Goal: Task Accomplishment & Management: Manage account settings

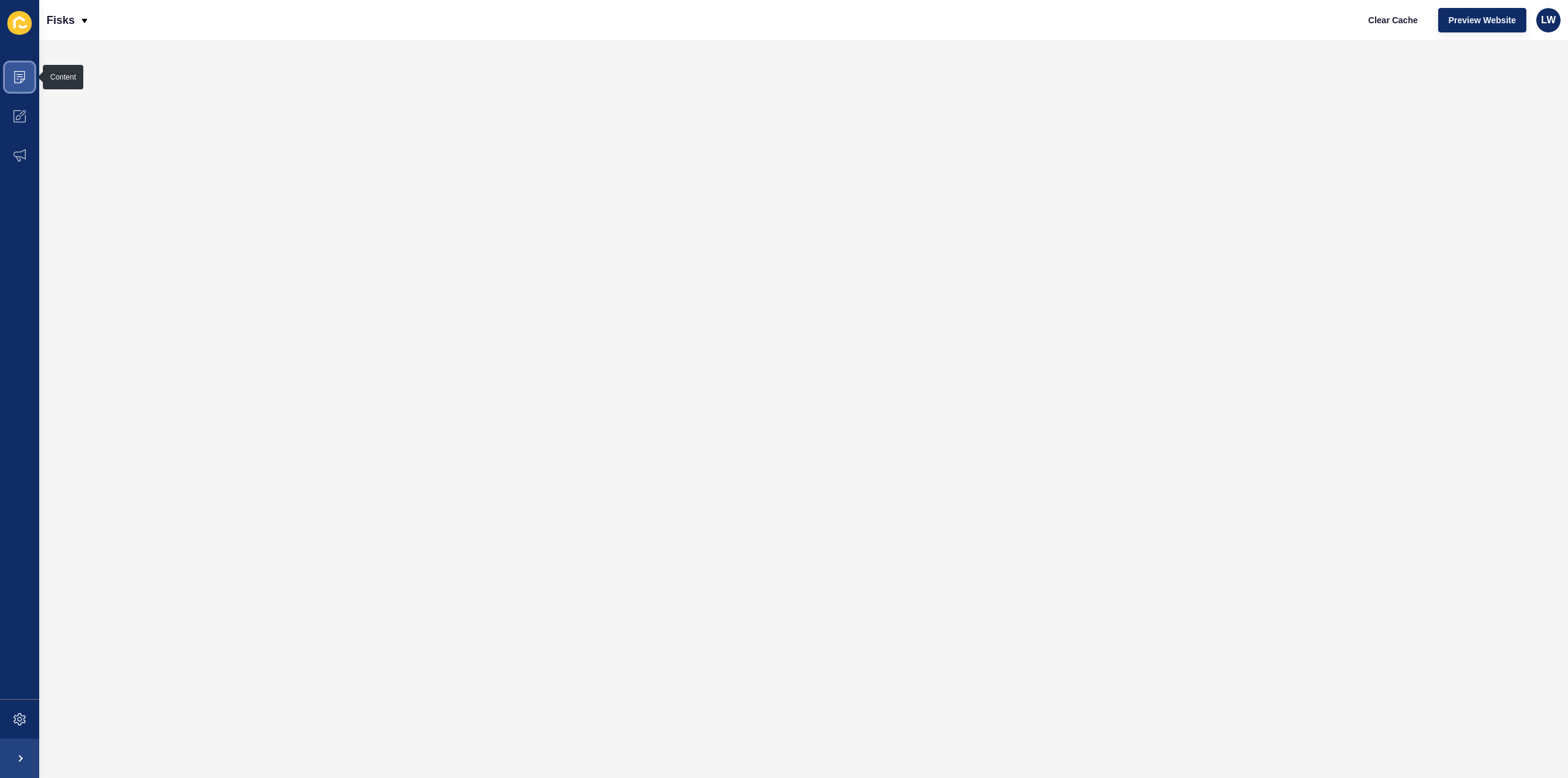
click at [11, 72] on span at bounding box center [19, 77] width 39 height 39
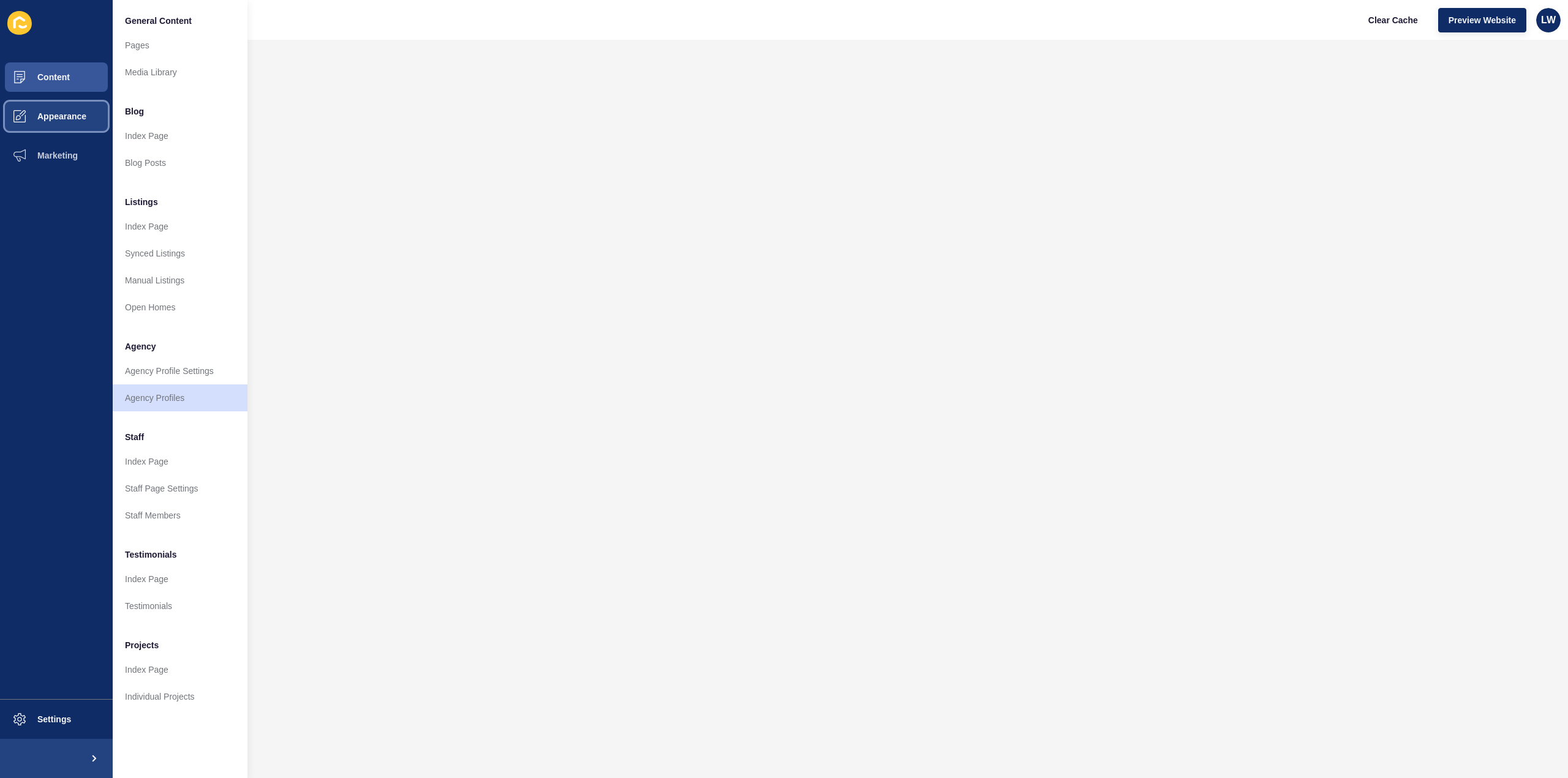
click at [56, 116] on span "Appearance" at bounding box center [42, 116] width 88 height 10
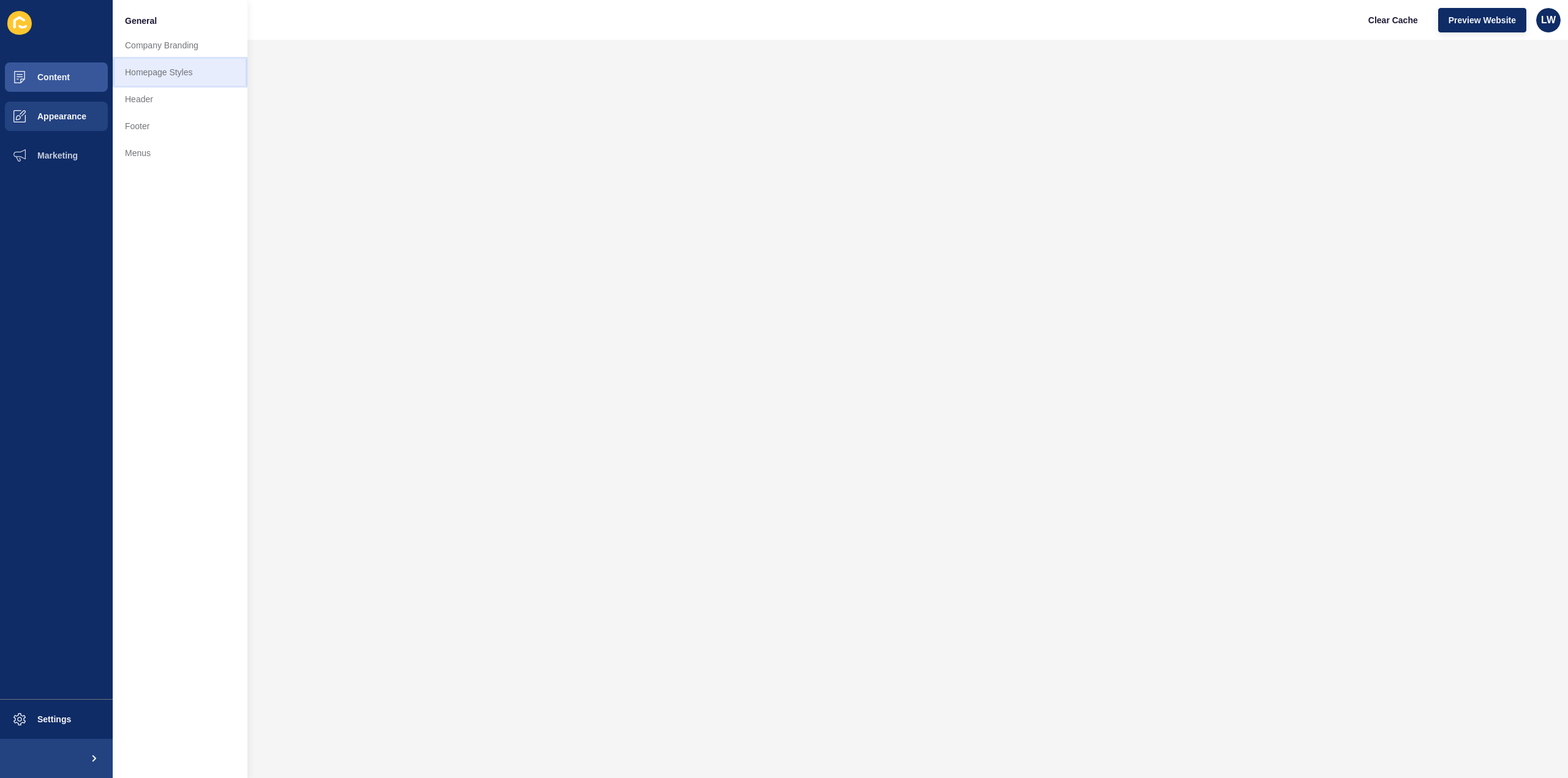
click at [151, 84] on link "Homepage Styles" at bounding box center [180, 73] width 135 height 27
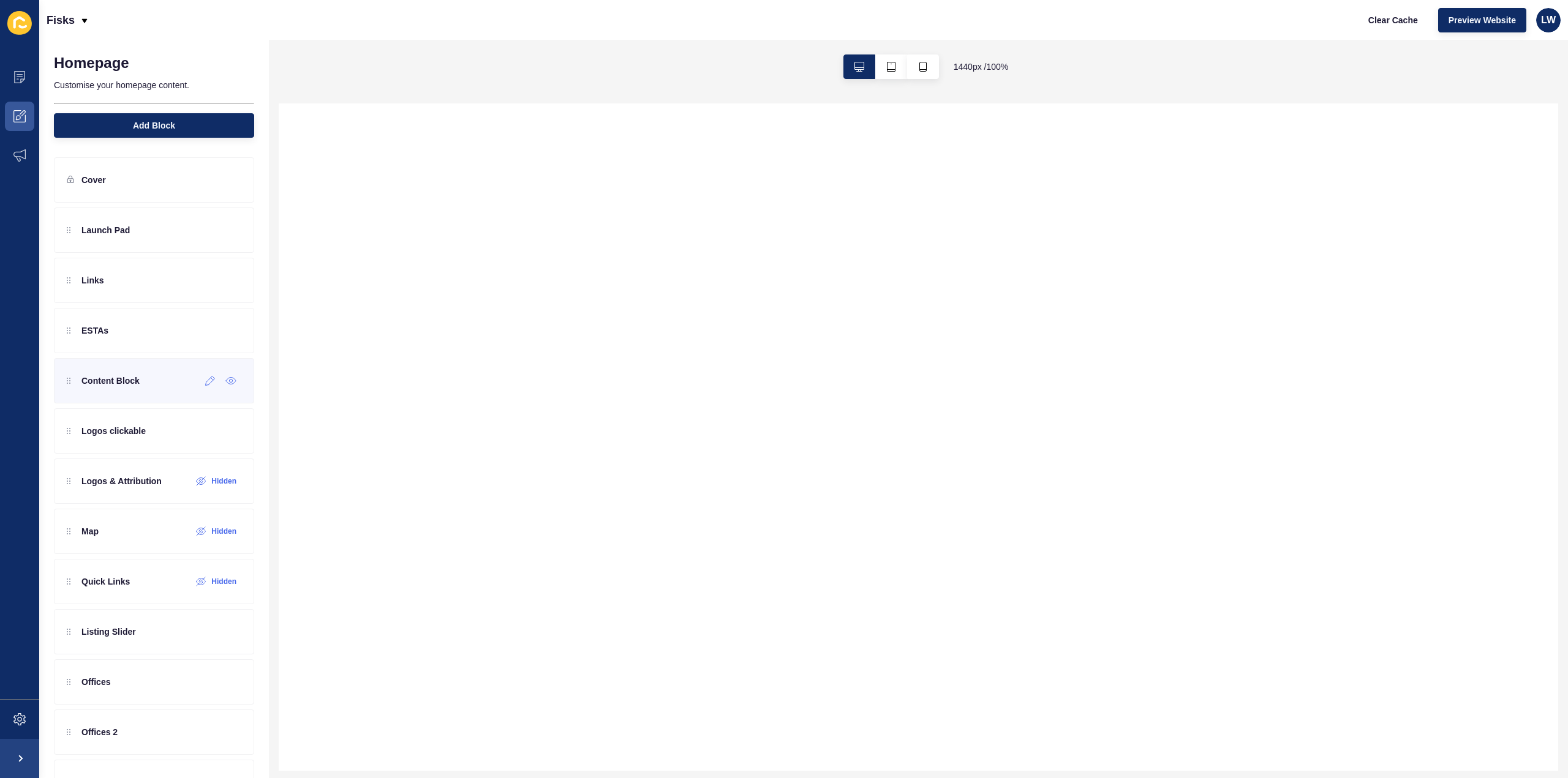
click at [104, 379] on p "Content Block" at bounding box center [110, 380] width 58 height 12
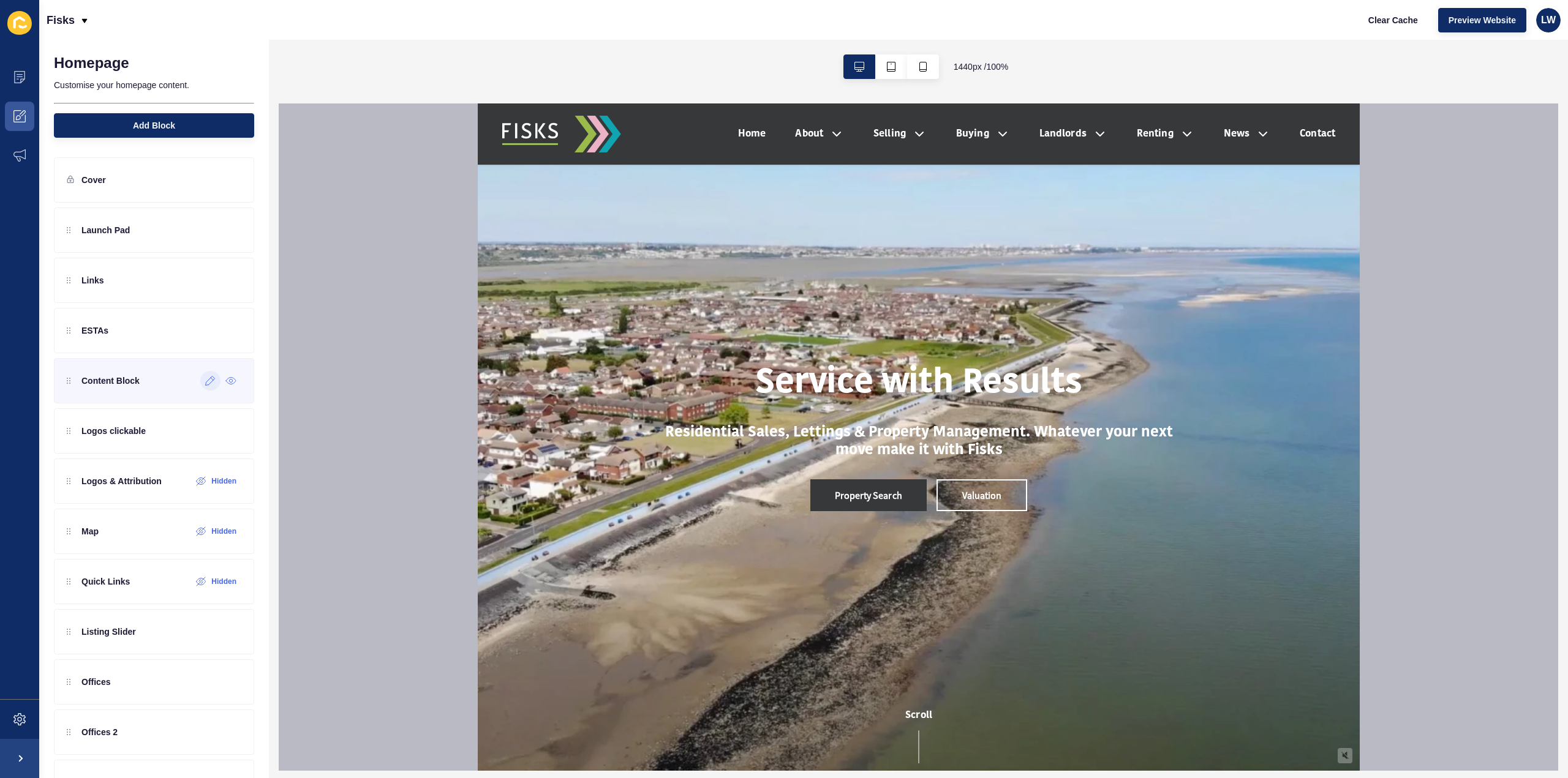
click at [205, 381] on icon at bounding box center [210, 380] width 10 height 10
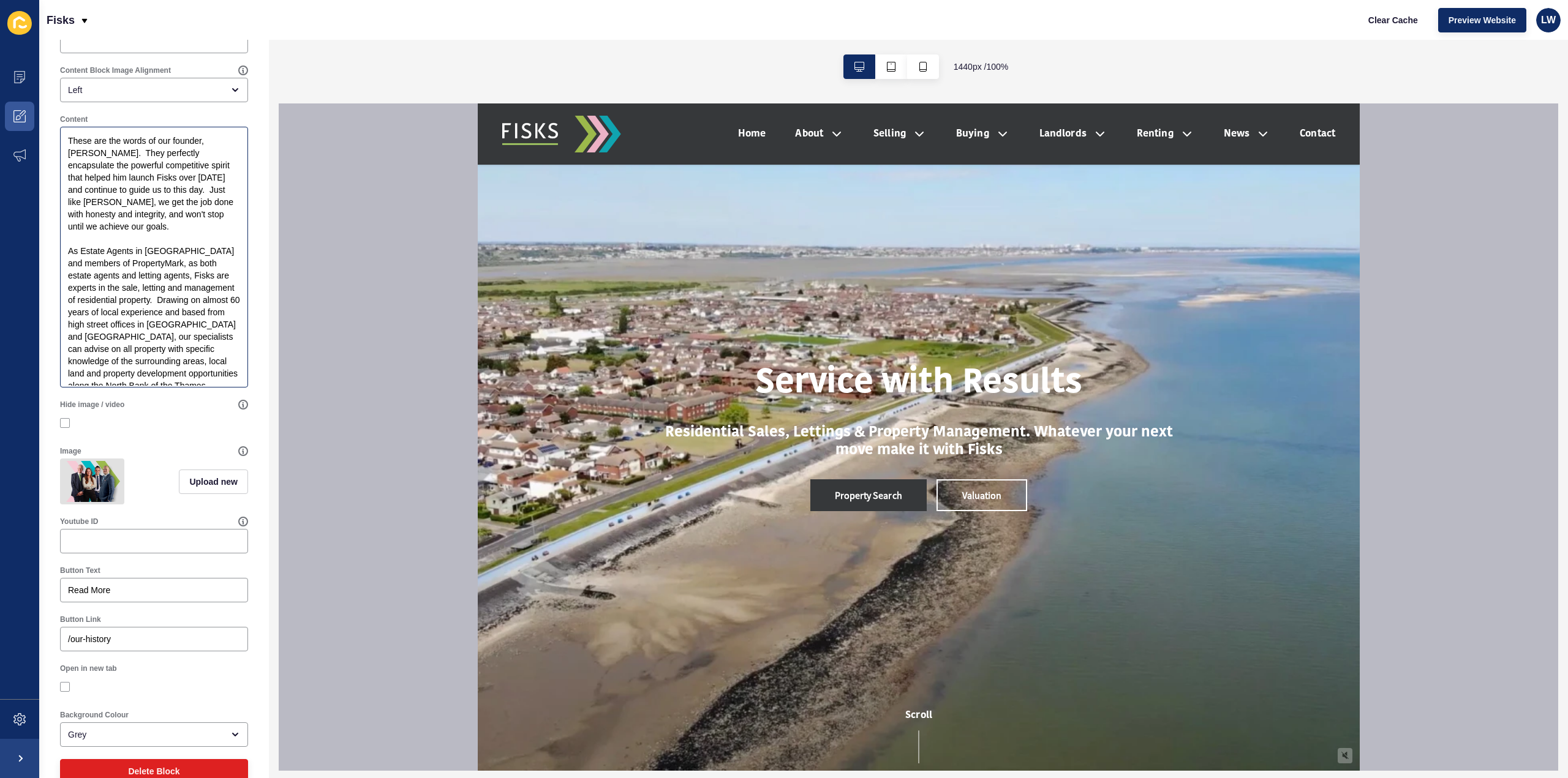
scroll to position [184, 0]
click at [201, 483] on span "Upload new" at bounding box center [213, 477] width 49 height 12
click at [201, 490] on span at bounding box center [154, 479] width 185 height 48
click at [62, 455] on input "Drag or click to upload" at bounding box center [62, 455] width 0 height 0
type input "C:\fakepath\thumbnail_Images-02.jpg"
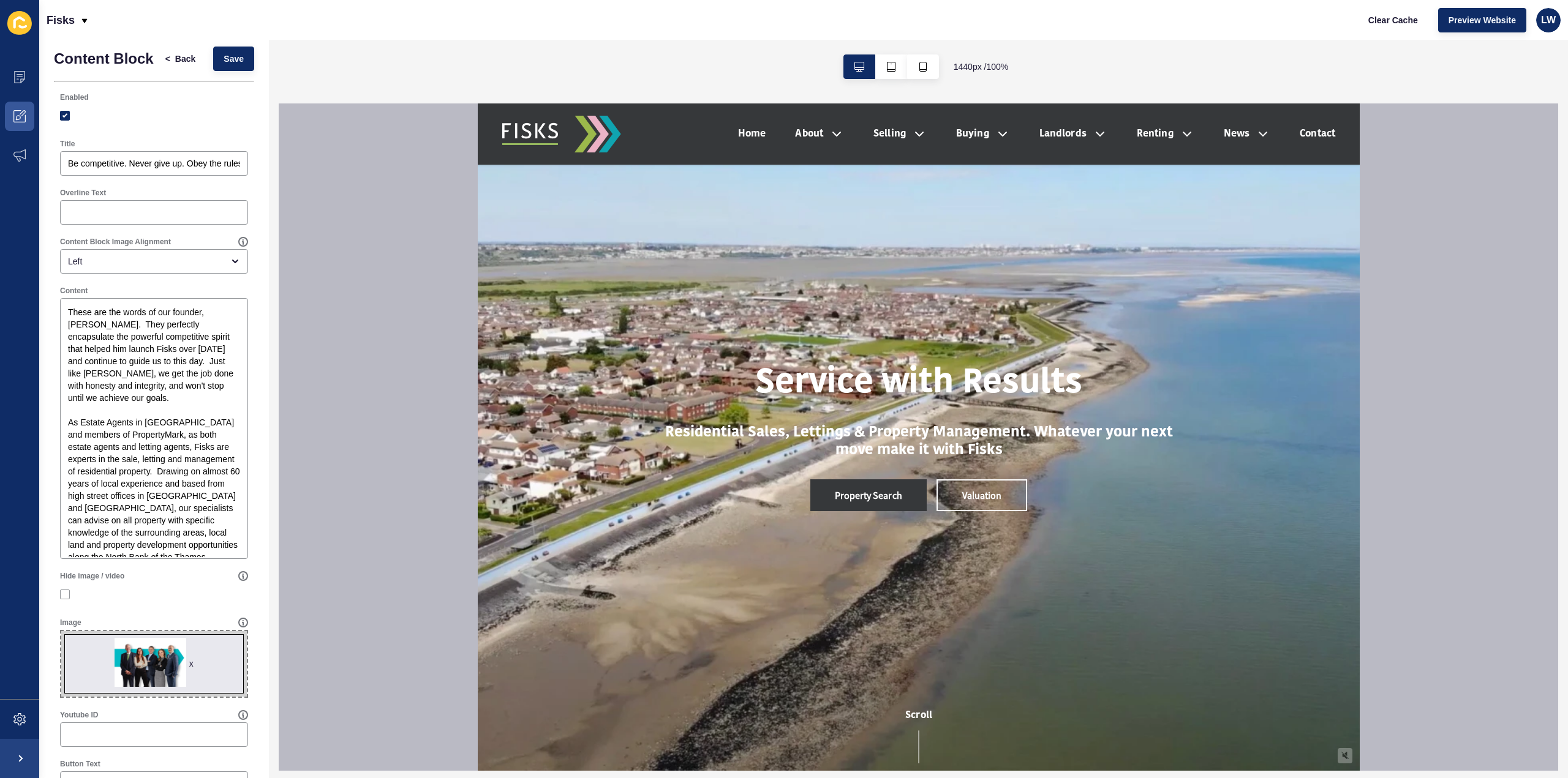
scroll to position [0, 0]
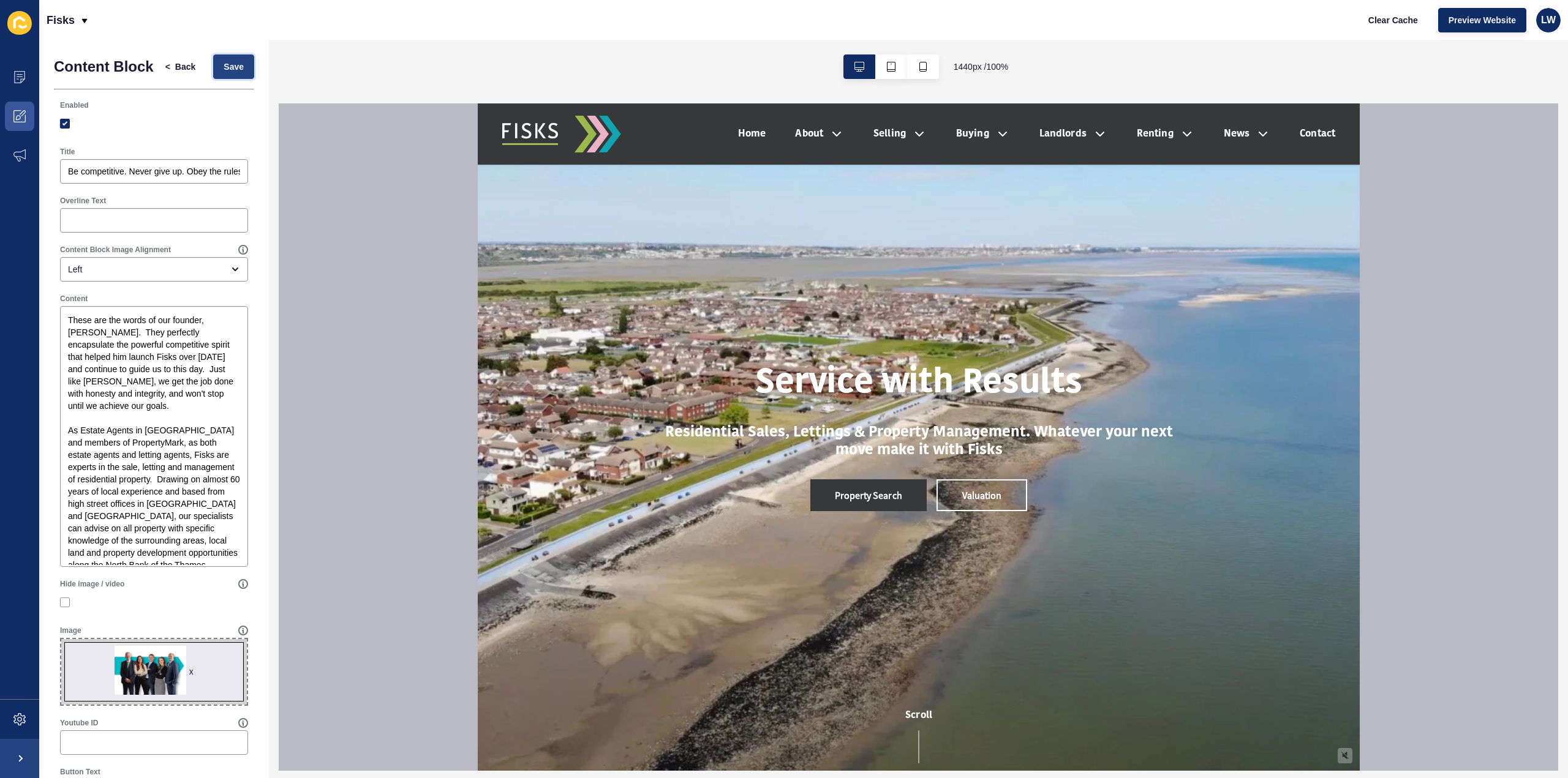
click at [235, 72] on button "Save" at bounding box center [233, 66] width 41 height 25
click at [424, 482] on div at bounding box center [918, 436] width 1279 height 667
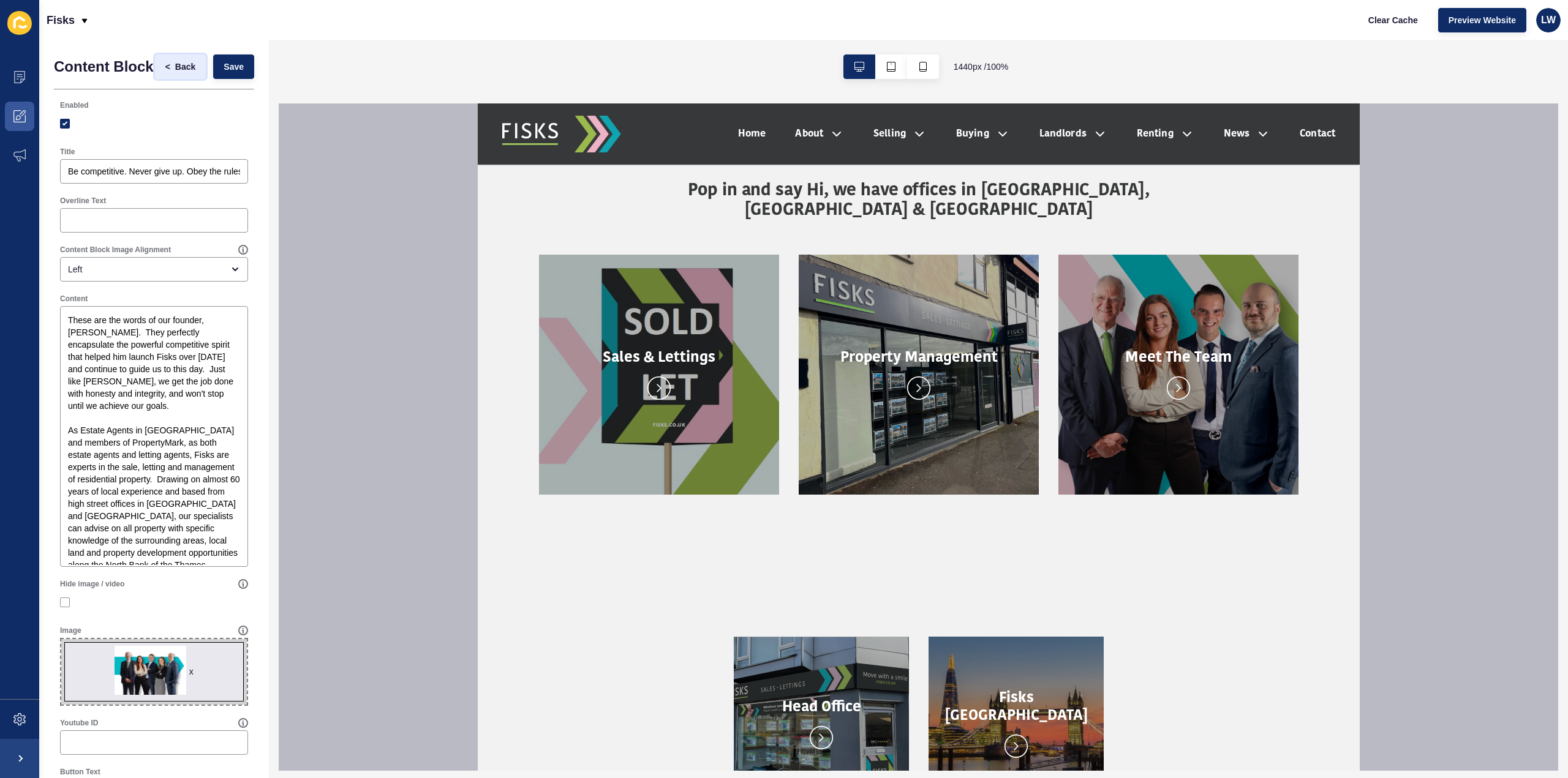
click at [165, 69] on span "<" at bounding box center [168, 66] width 5 height 12
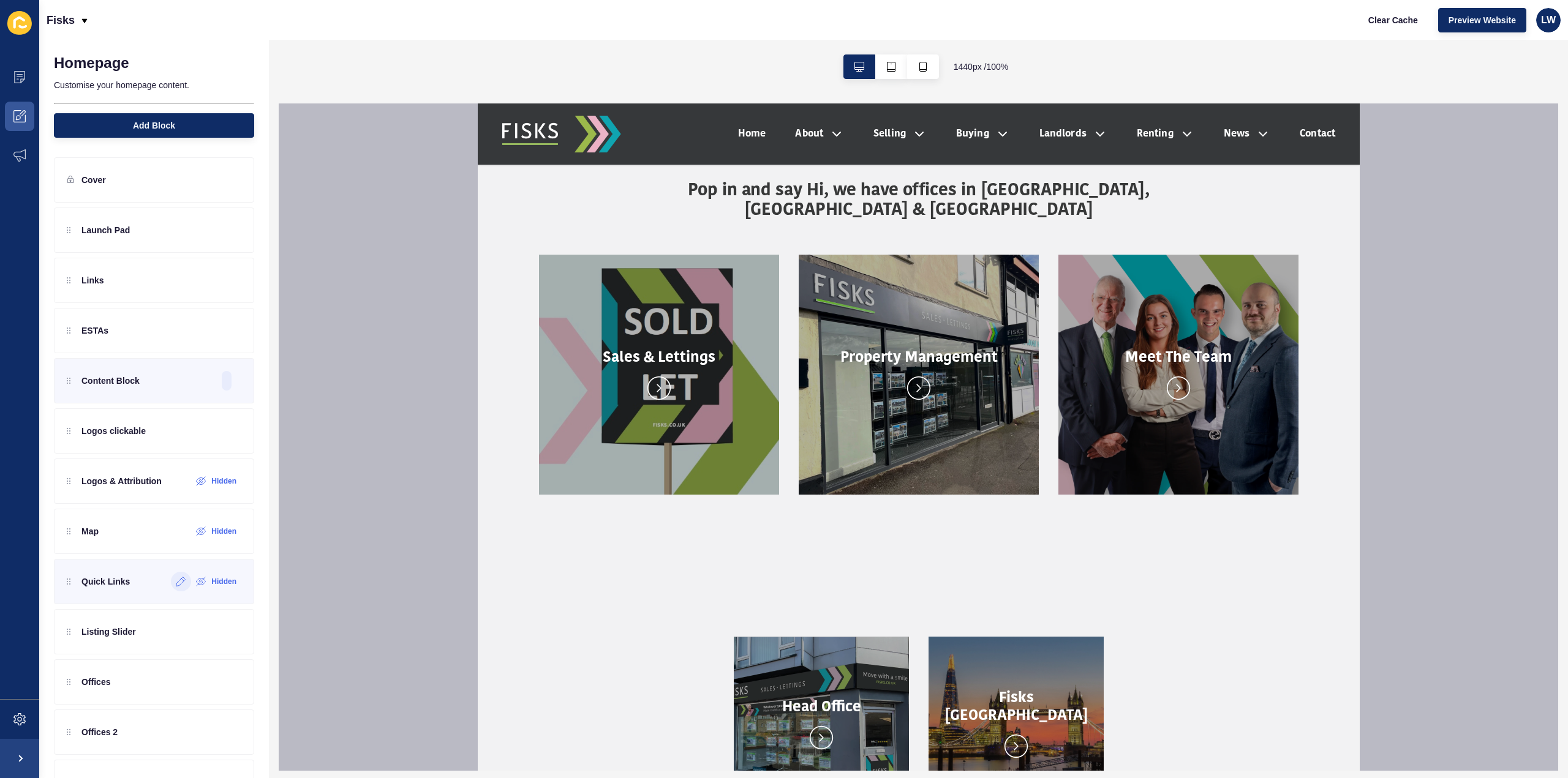
click at [176, 580] on icon at bounding box center [181, 582] width 10 height 10
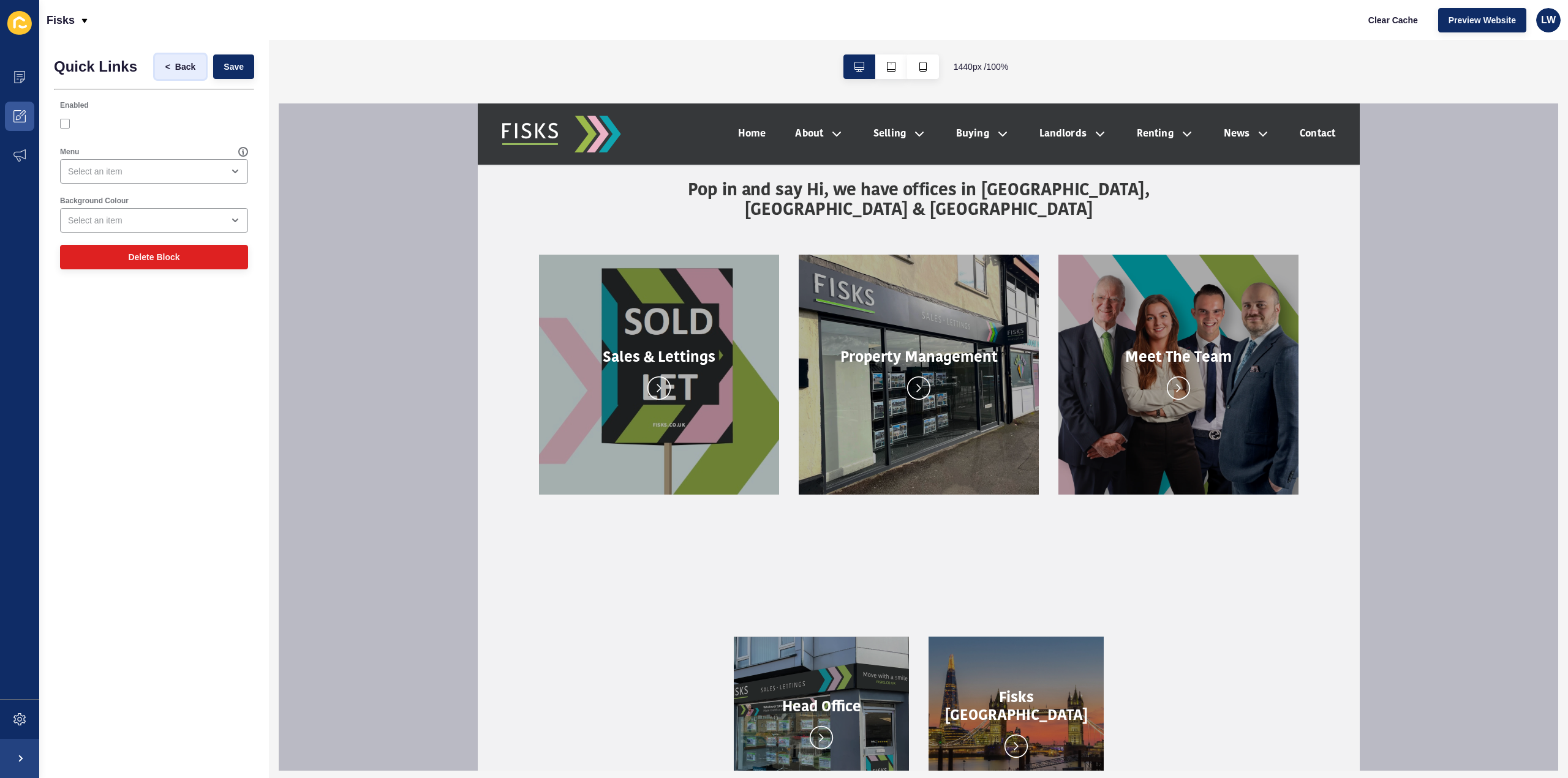
click at [187, 69] on span "Back" at bounding box center [185, 66] width 20 height 12
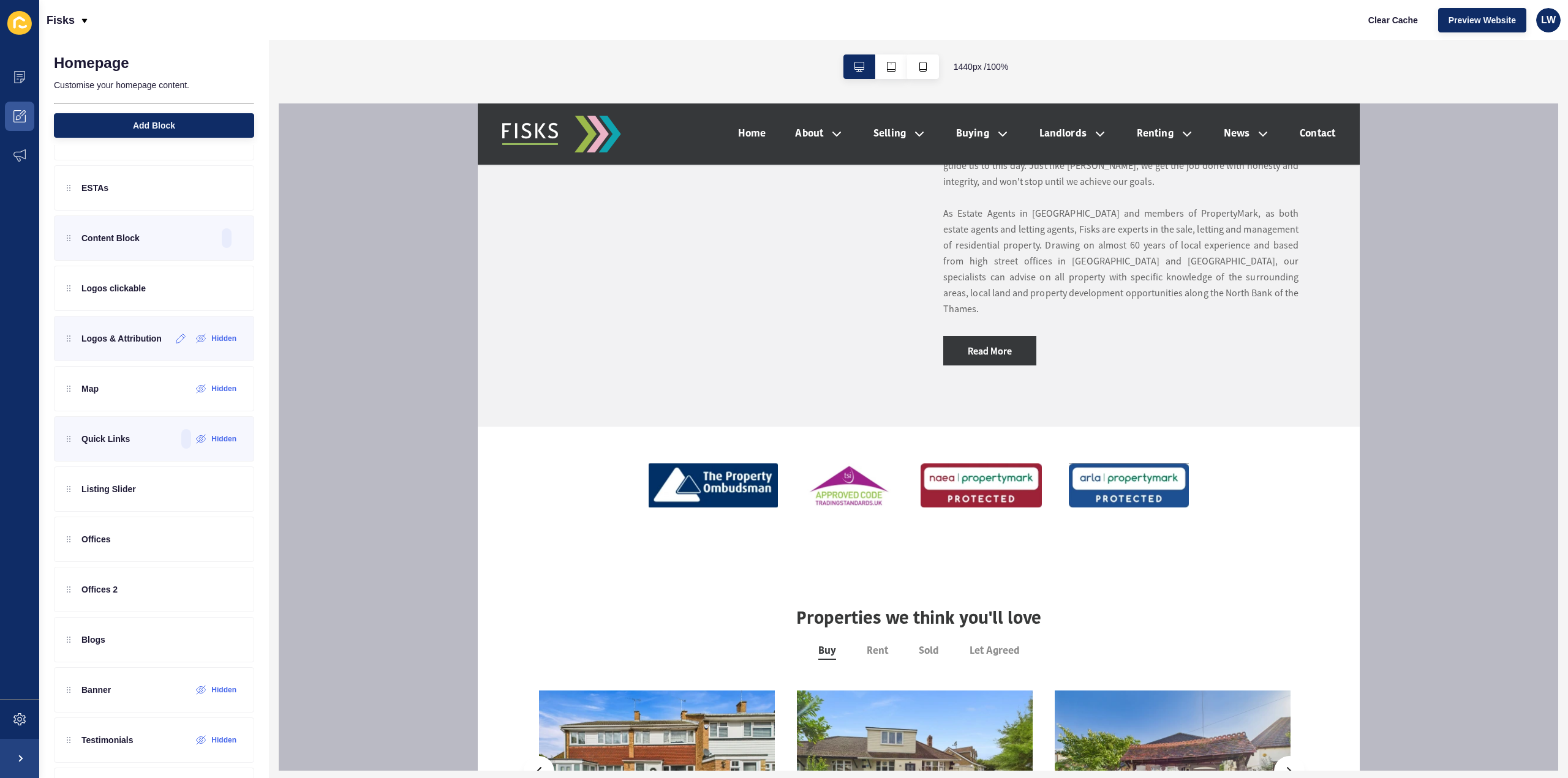
scroll to position [184, 0]
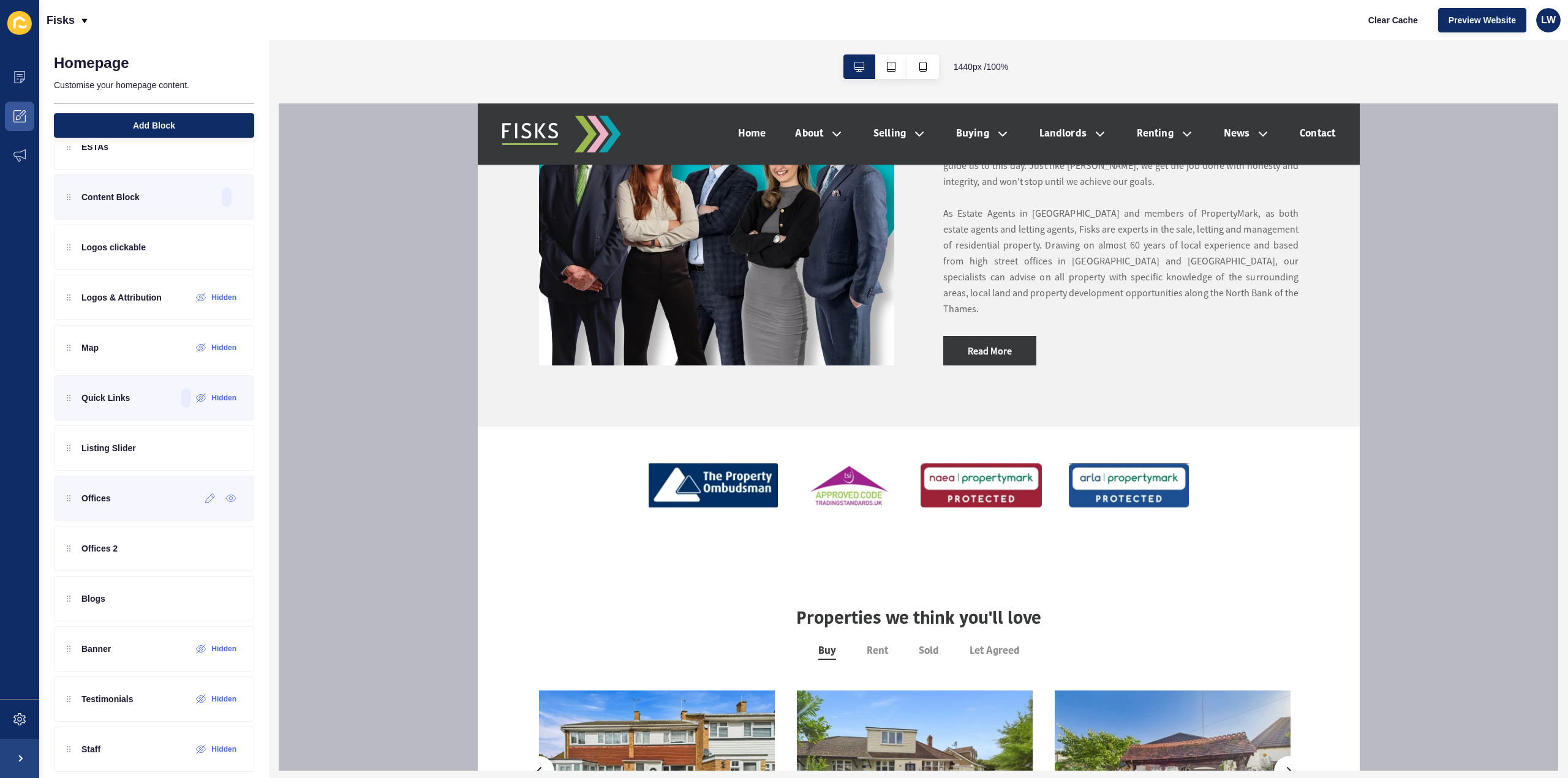
click at [147, 487] on div "Offices" at bounding box center [153, 498] width 201 height 46
click at [205, 496] on icon at bounding box center [210, 498] width 10 height 10
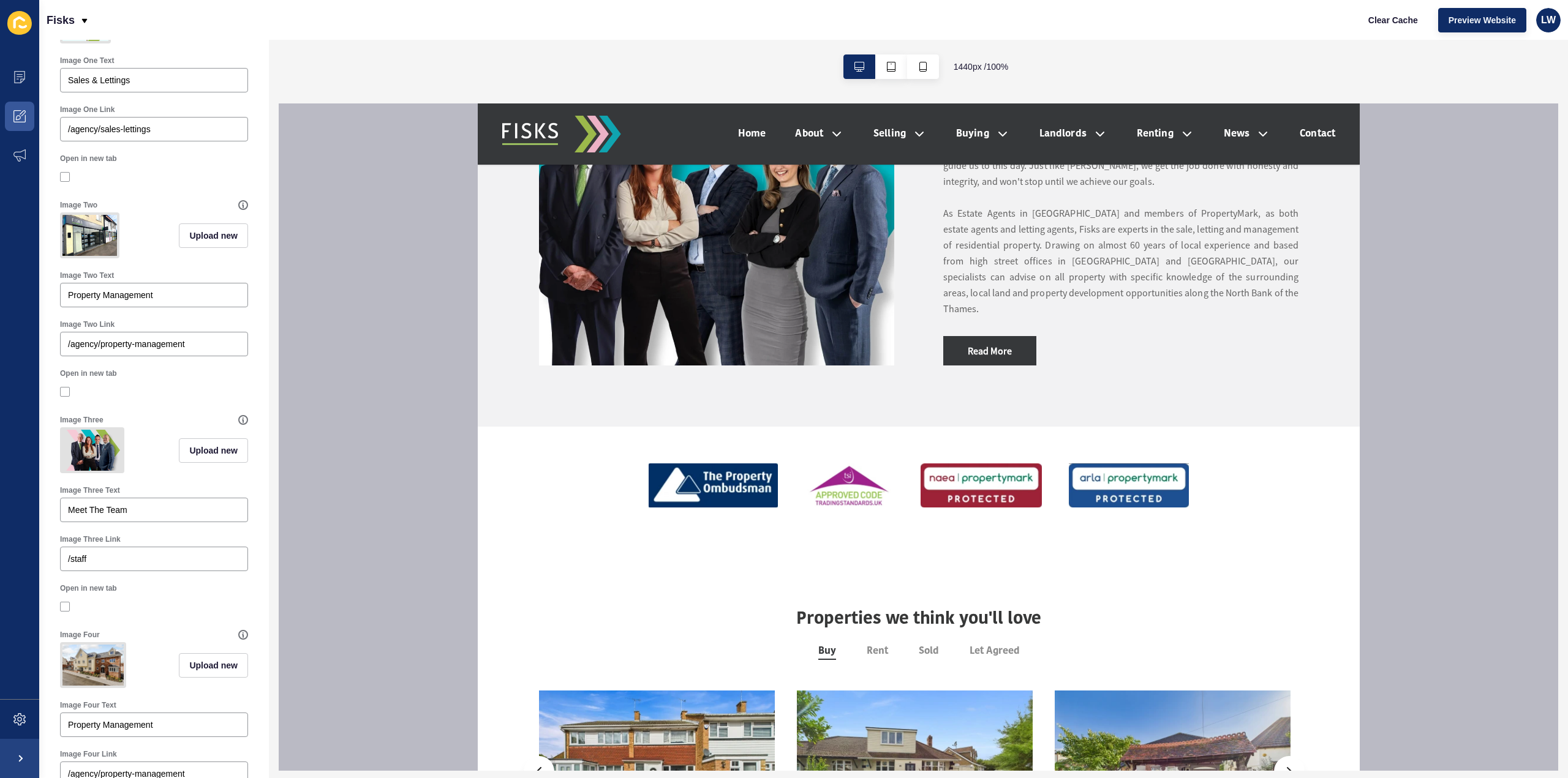
scroll to position [504, 0]
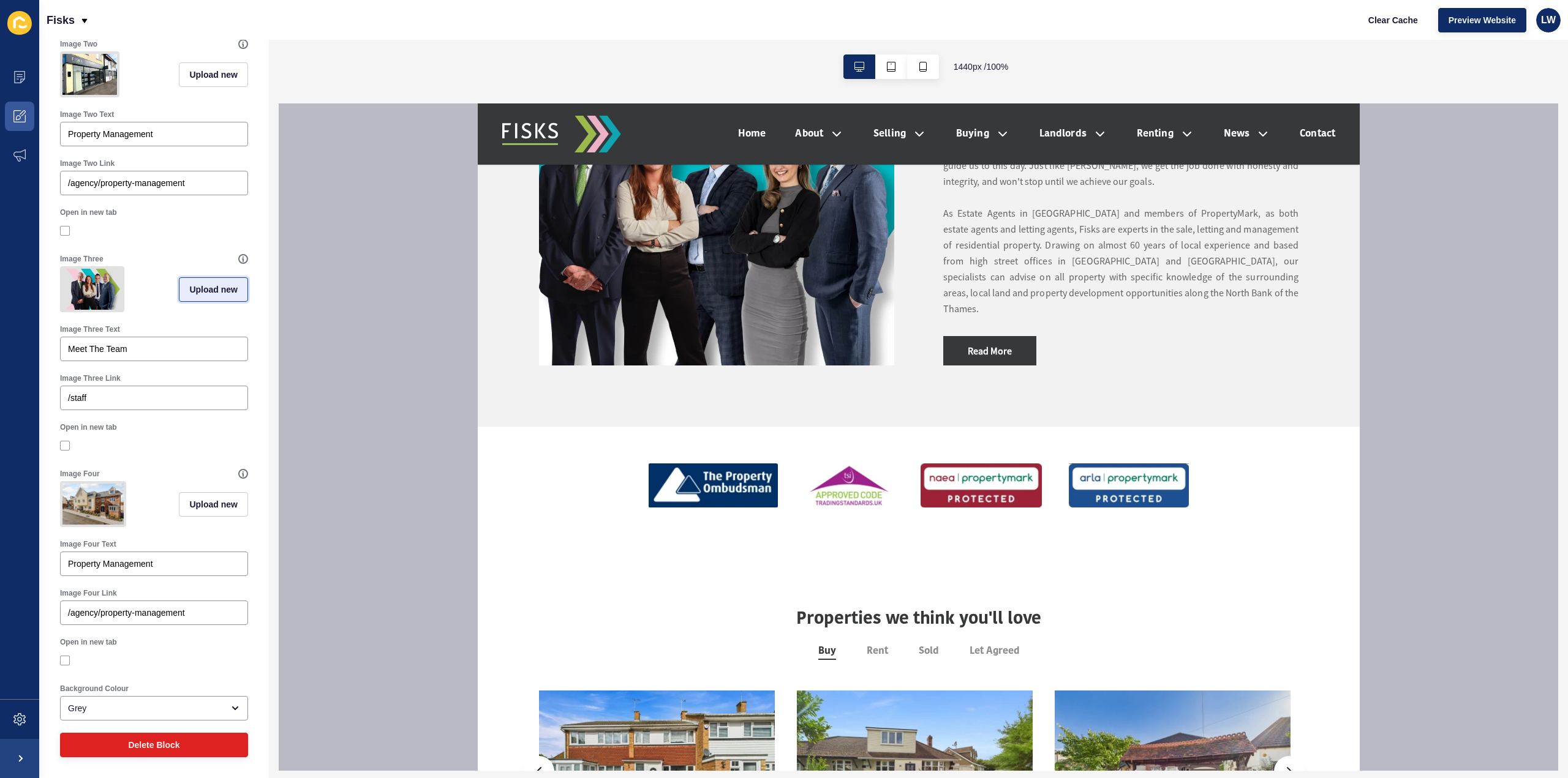
click at [205, 284] on span "Upload new" at bounding box center [213, 289] width 49 height 12
click at [104, 264] on span at bounding box center [154, 287] width 185 height 48
click at [62, 263] on input "Drag or click to upload" at bounding box center [62, 263] width 0 height 0
type input "C:\fakepath\thumbnail_Images-02.jpg"
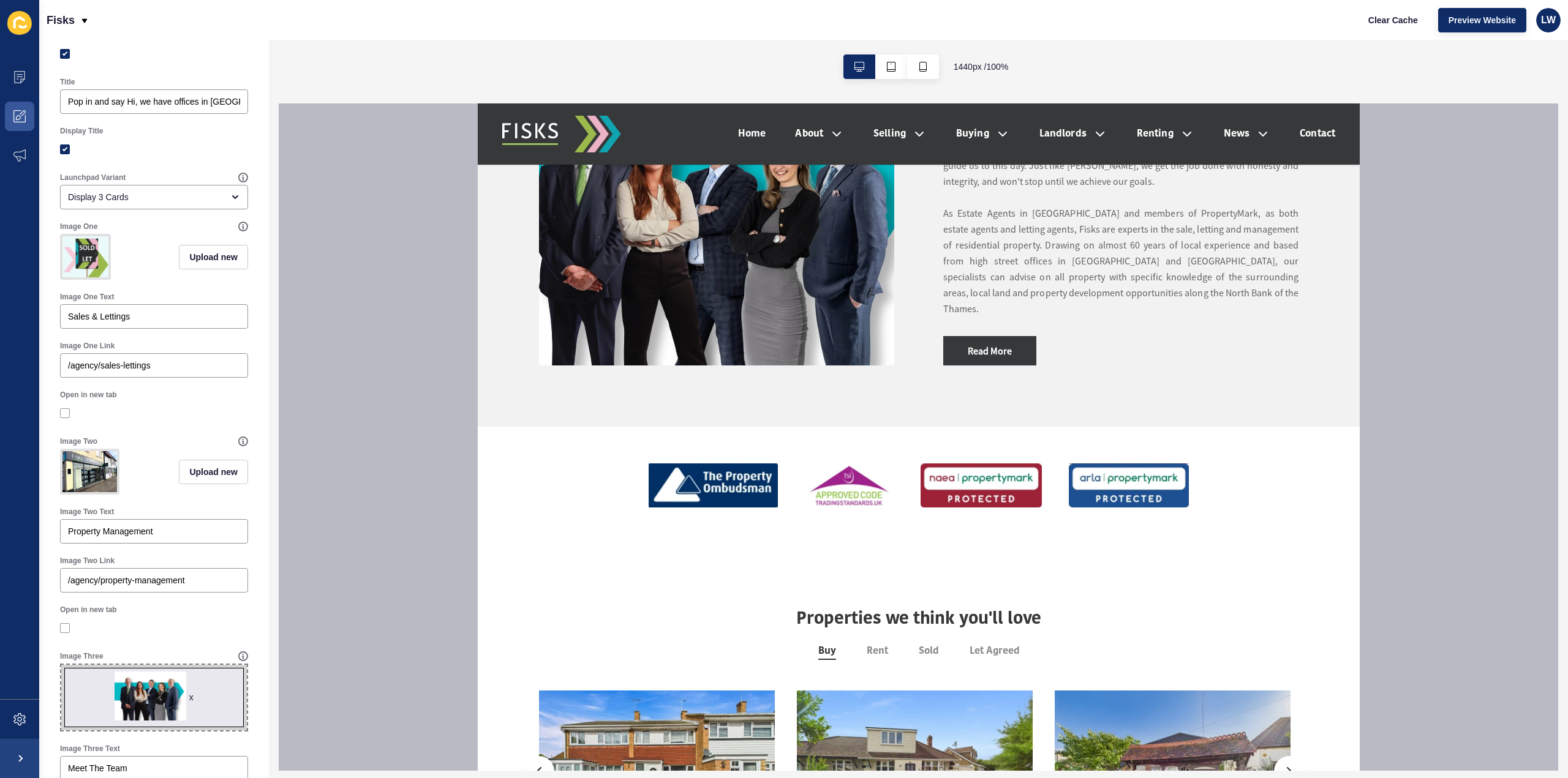
scroll to position [0, 0]
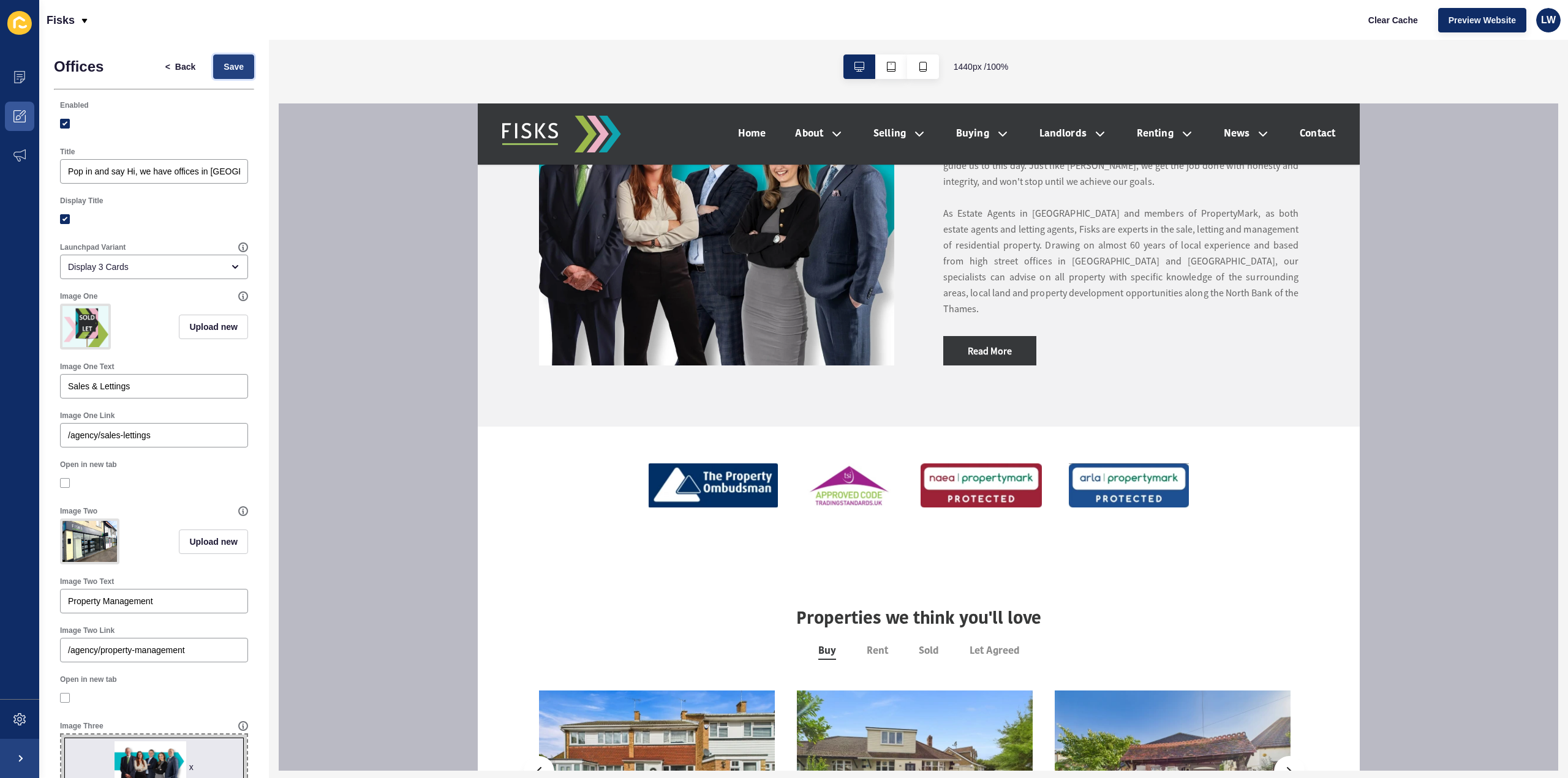
click at [227, 67] on span "Save" at bounding box center [233, 66] width 20 height 12
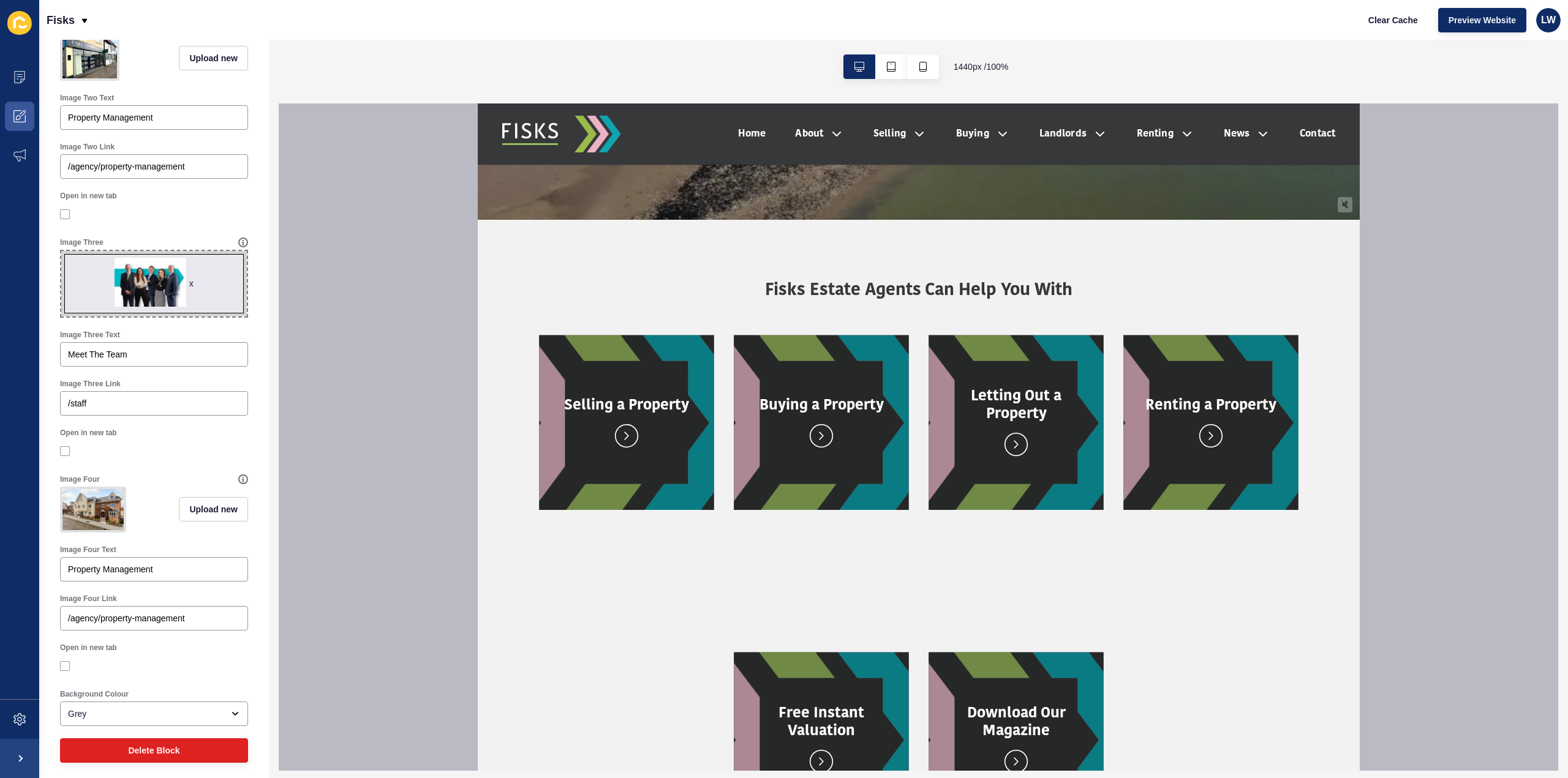
scroll to position [516, 0]
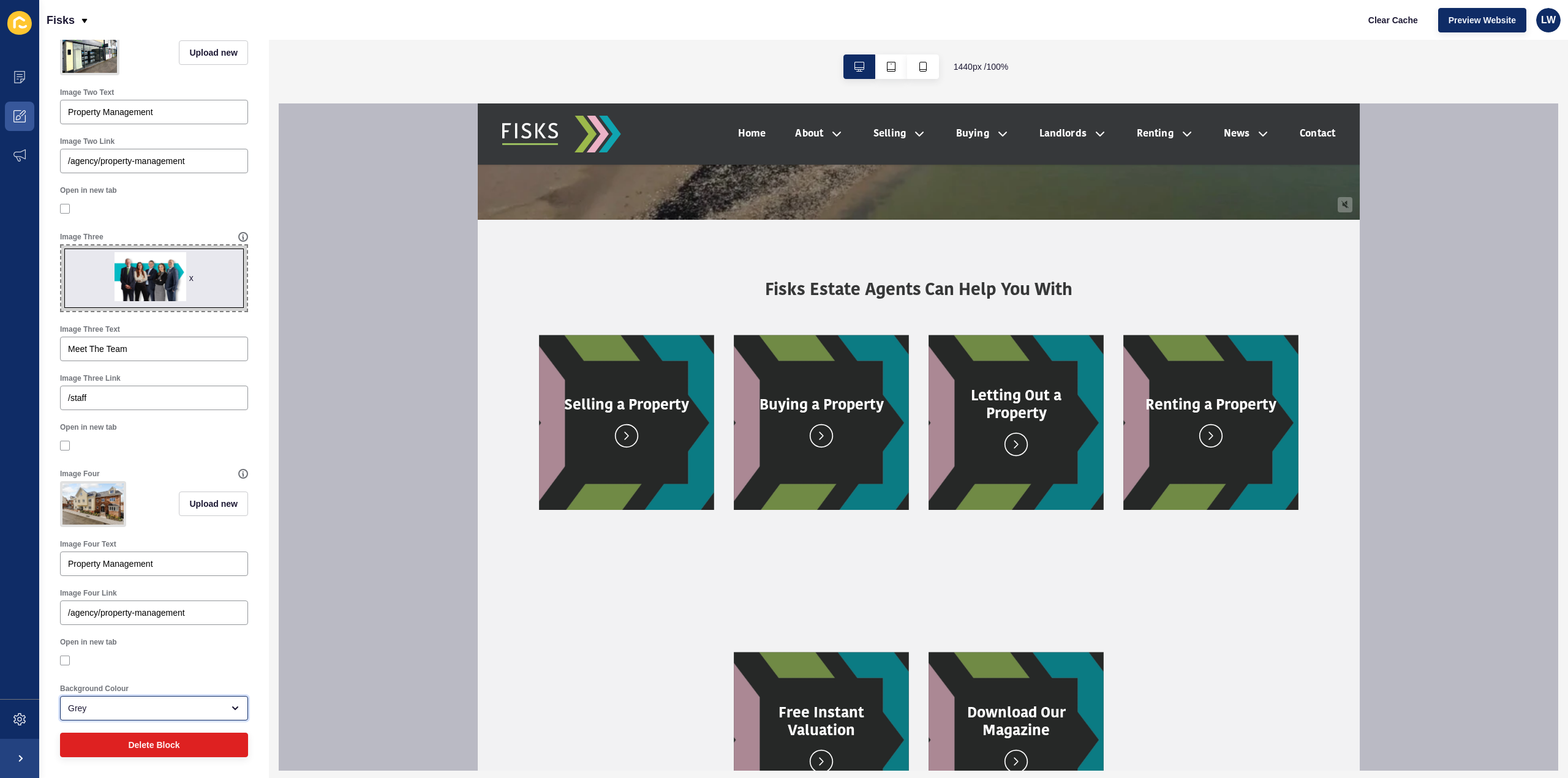
click at [113, 711] on div "Grey" at bounding box center [145, 708] width 155 height 12
click at [113, 649] on span "White" at bounding box center [149, 650] width 159 height 12
type input "White"
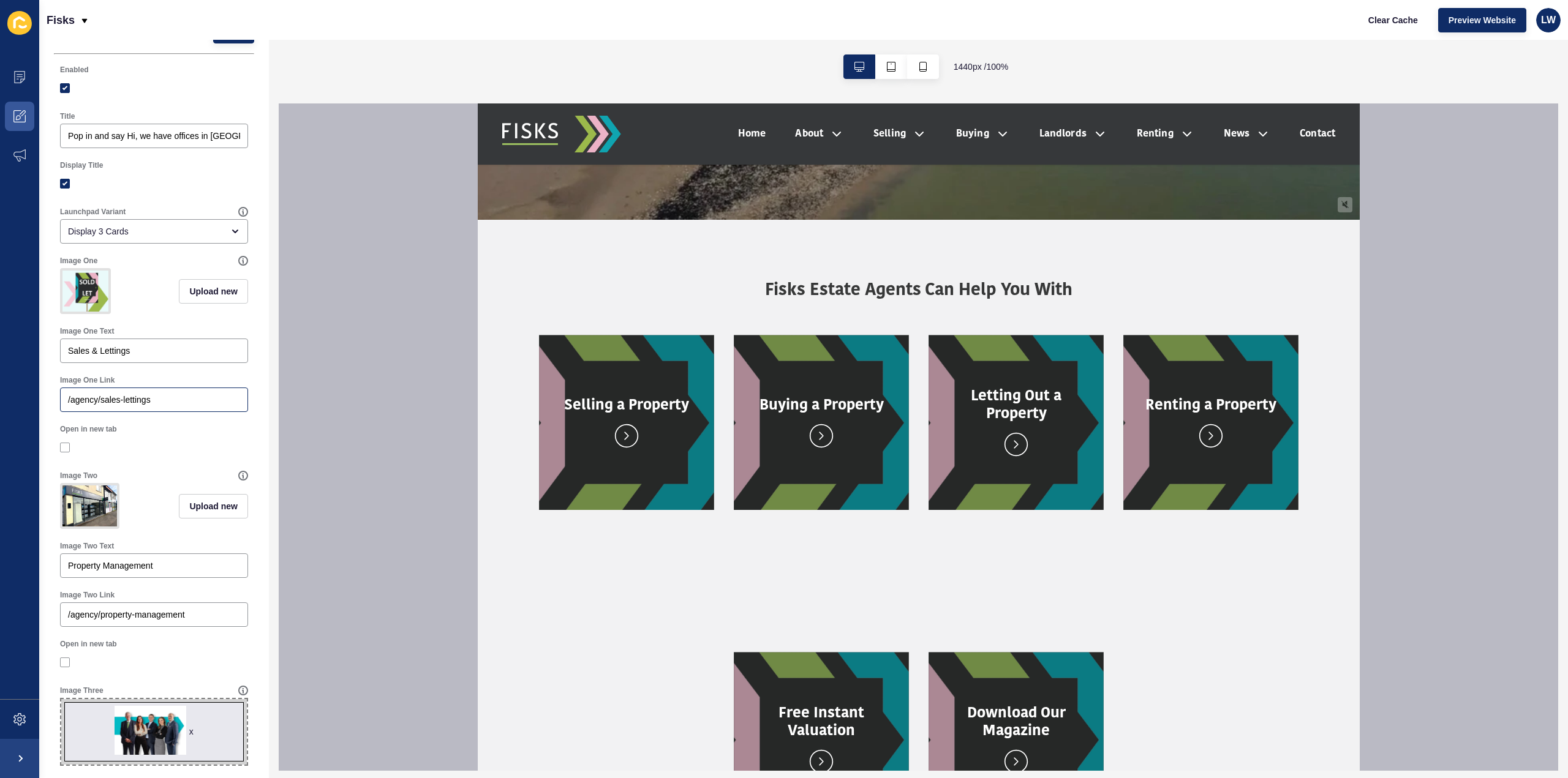
scroll to position [0, 0]
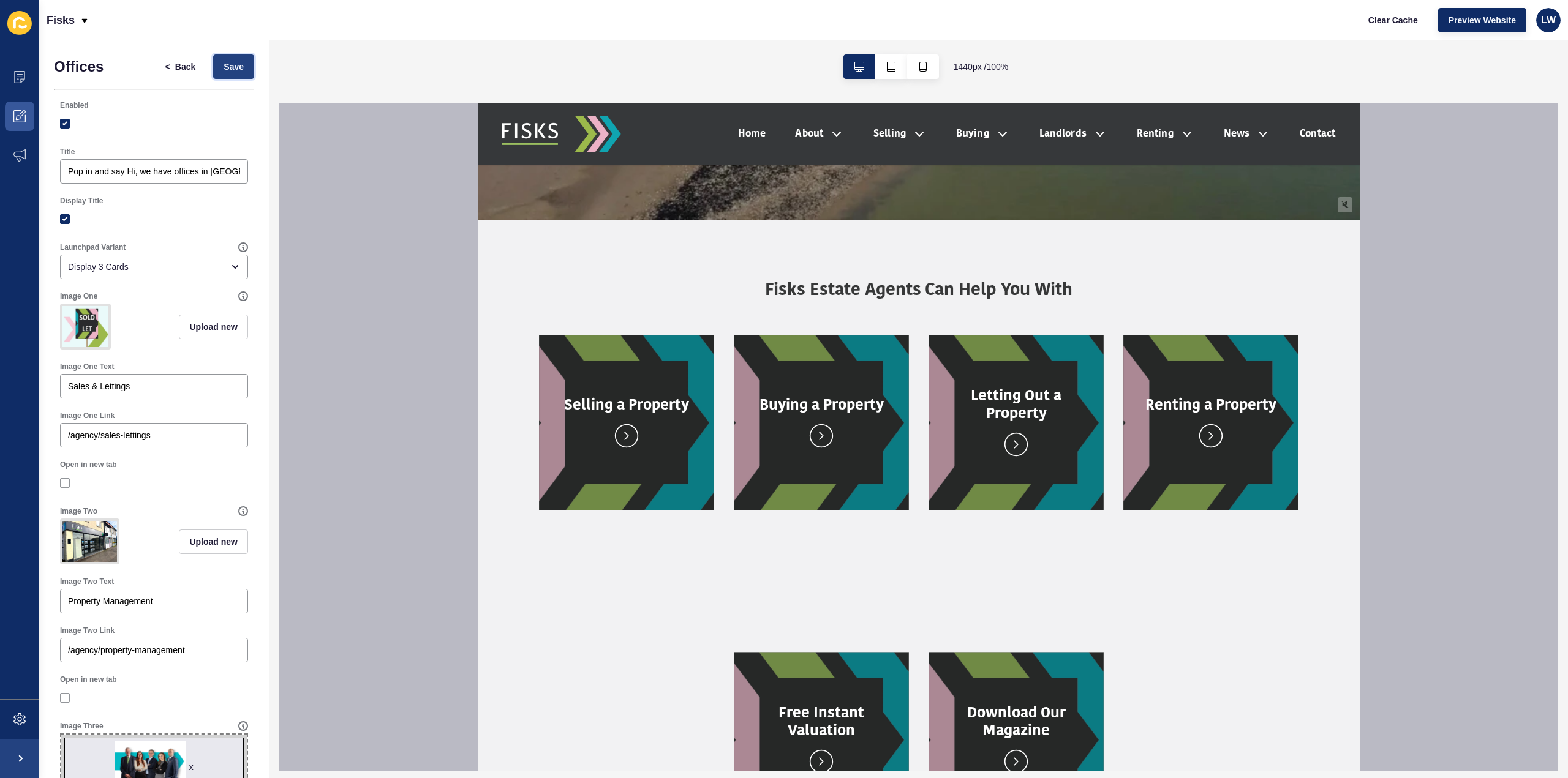
click at [224, 62] on span "Save" at bounding box center [233, 66] width 20 height 12
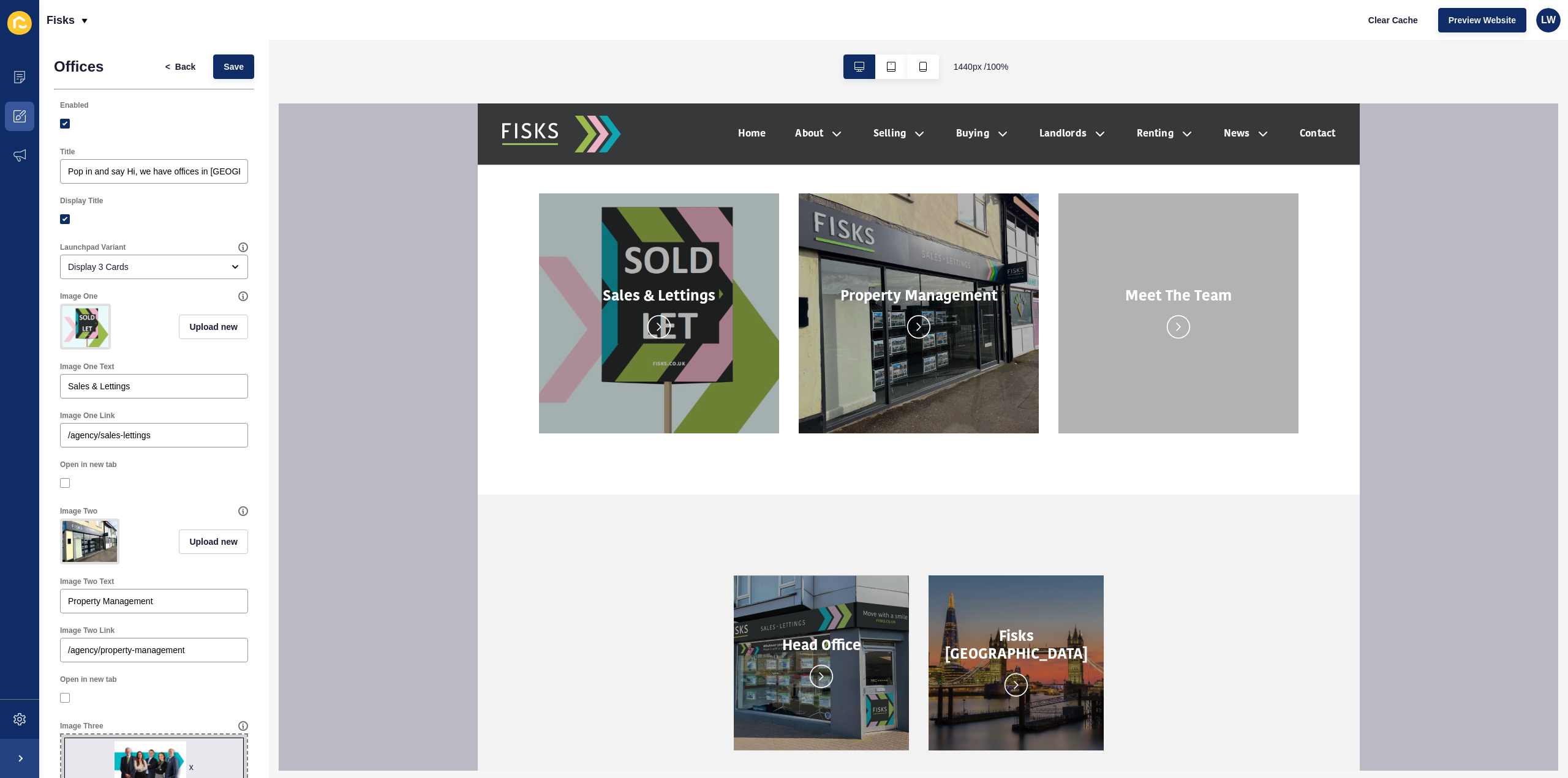
scroll to position [2999, 0]
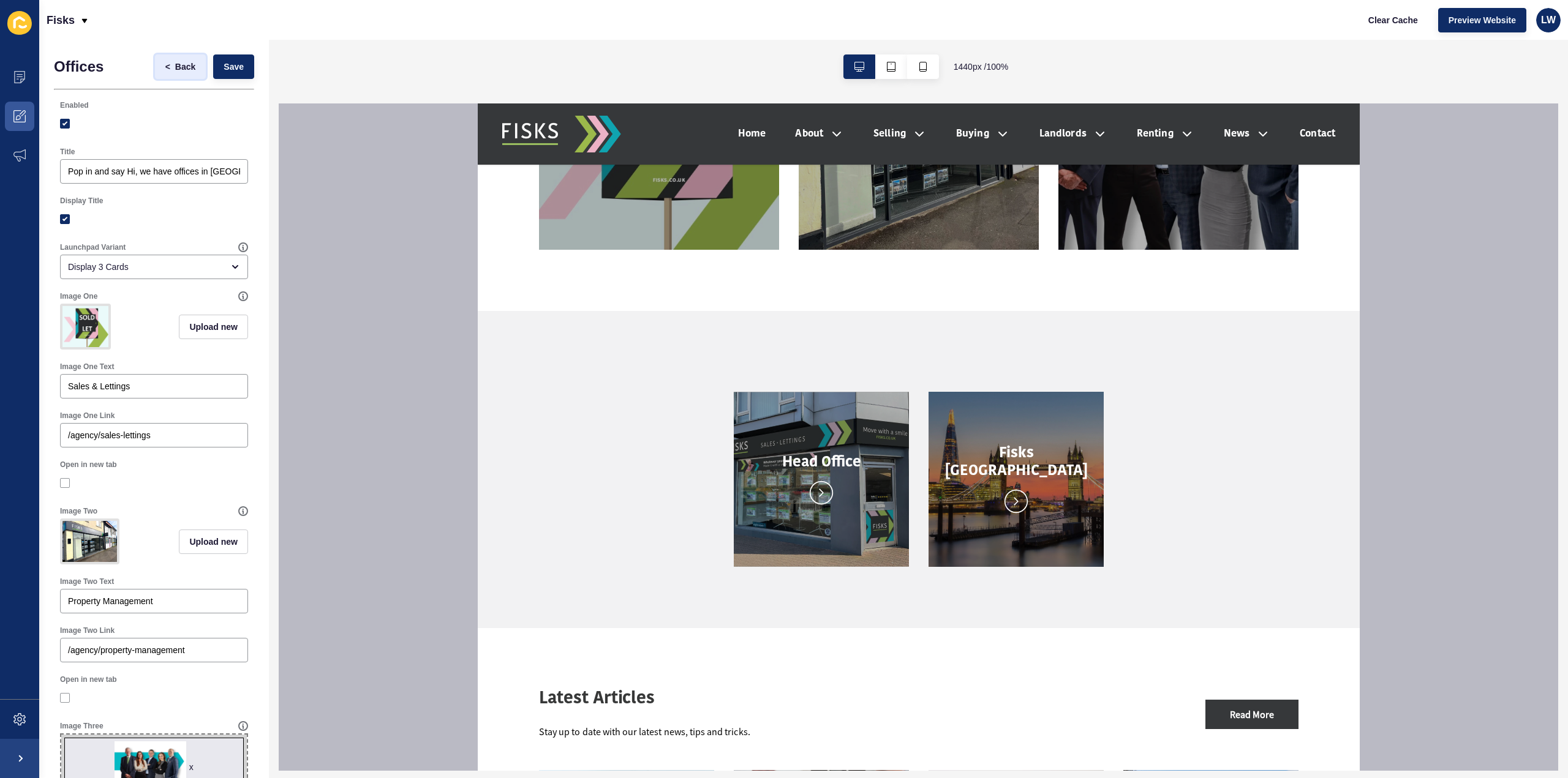
click at [175, 69] on span "Back" at bounding box center [185, 66] width 20 height 12
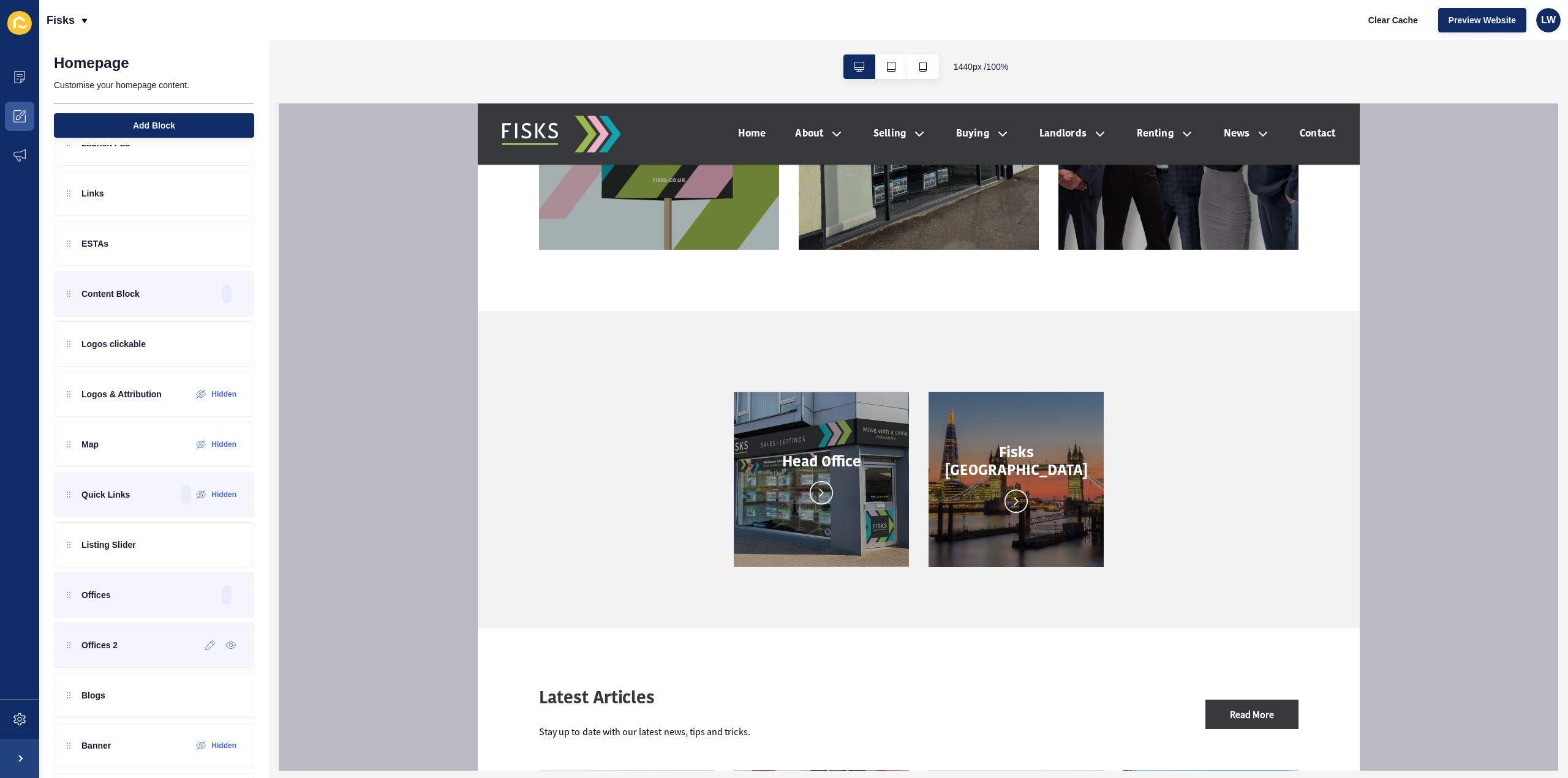
scroll to position [122, 0]
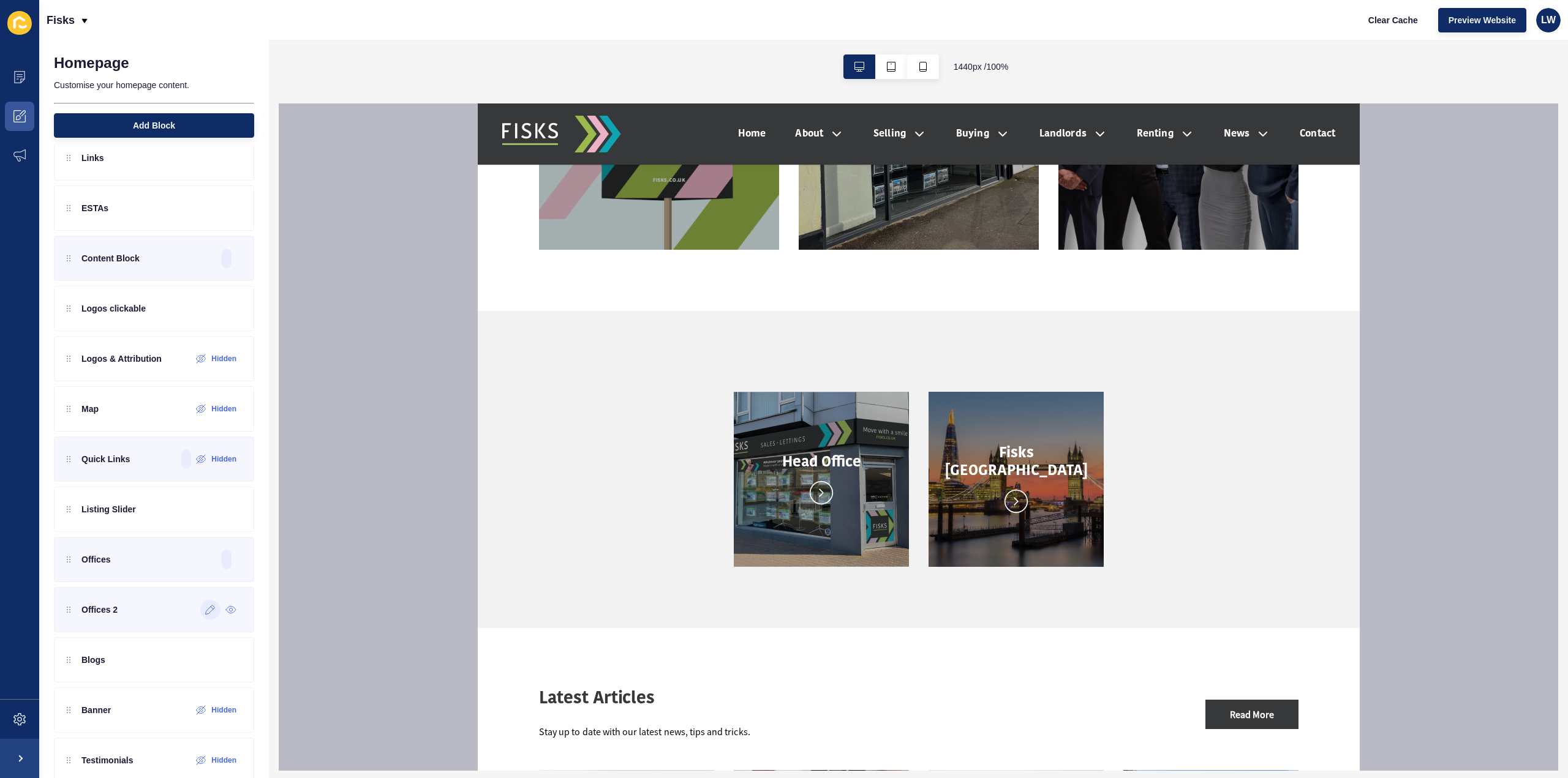
click at [205, 605] on icon at bounding box center [210, 609] width 10 height 10
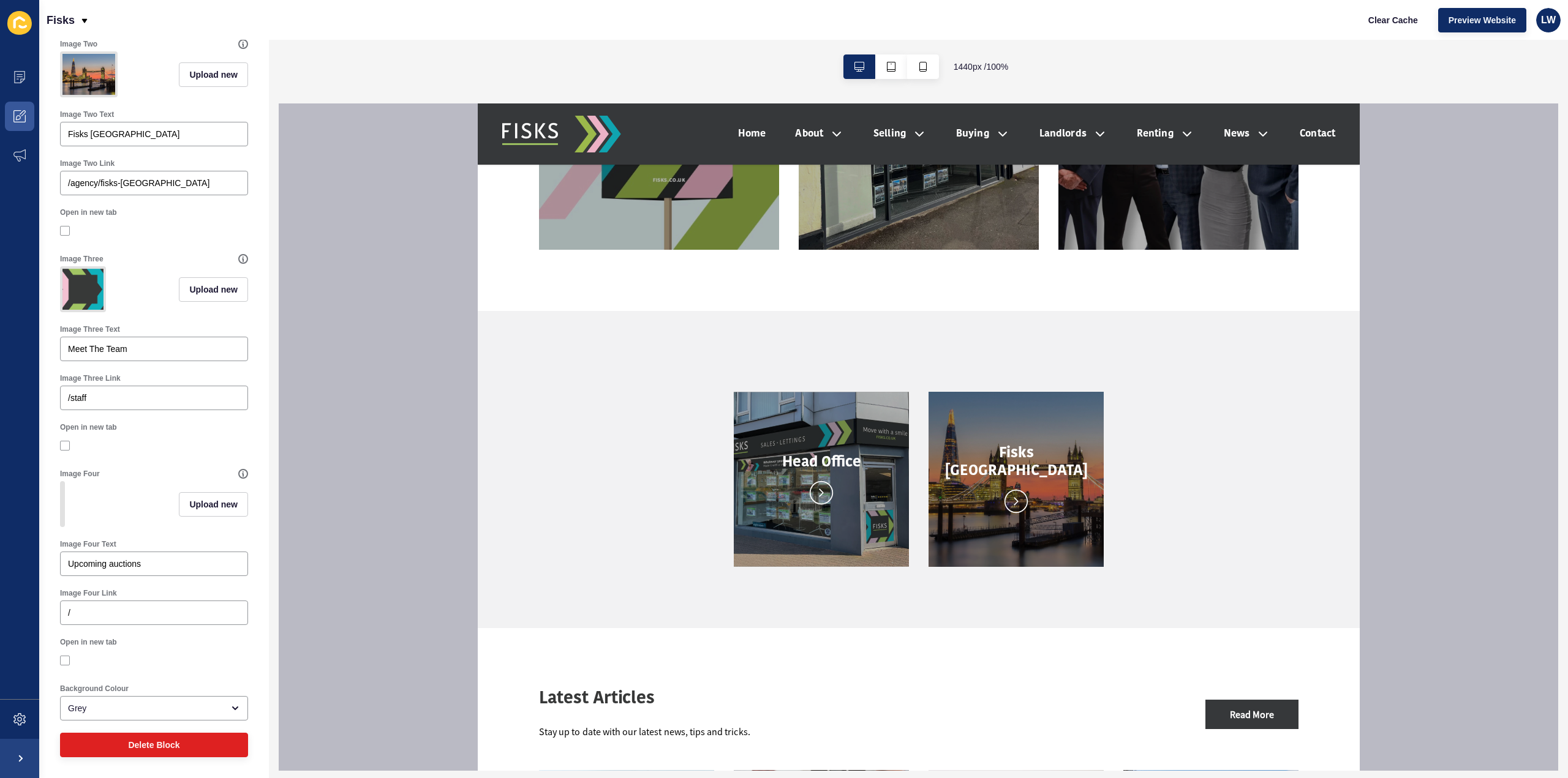
scroll to position [504, 0]
click at [129, 703] on div "Grey" at bounding box center [145, 708] width 155 height 12
click at [127, 658] on div "White" at bounding box center [149, 651] width 179 height 27
type input "White"
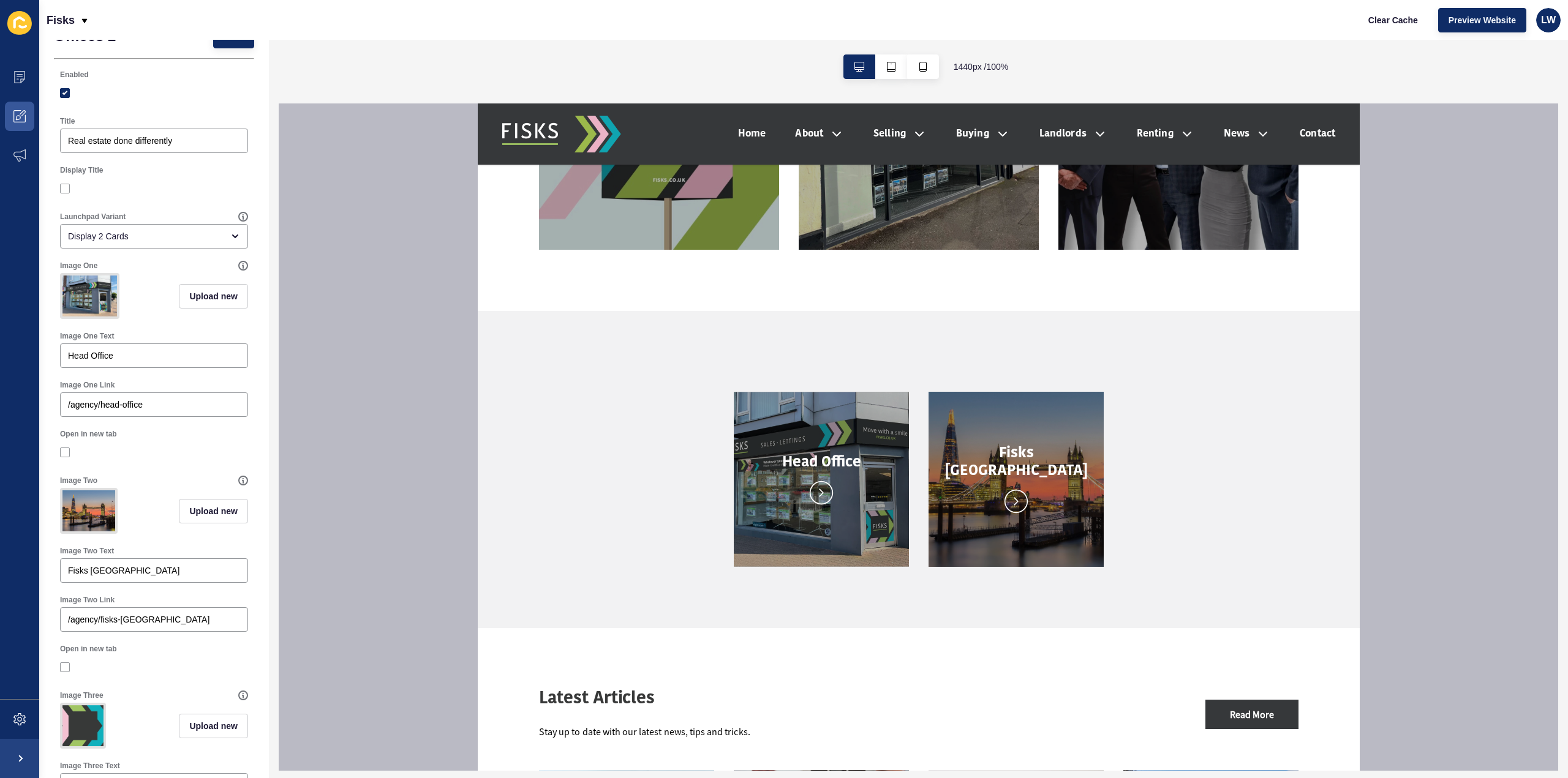
scroll to position [0, 0]
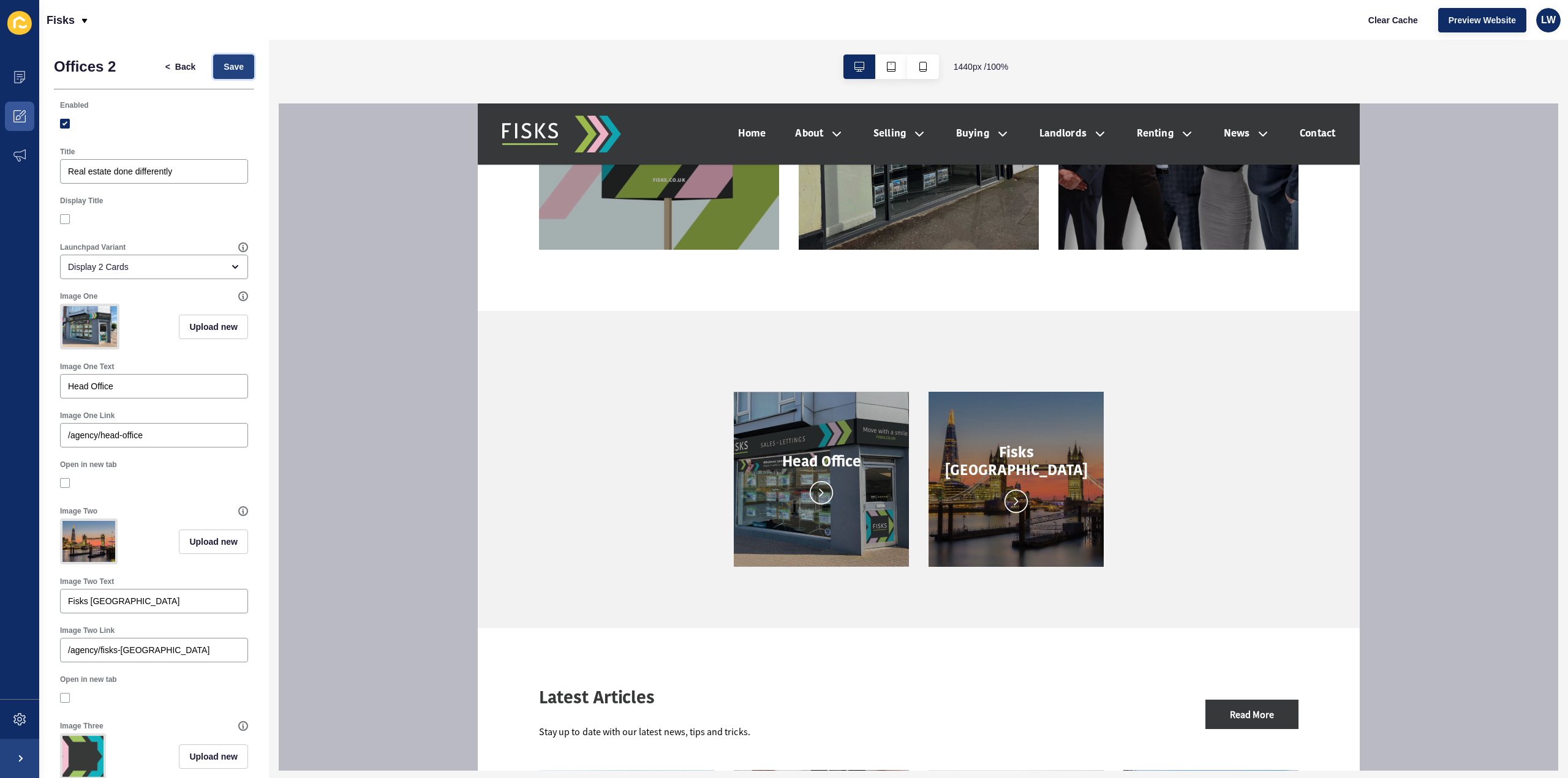
click at [229, 69] on span "Save" at bounding box center [233, 66] width 20 height 12
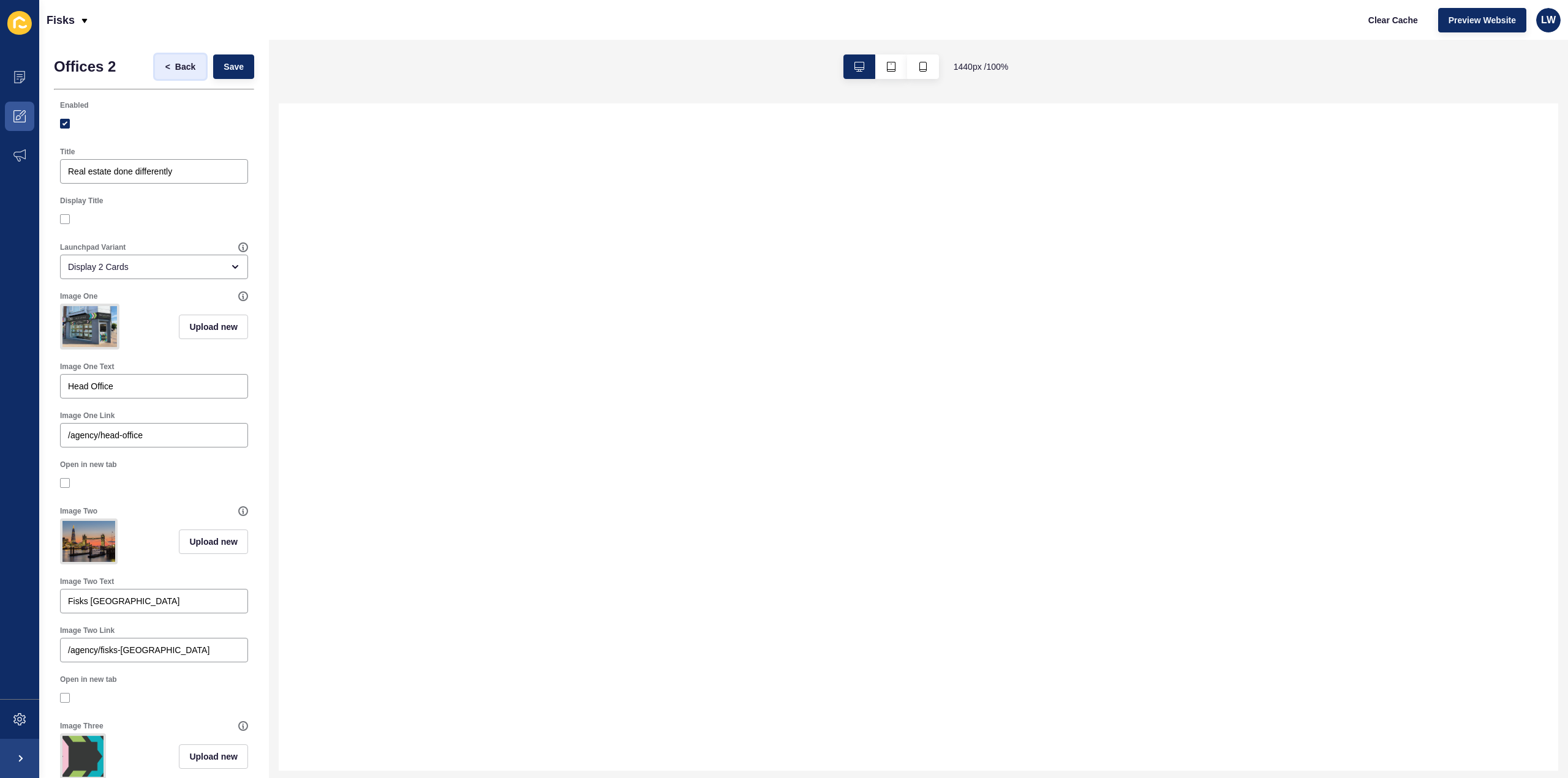
click at [166, 75] on button "< Back" at bounding box center [181, 66] width 51 height 25
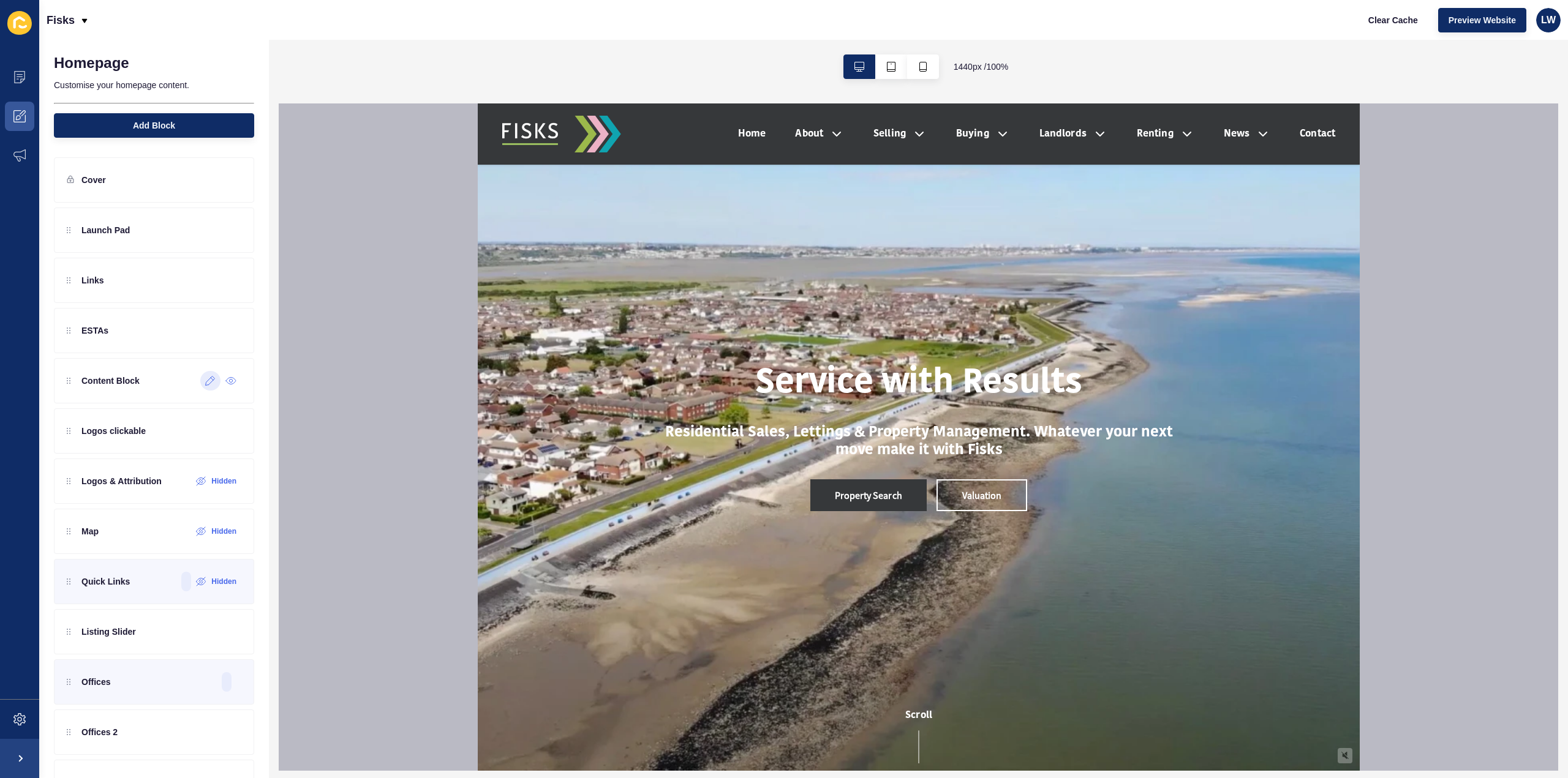
click at [201, 386] on div at bounding box center [210, 380] width 20 height 20
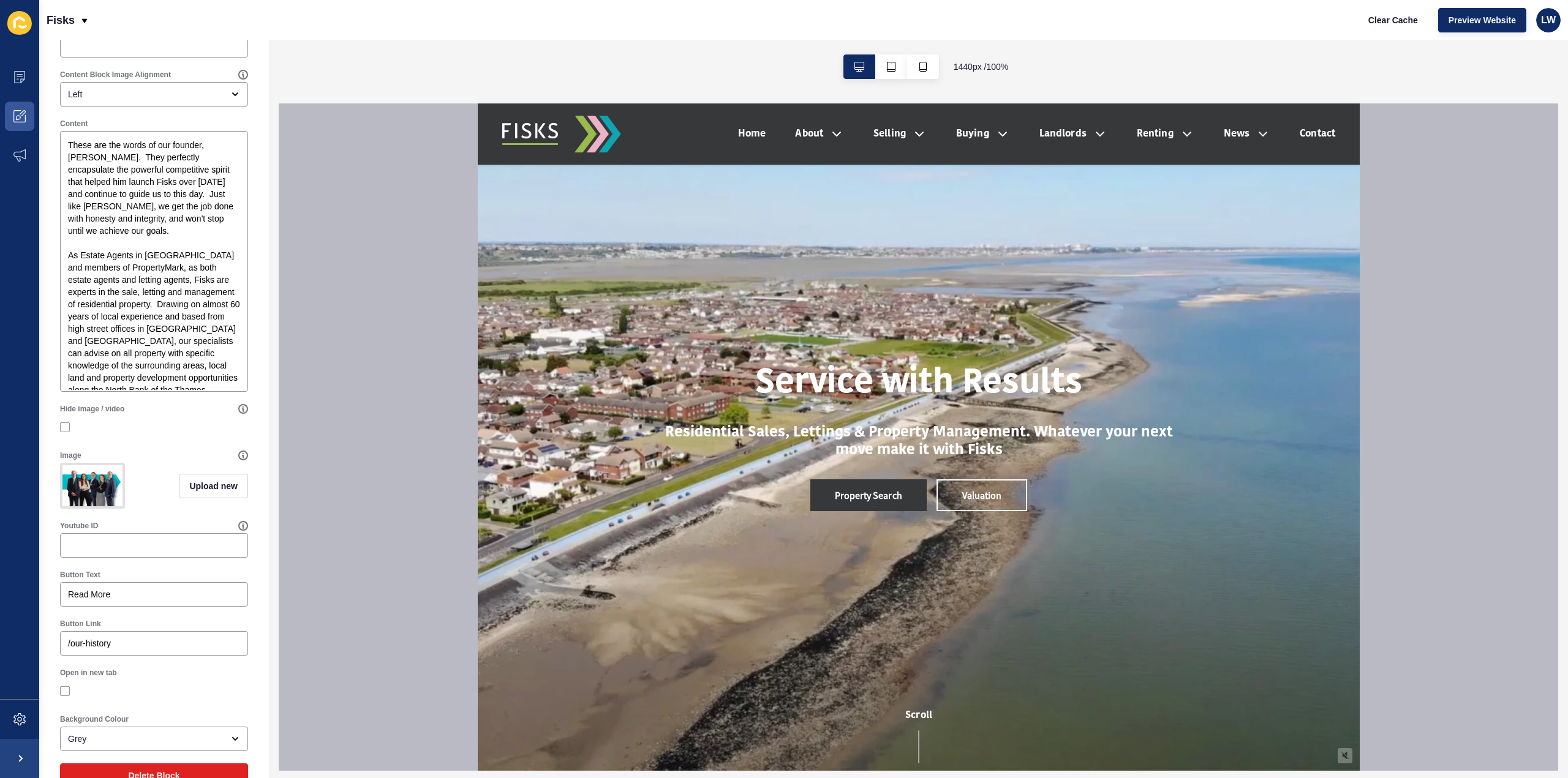
scroll to position [190, 0]
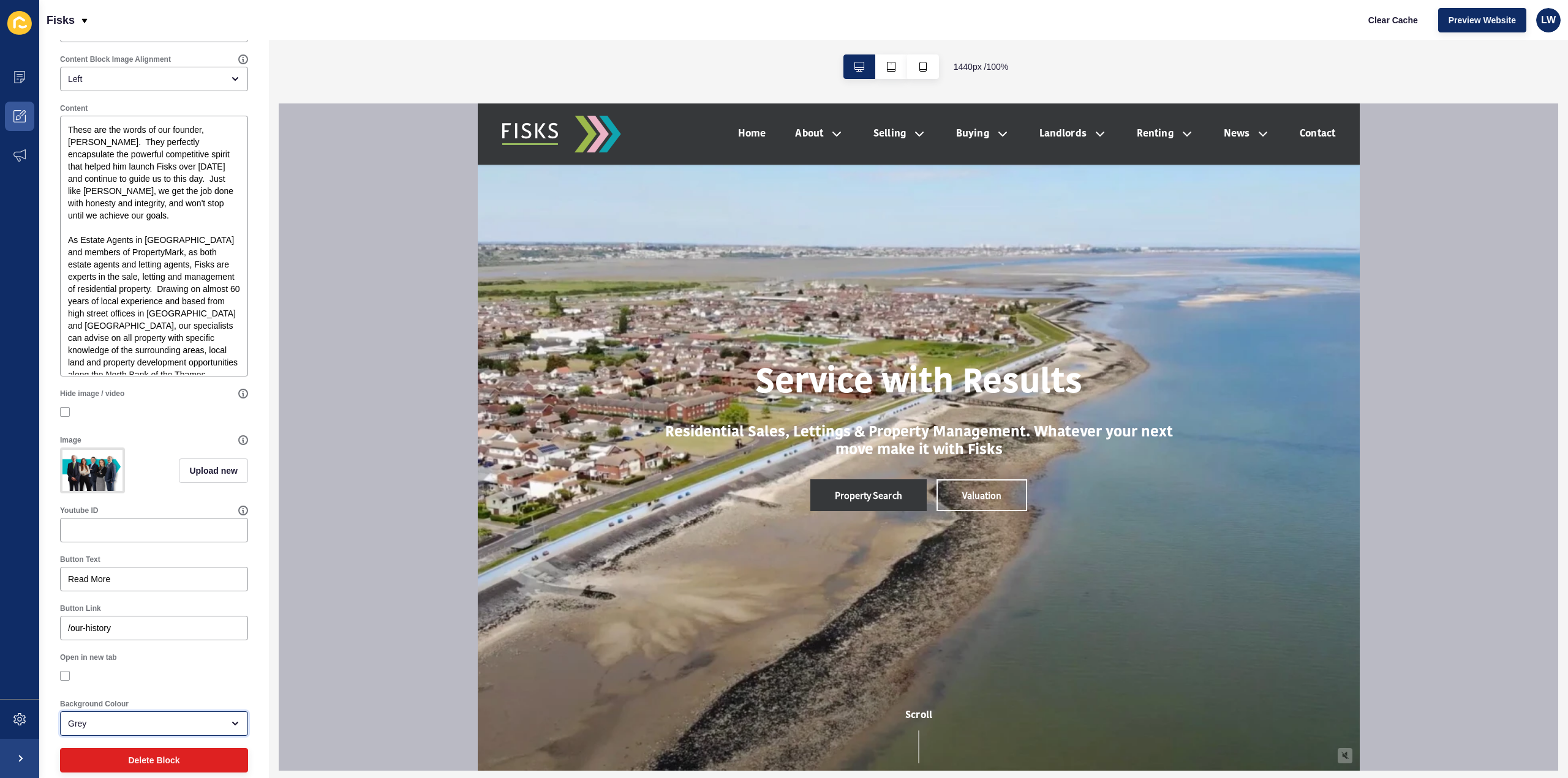
click at [153, 729] on div "Grey" at bounding box center [145, 723] width 155 height 12
click at [145, 693] on div "White" at bounding box center [149, 685] width 179 height 27
type input "White"
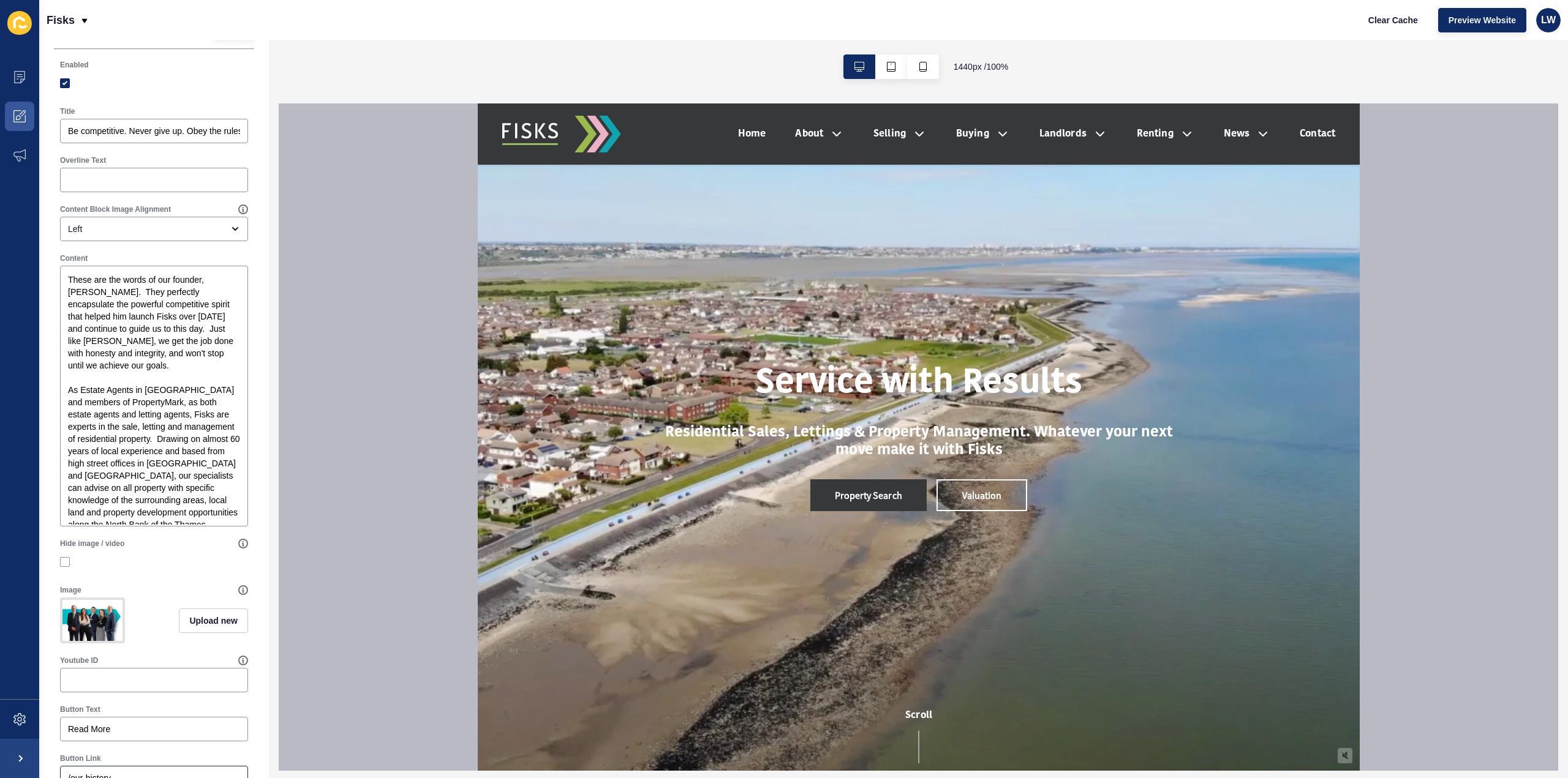
scroll to position [0, 0]
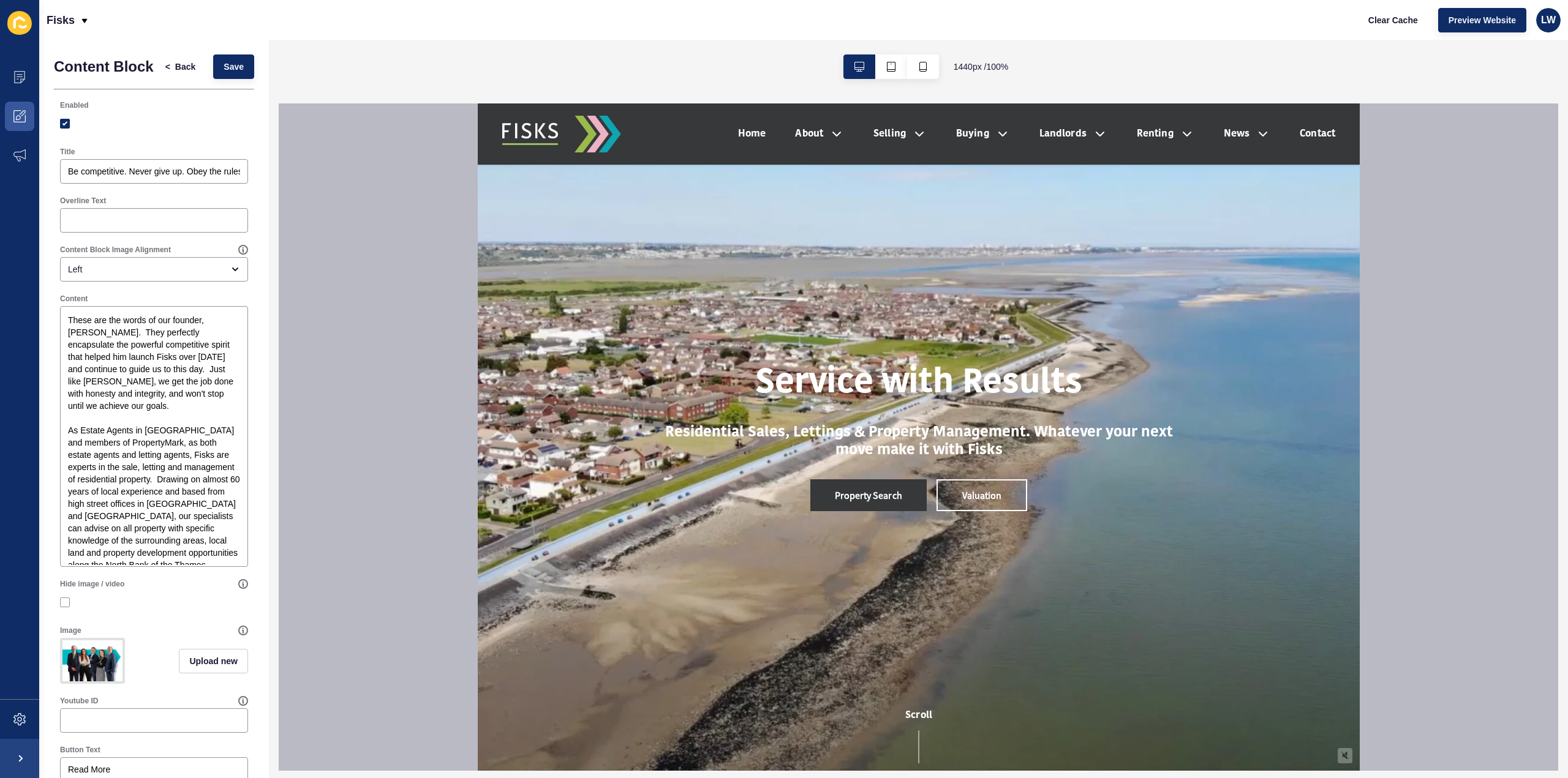
click at [249, 74] on div "Content Block < Back Save Enabled Title Be competitive. Never give up. Obey the…" at bounding box center [153, 512] width 229 height 944
click at [240, 75] on button "Save" at bounding box center [233, 66] width 41 height 25
click at [189, 75] on button "< Back" at bounding box center [181, 66] width 51 height 25
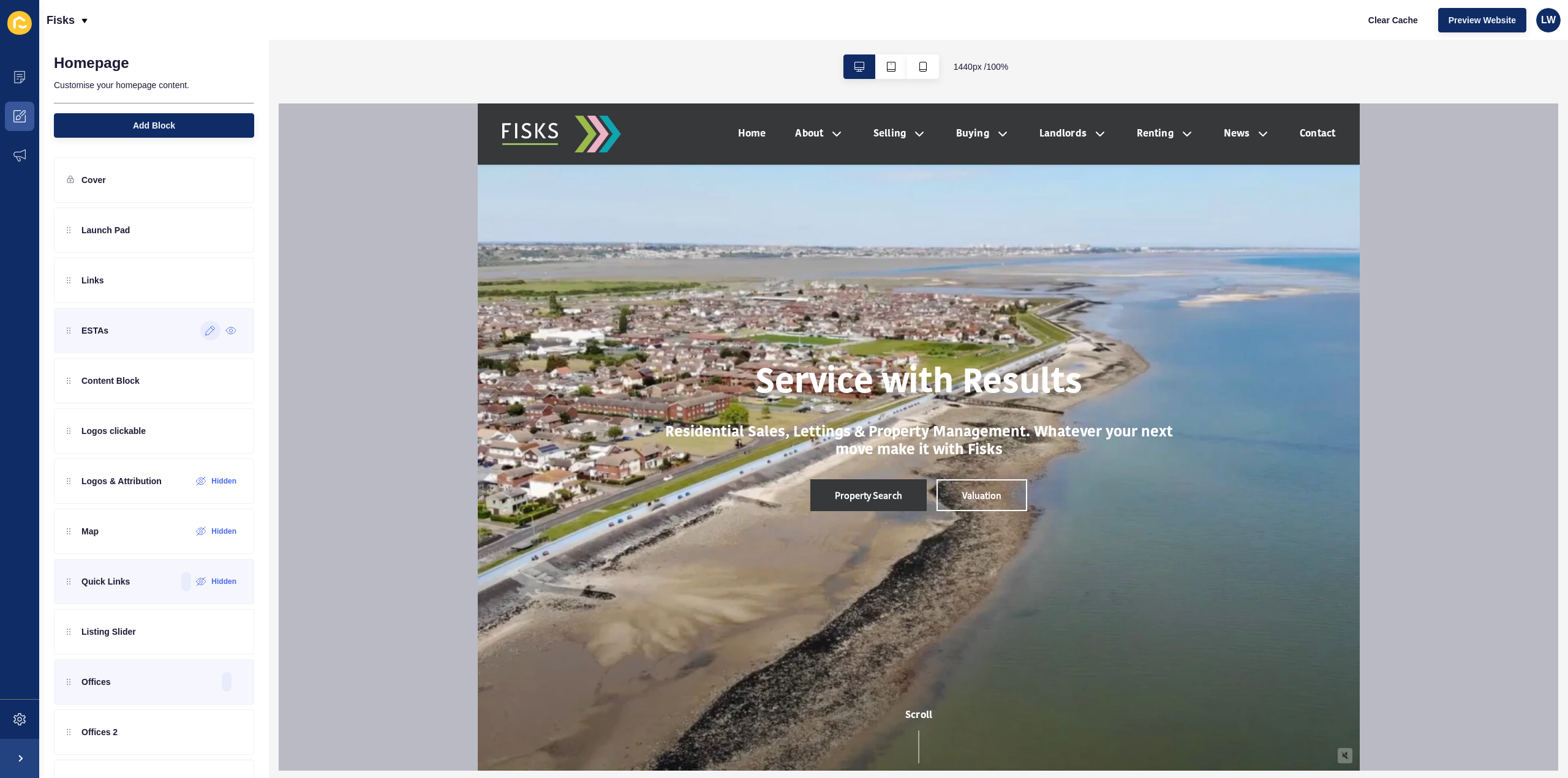
click at [205, 333] on icon at bounding box center [210, 331] width 10 height 10
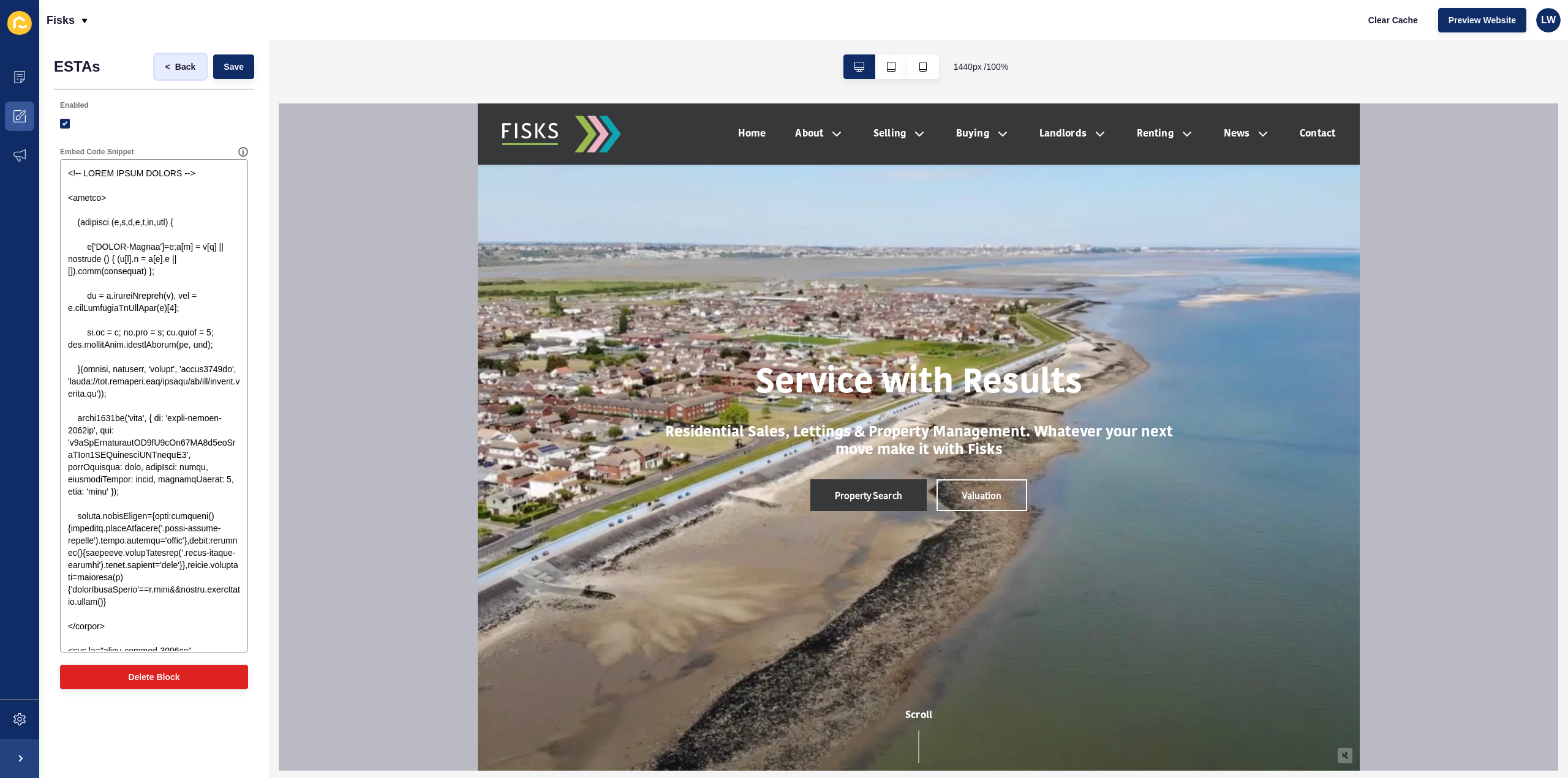
click at [195, 69] on span "Back" at bounding box center [185, 66] width 20 height 12
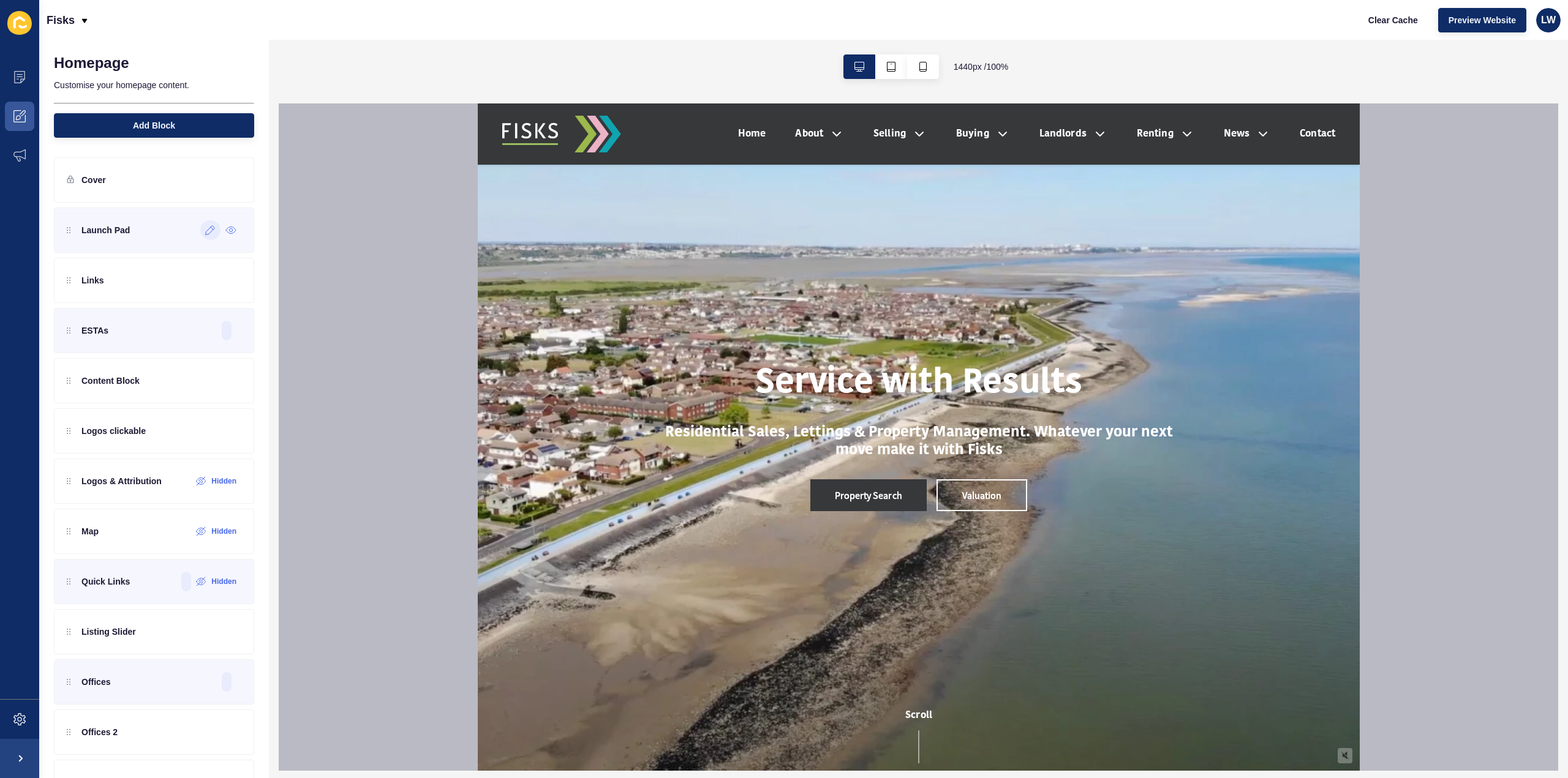
click at [207, 232] on div at bounding box center [210, 230] width 20 height 20
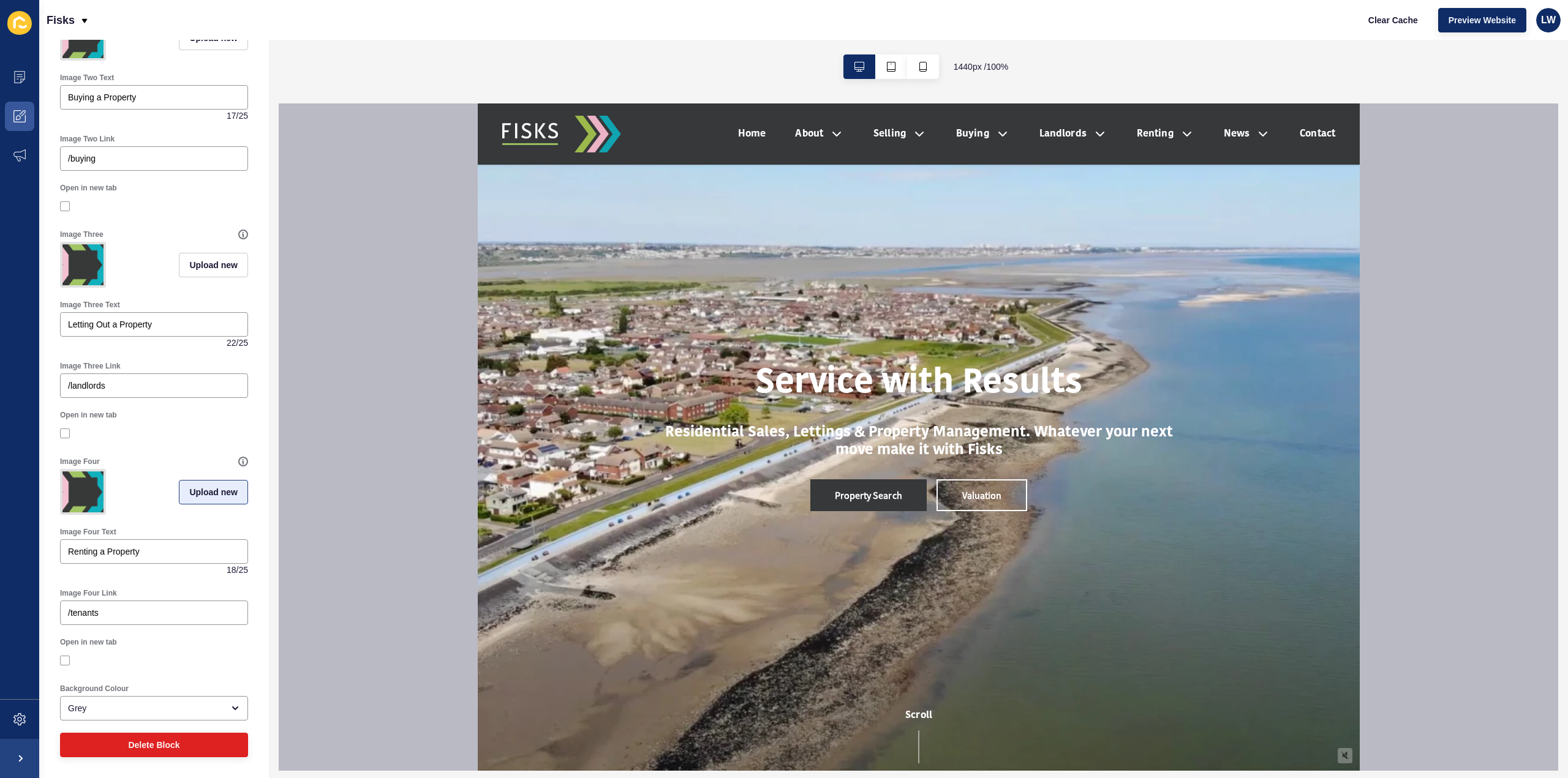
scroll to position [553, 0]
click at [164, 712] on div "Grey" at bounding box center [145, 708] width 155 height 12
click at [140, 649] on span "White" at bounding box center [149, 650] width 159 height 12
type input "White"
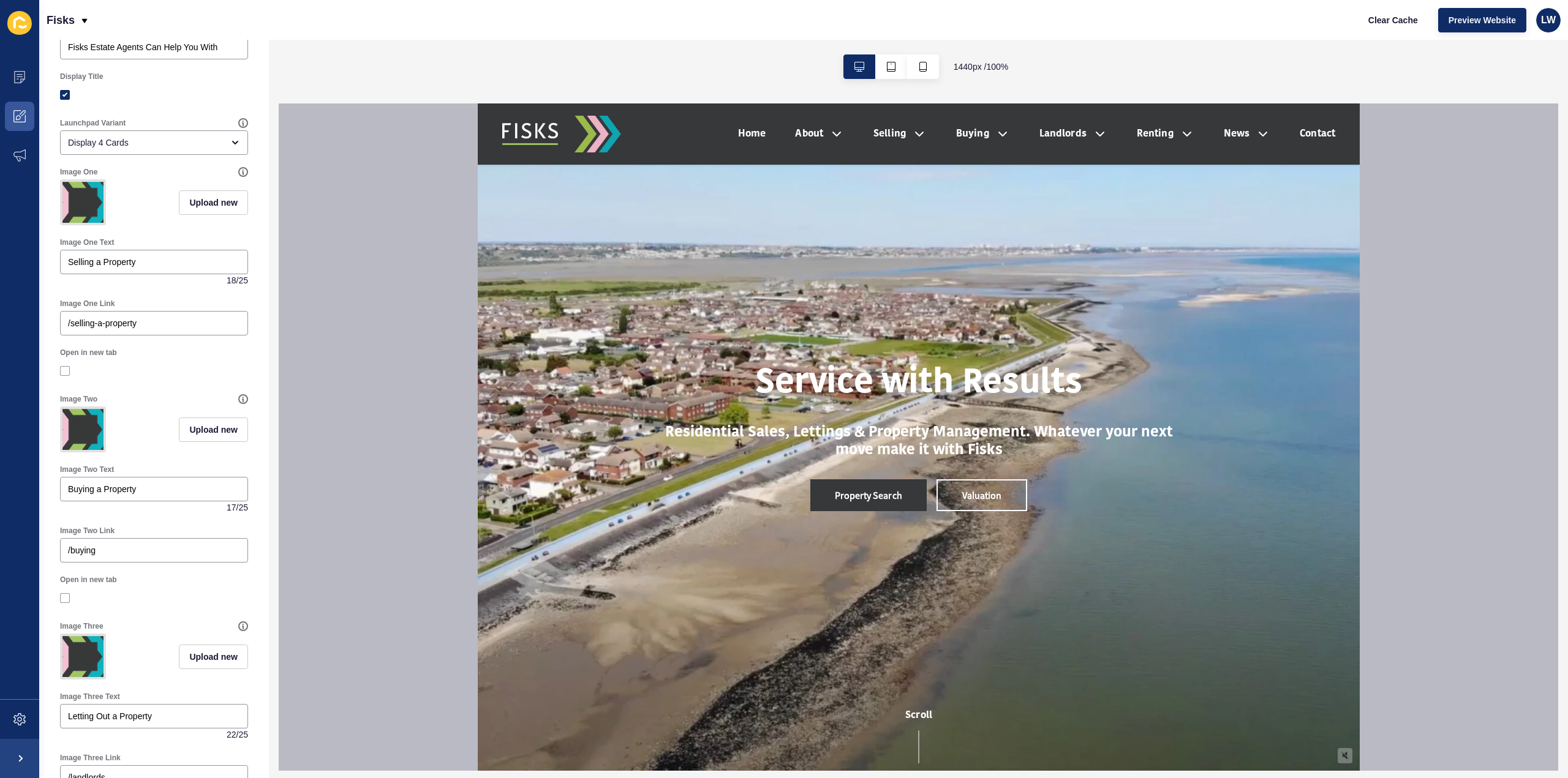
scroll to position [0, 0]
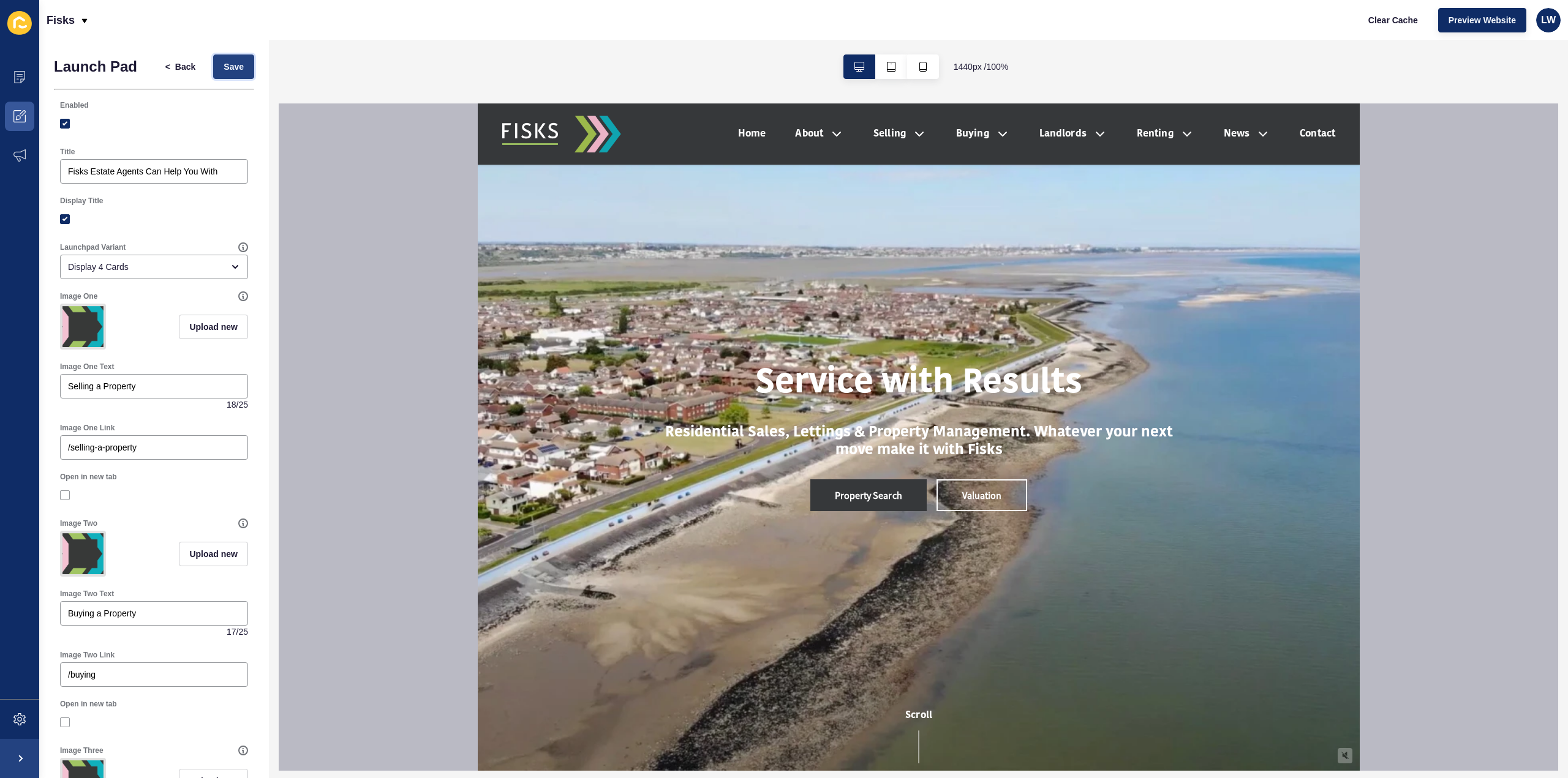
click at [232, 74] on button "Save" at bounding box center [233, 66] width 41 height 25
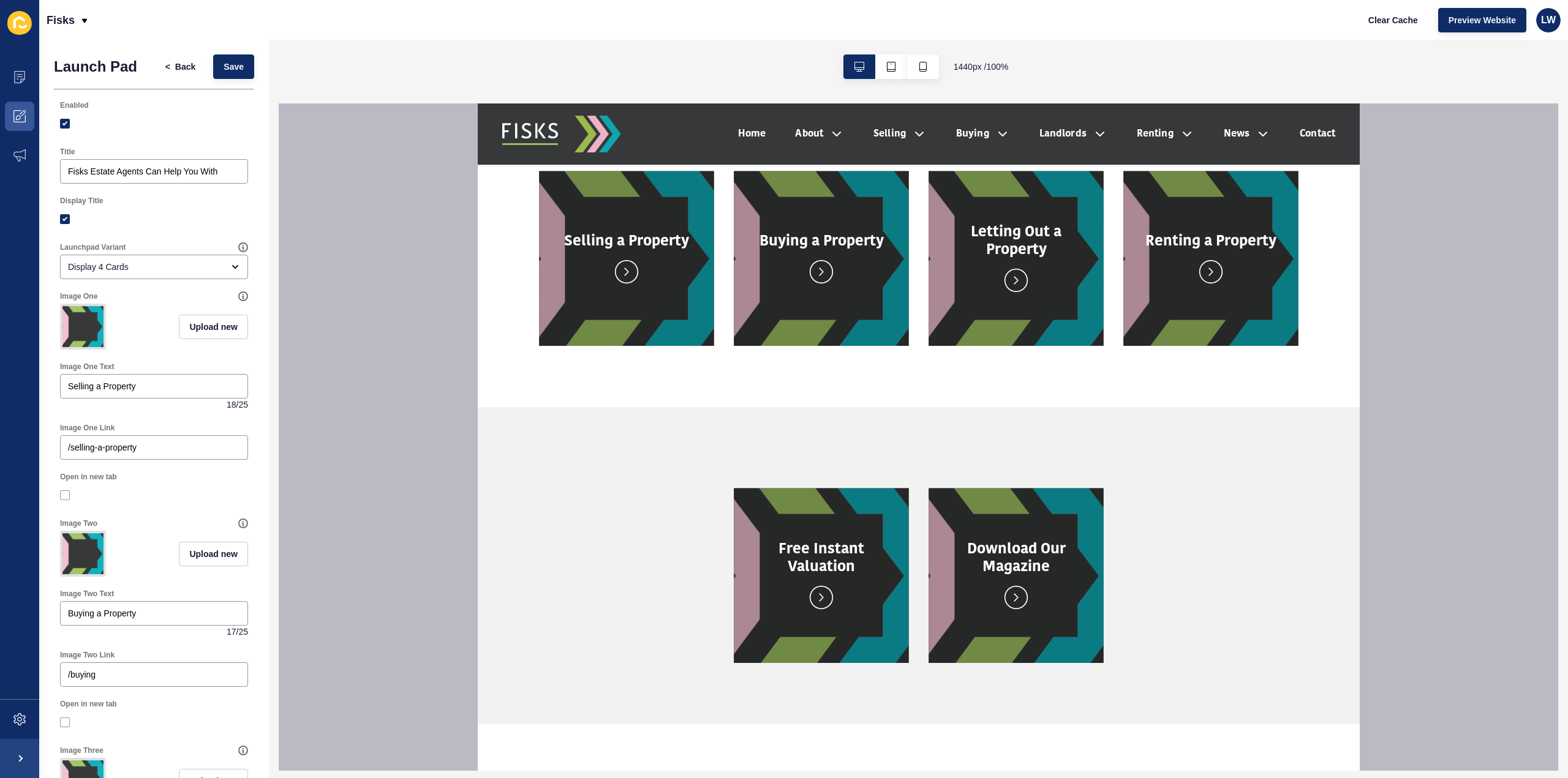
scroll to position [551, 0]
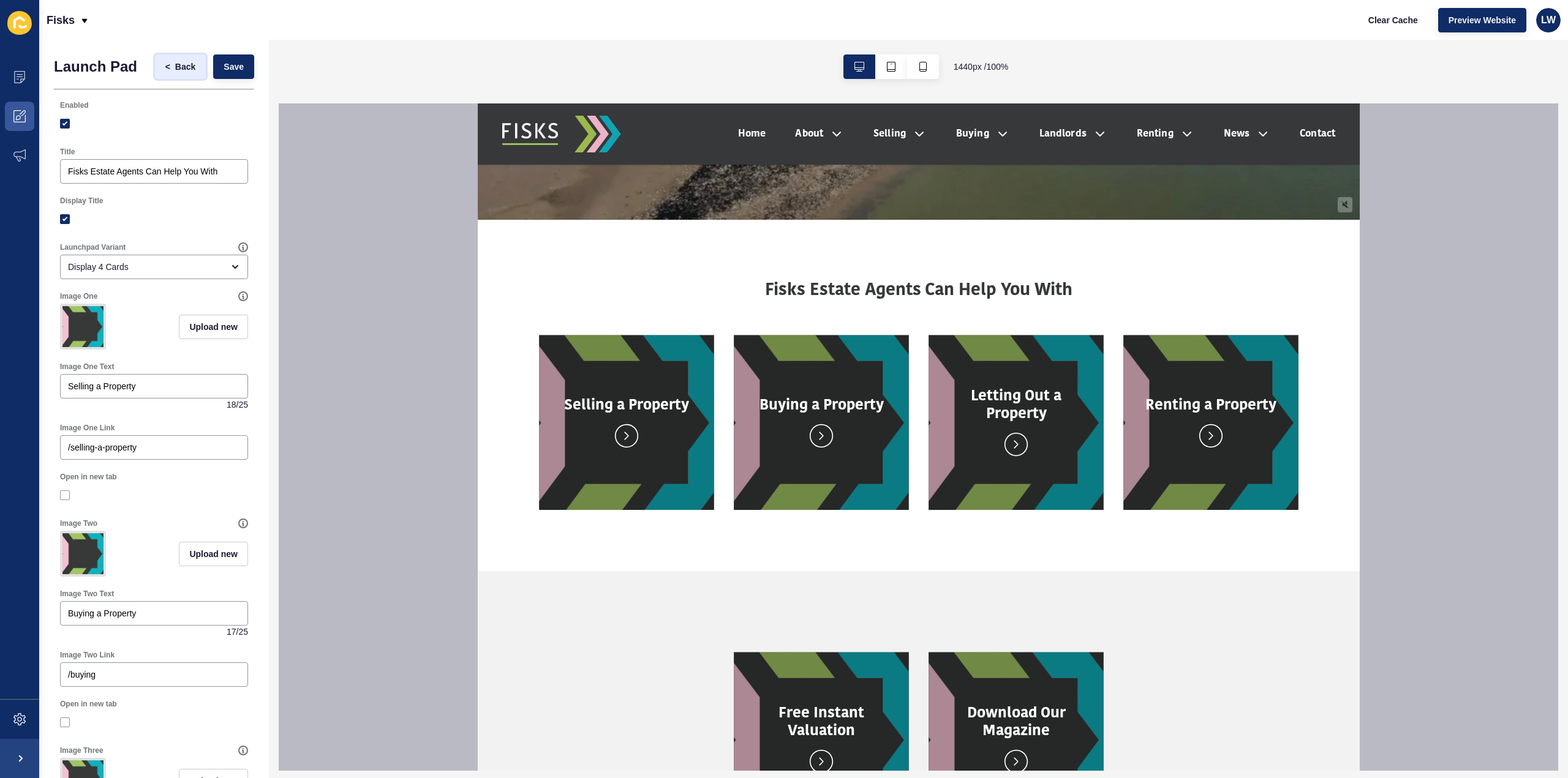
click at [165, 66] on span "<" at bounding box center [170, 66] width 10 height 12
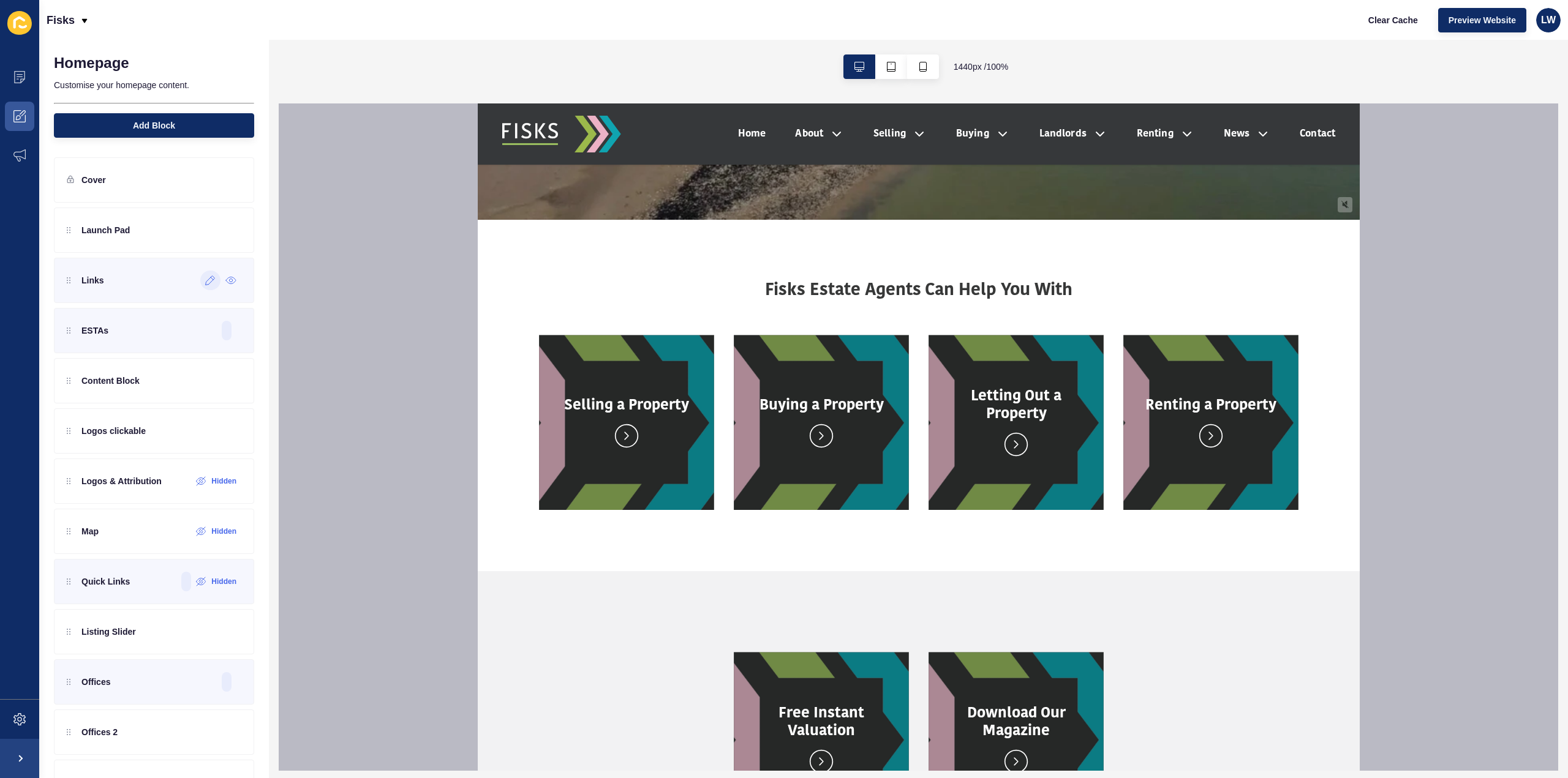
click at [205, 284] on icon at bounding box center [210, 280] width 10 height 10
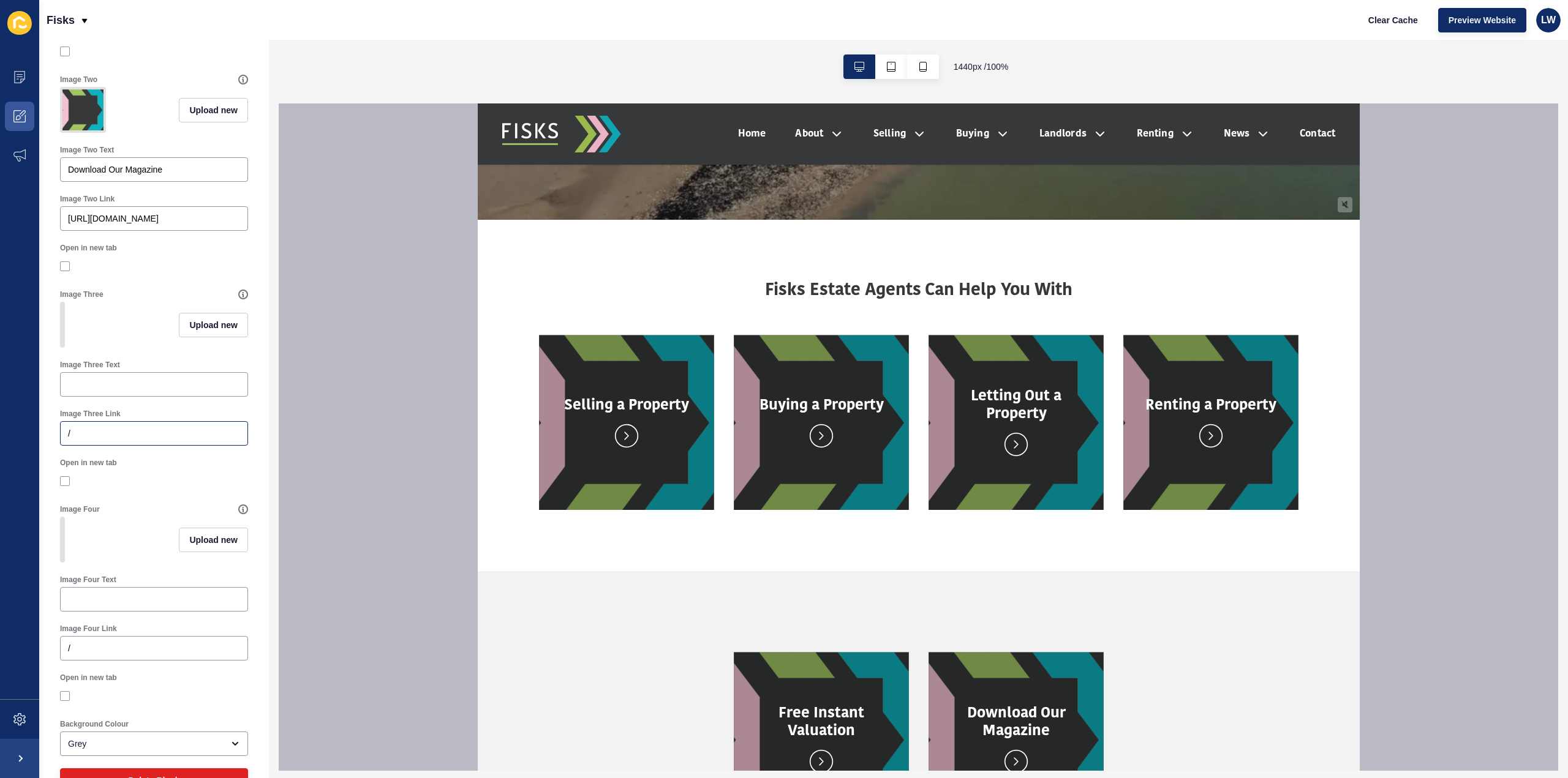
scroll to position [504, 0]
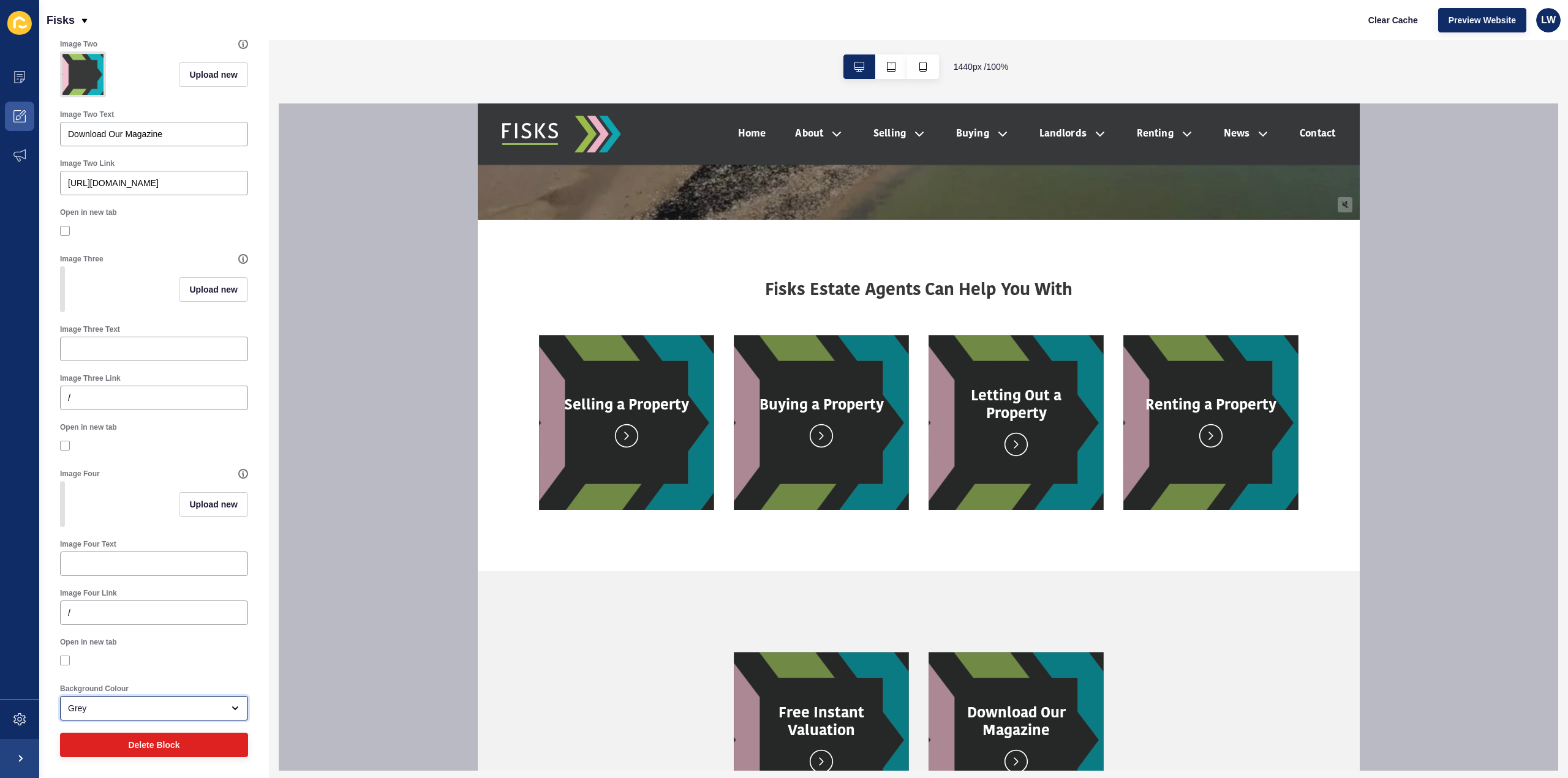
click at [180, 713] on div "Grey" at bounding box center [145, 708] width 155 height 12
click at [161, 648] on span "White" at bounding box center [149, 650] width 159 height 12
type input "White"
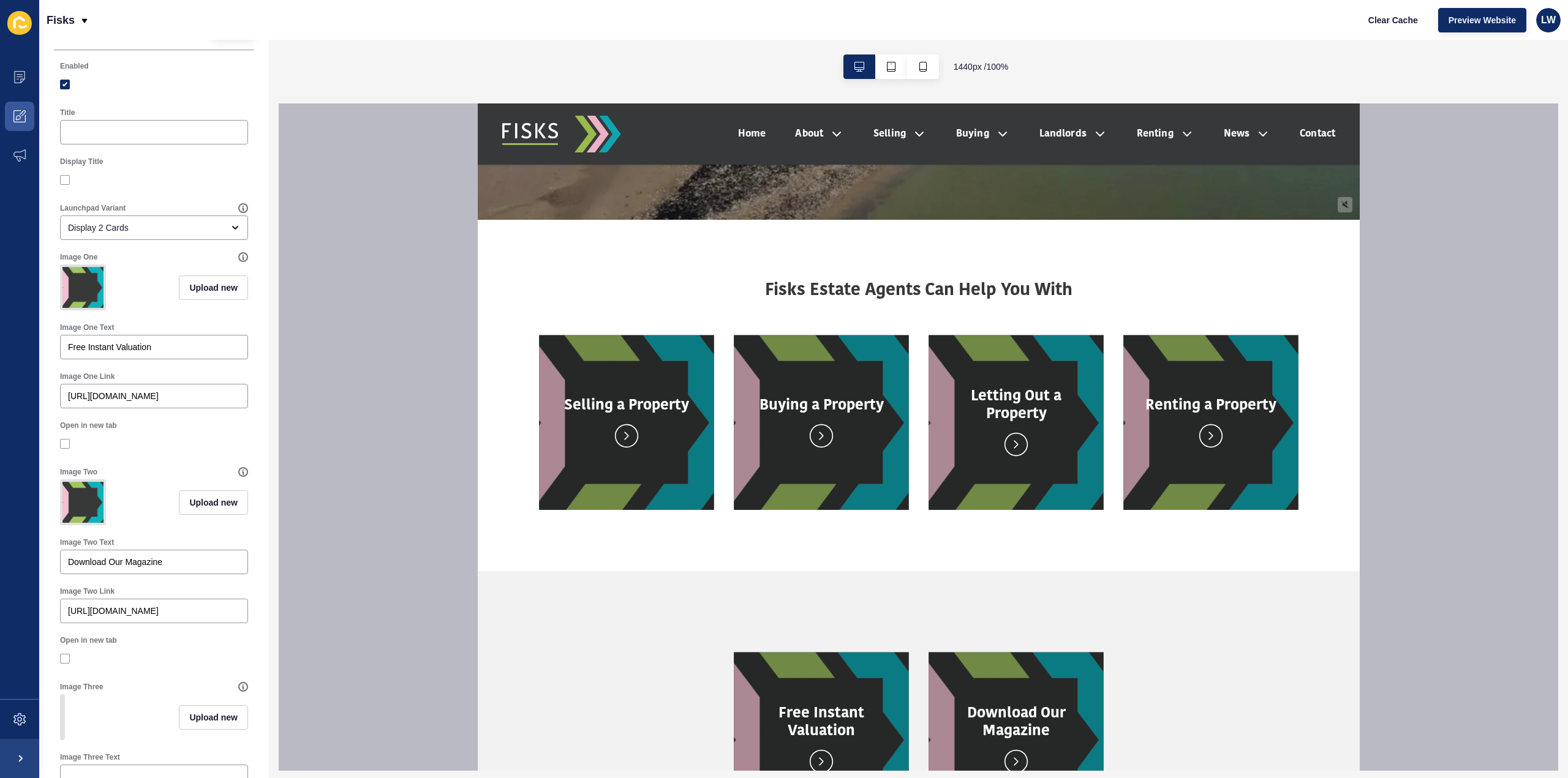
scroll to position [0, 0]
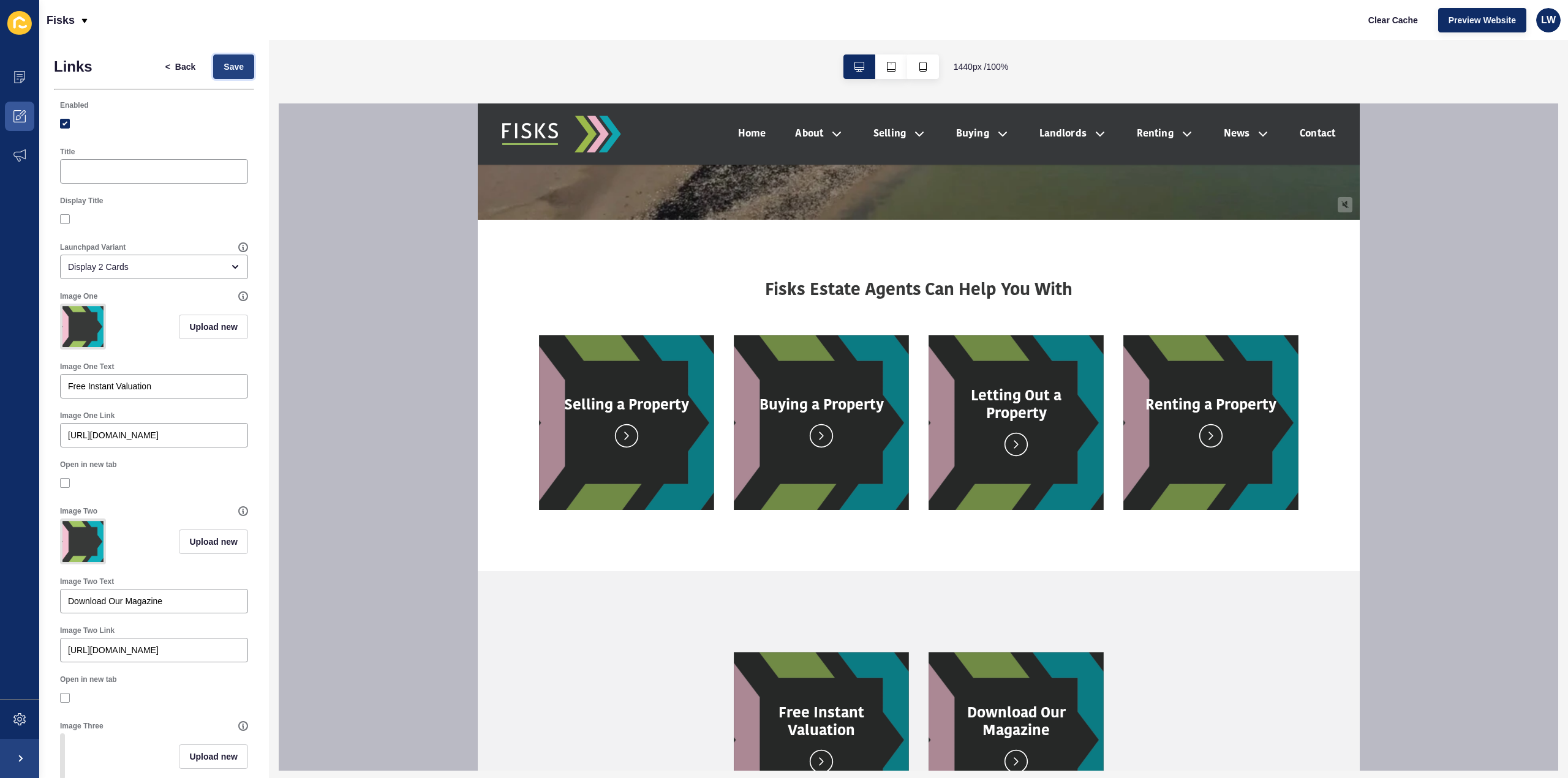
click at [224, 72] on span "Save" at bounding box center [233, 66] width 20 height 12
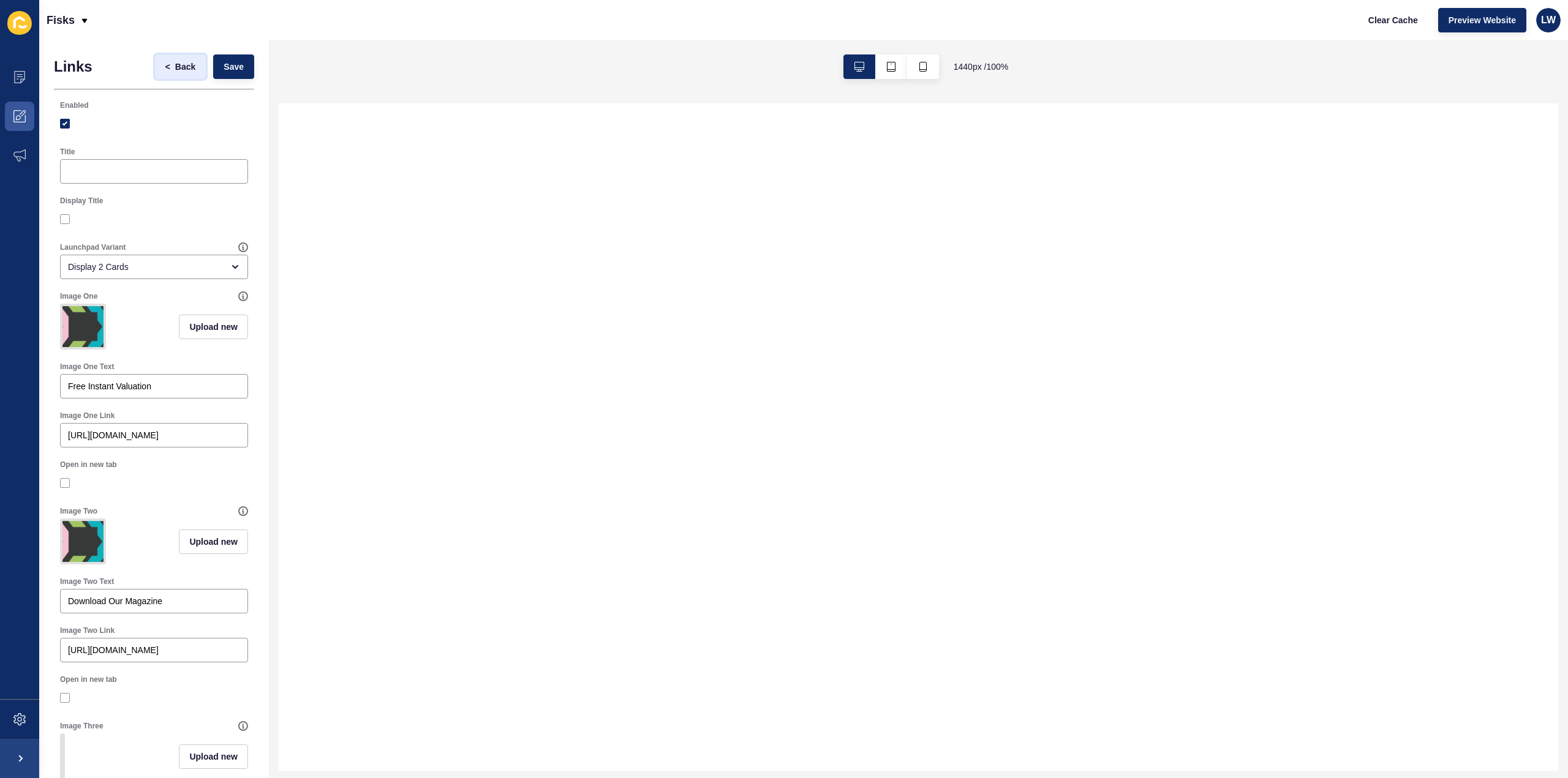
click at [172, 77] on button "< Back" at bounding box center [181, 66] width 51 height 25
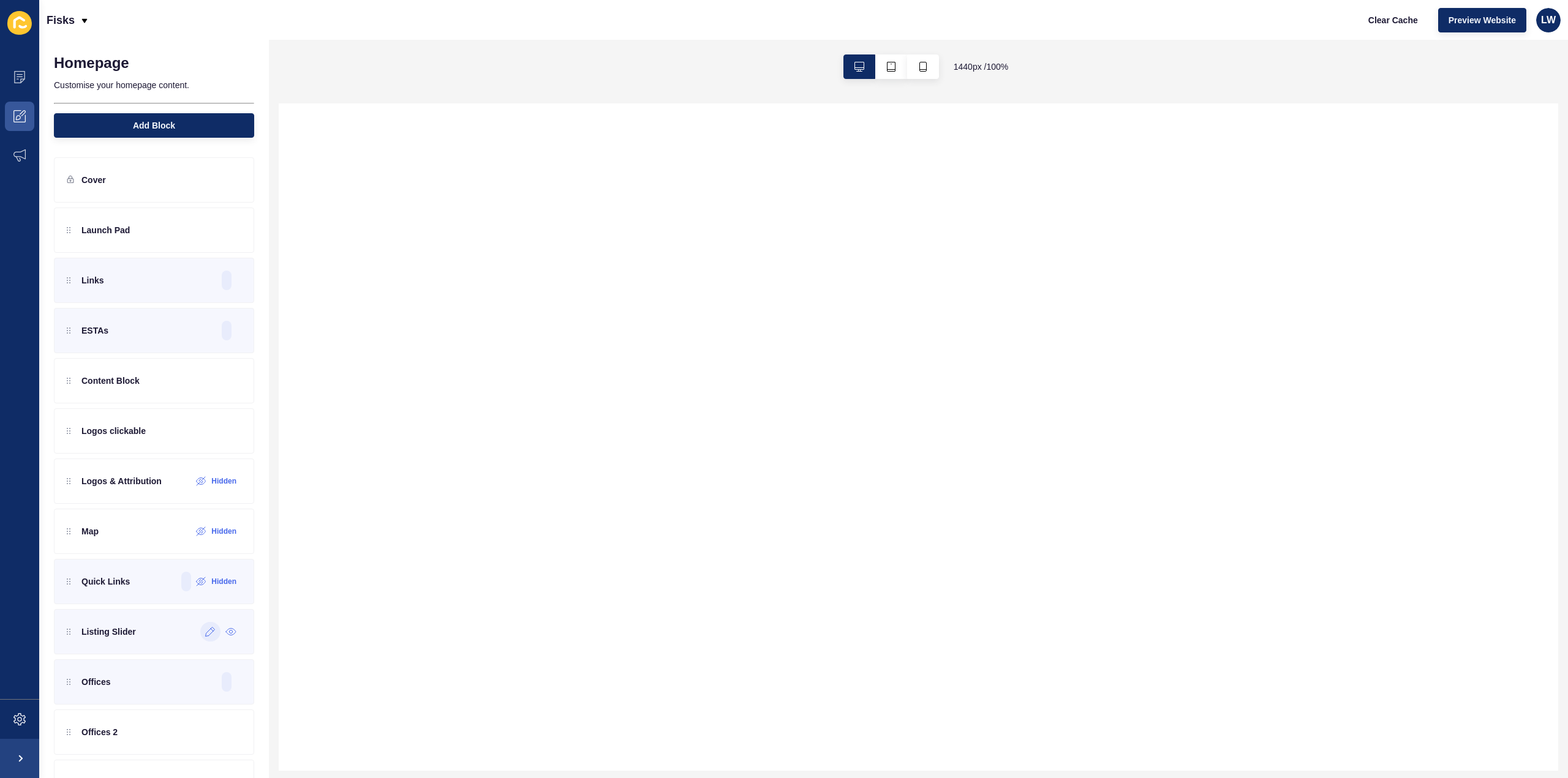
click at [205, 627] on icon at bounding box center [210, 632] width 10 height 10
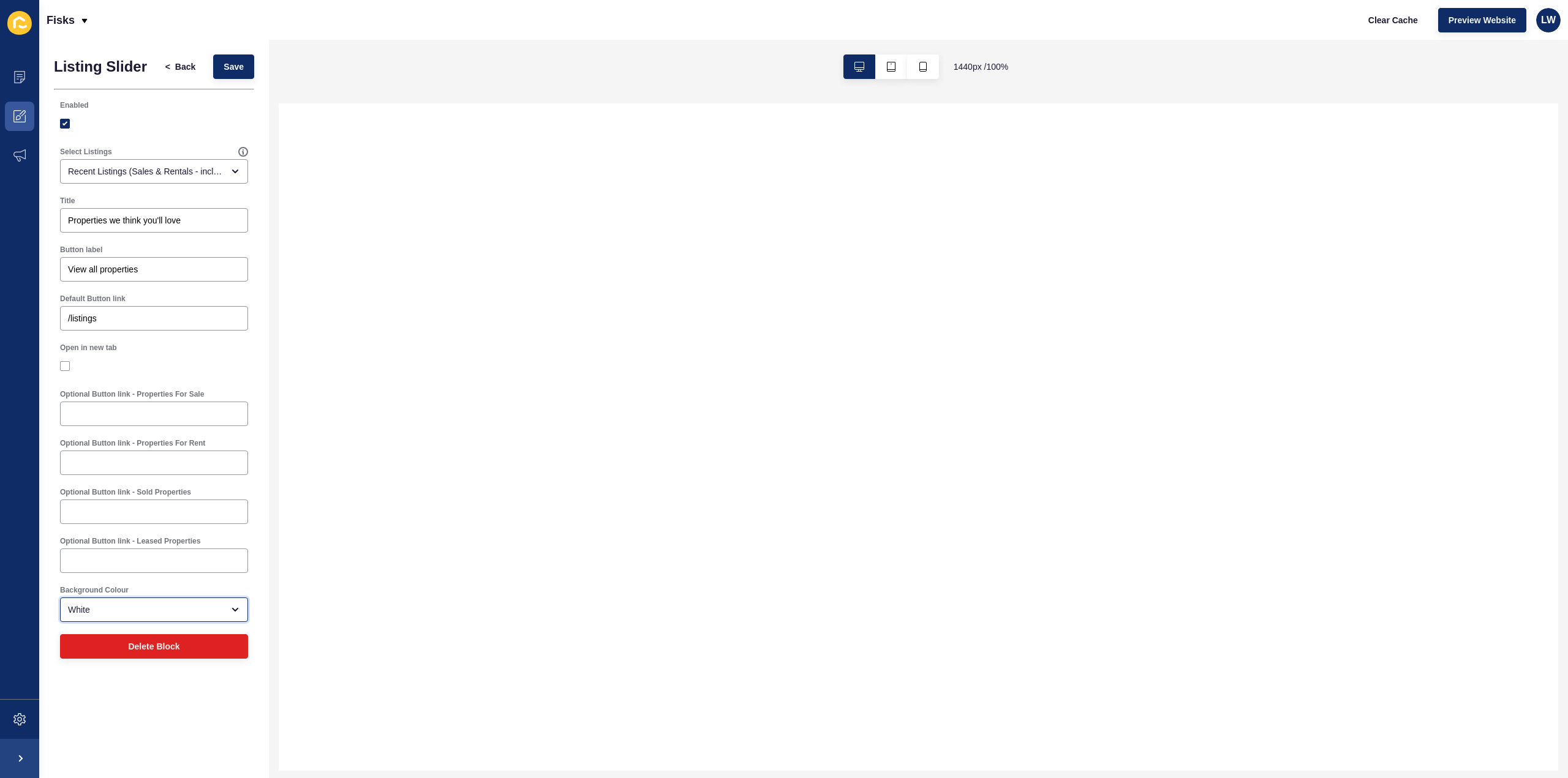
click at [119, 611] on div "White" at bounding box center [145, 609] width 155 height 12
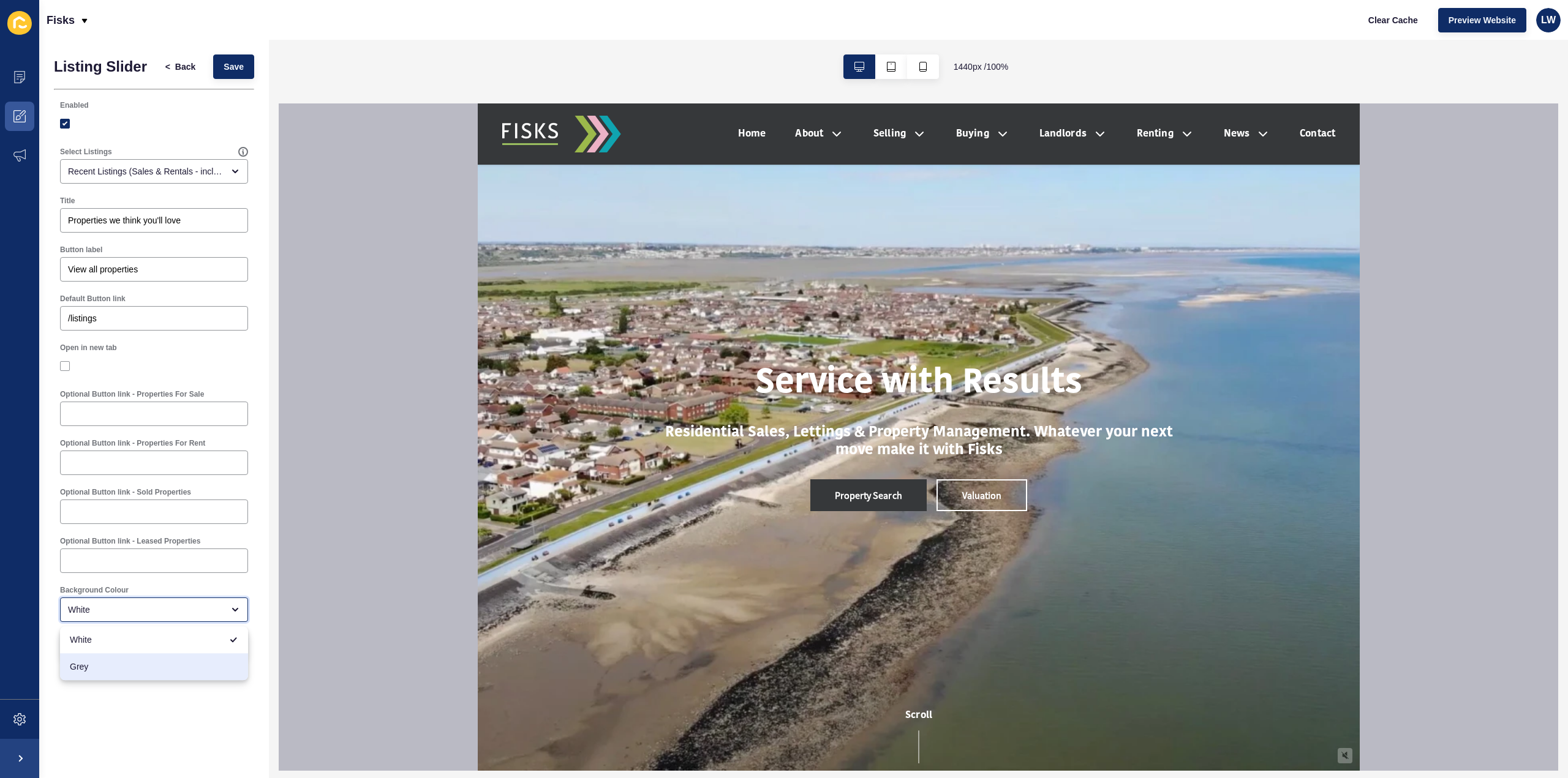
click at [121, 666] on span "Grey" at bounding box center [153, 666] width 169 height 12
type input "Grey"
click at [231, 61] on span "Save" at bounding box center [233, 66] width 20 height 12
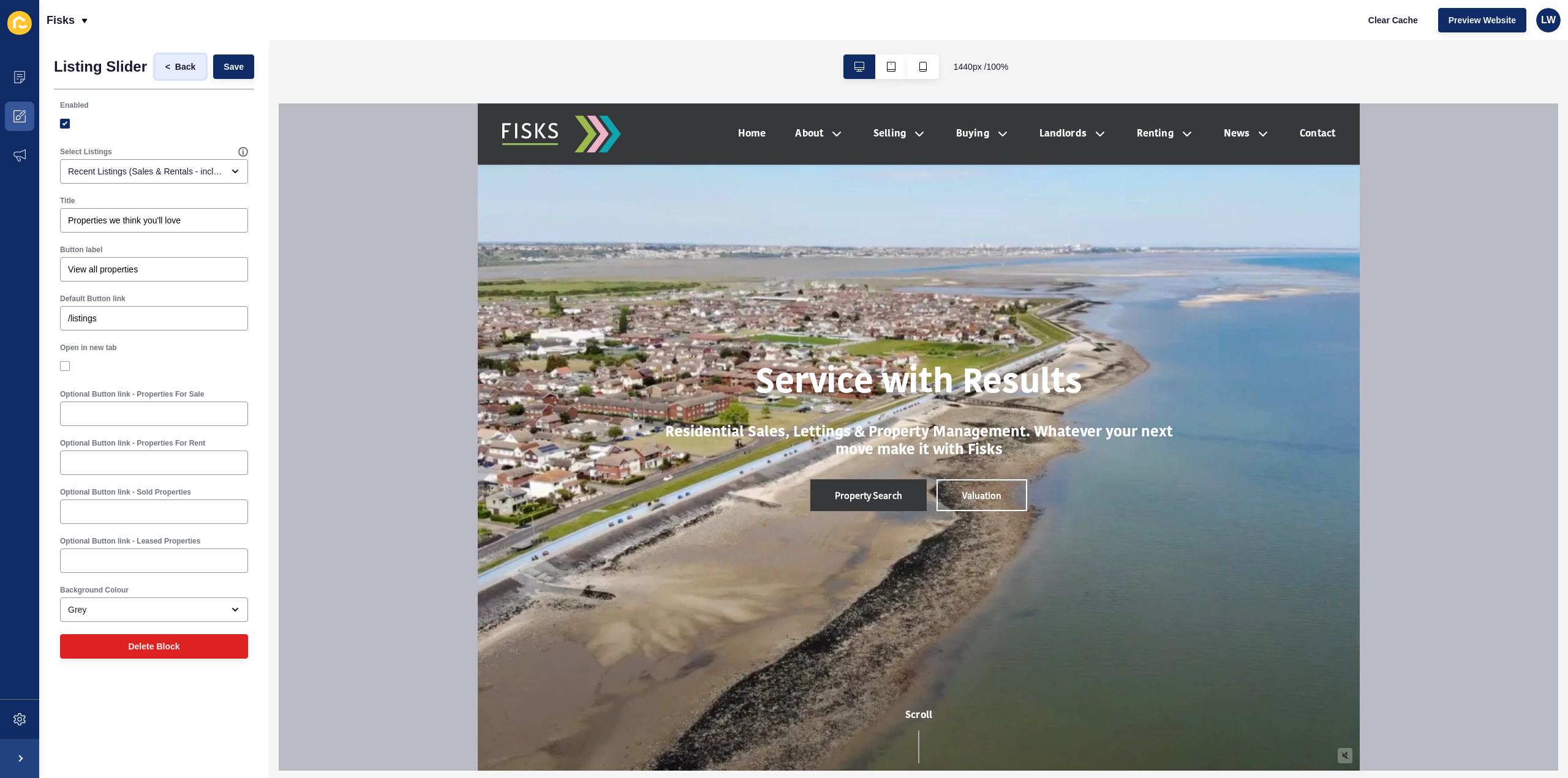
click at [193, 75] on button "< Back" at bounding box center [181, 66] width 51 height 25
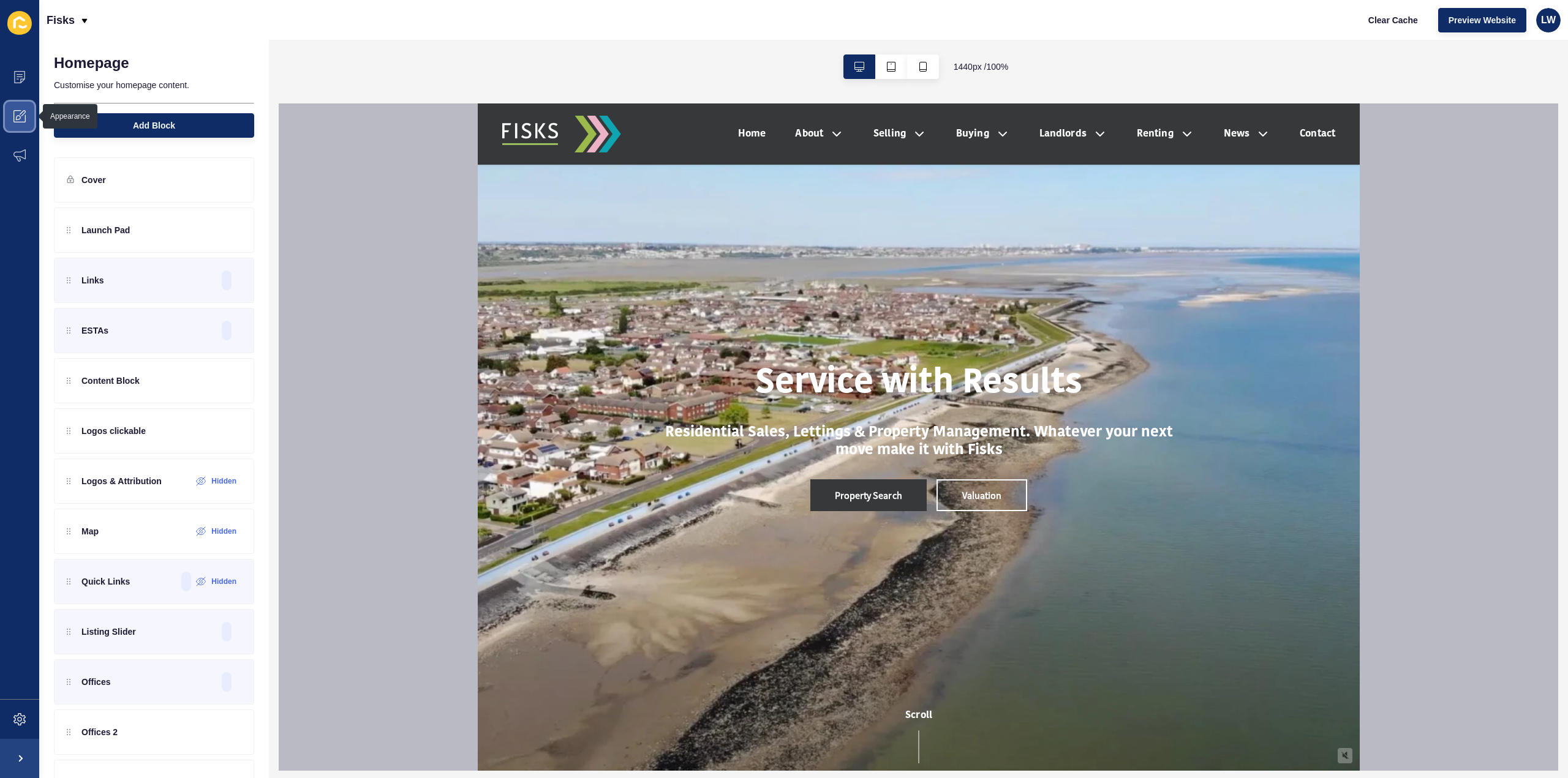
click at [27, 123] on span at bounding box center [19, 116] width 39 height 39
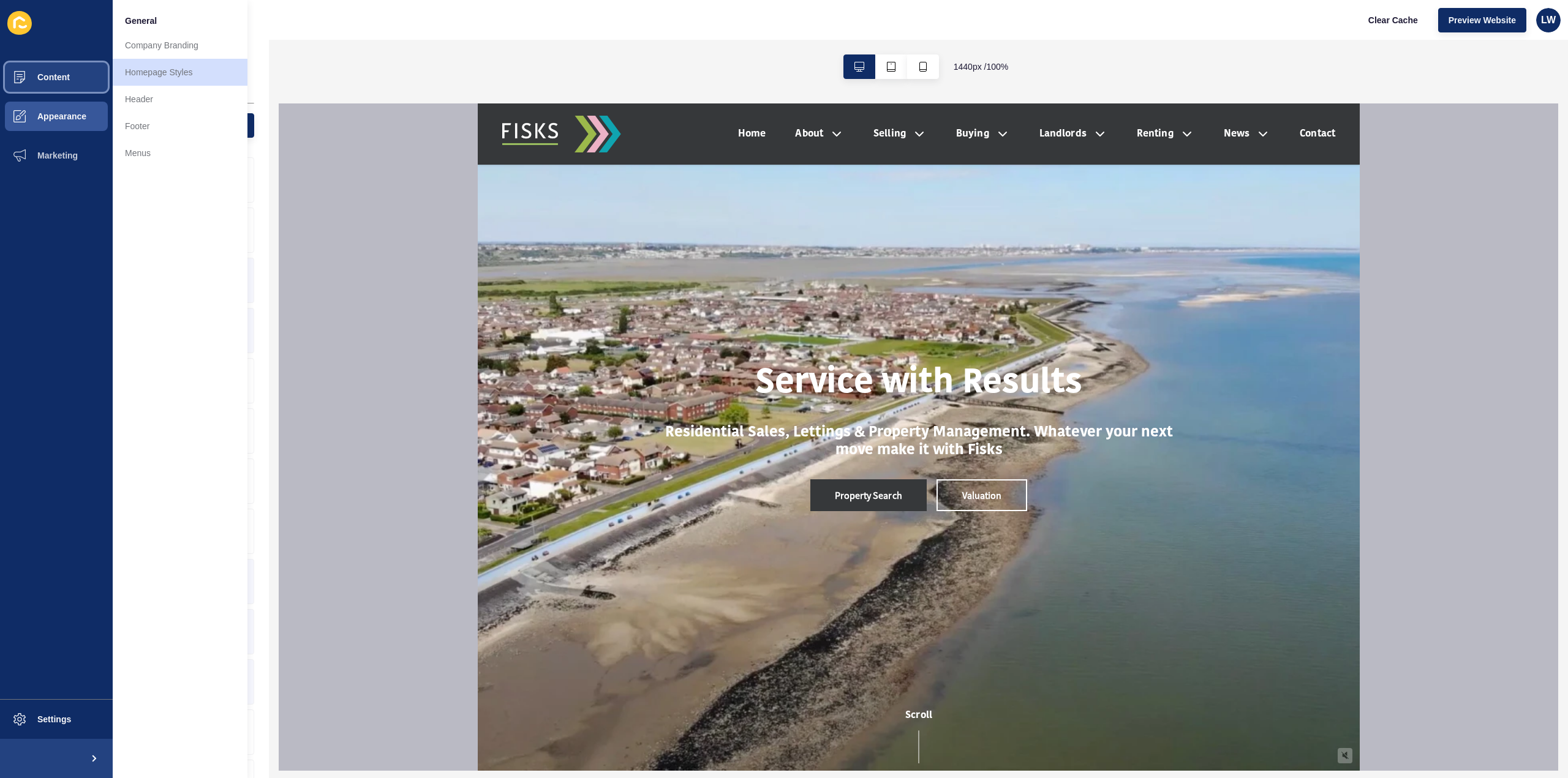
click at [75, 77] on button "Content" at bounding box center [56, 77] width 113 height 39
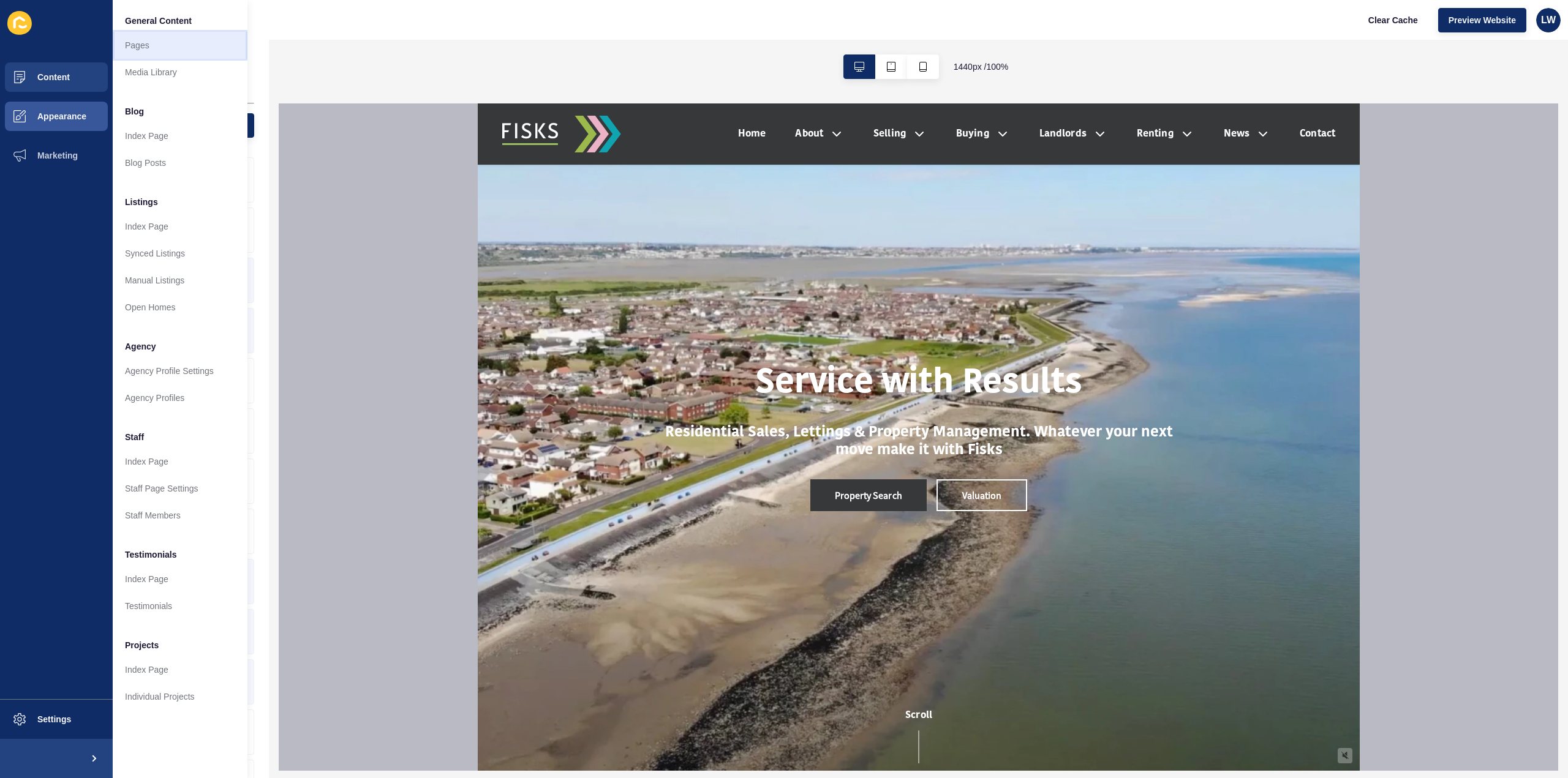
click at [139, 42] on link "Pages" at bounding box center [180, 46] width 135 height 27
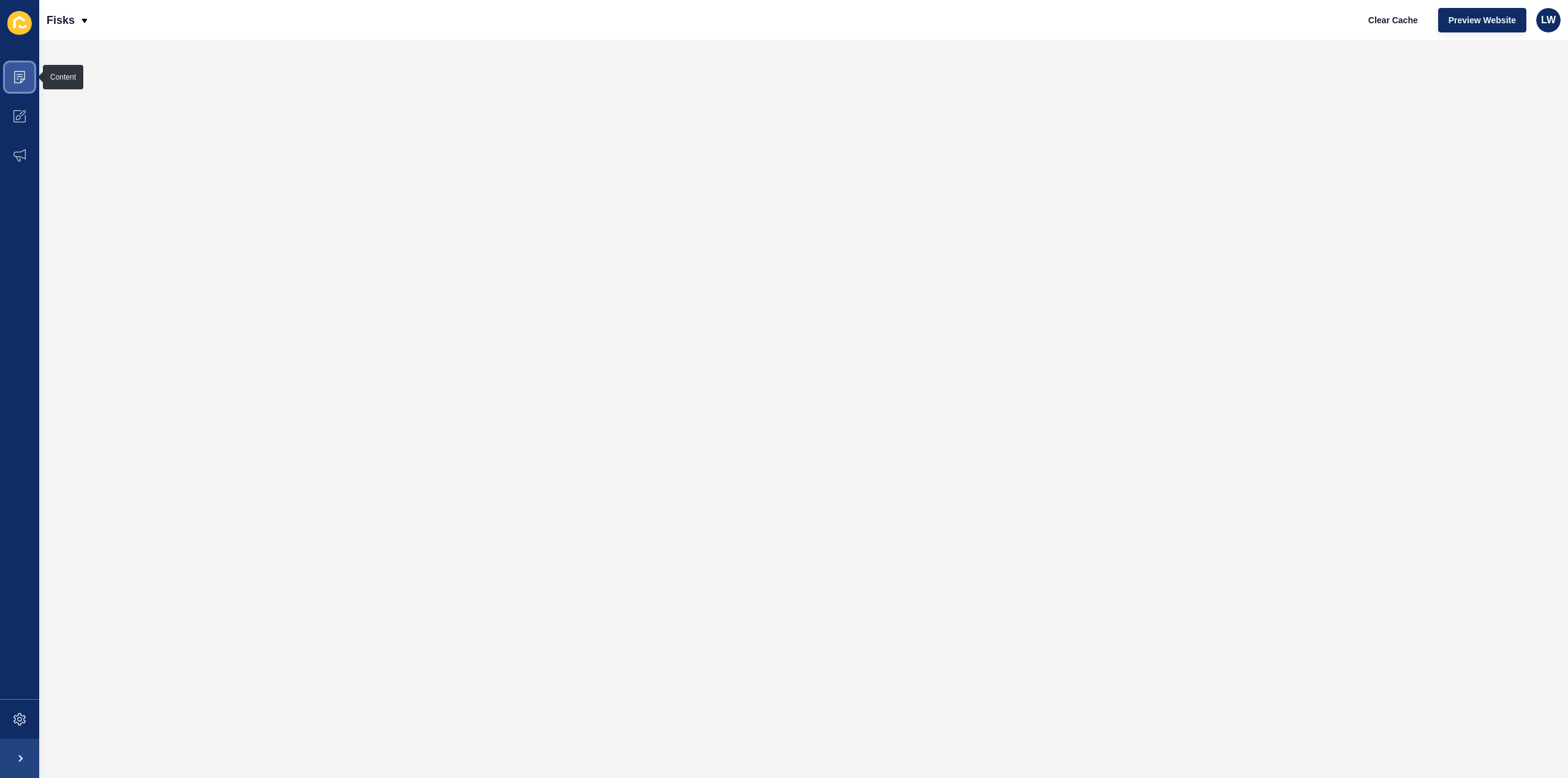
click at [21, 77] on icon at bounding box center [19, 77] width 12 height 12
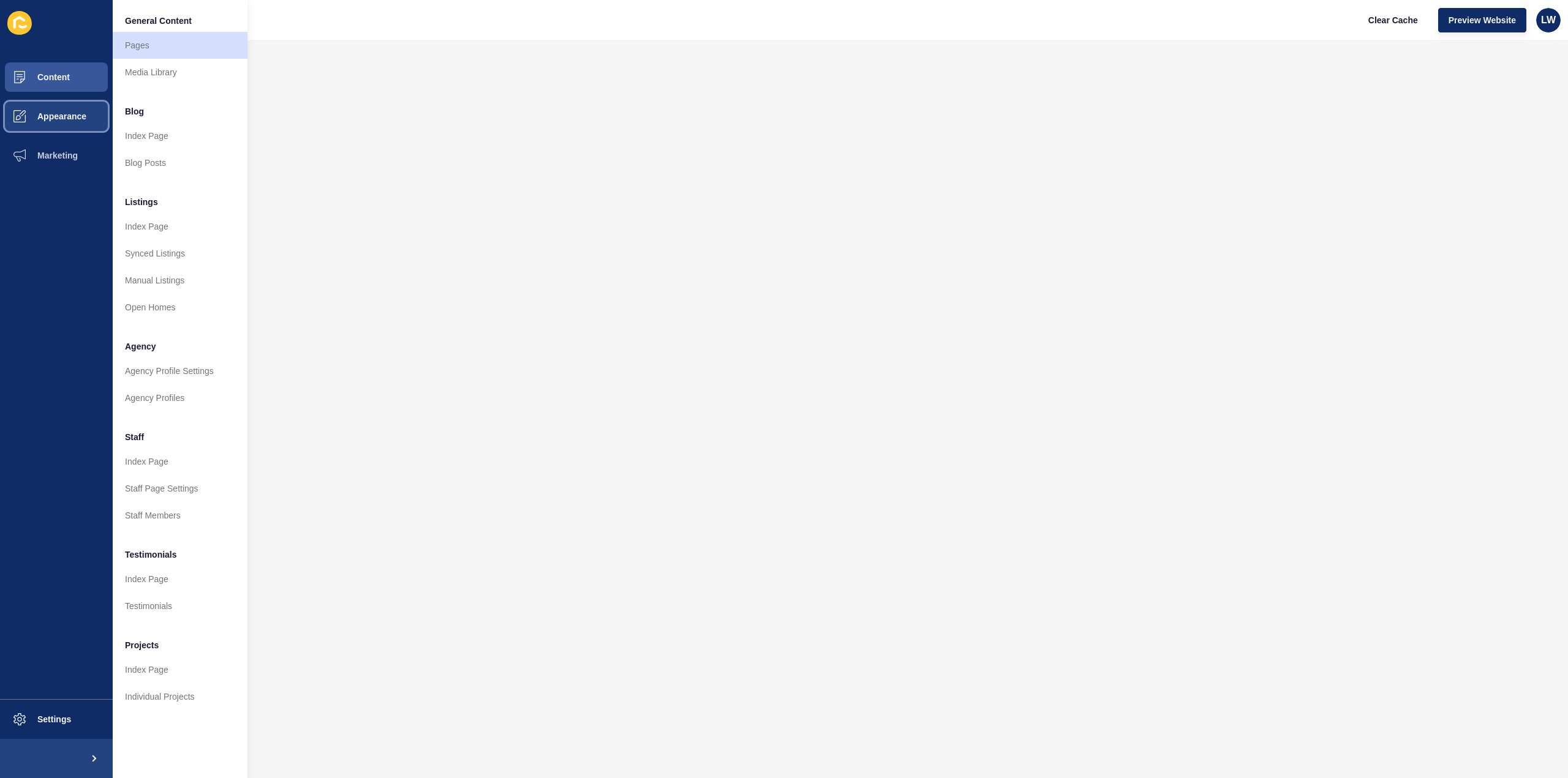
click at [74, 116] on span "Appearance" at bounding box center [42, 116] width 88 height 10
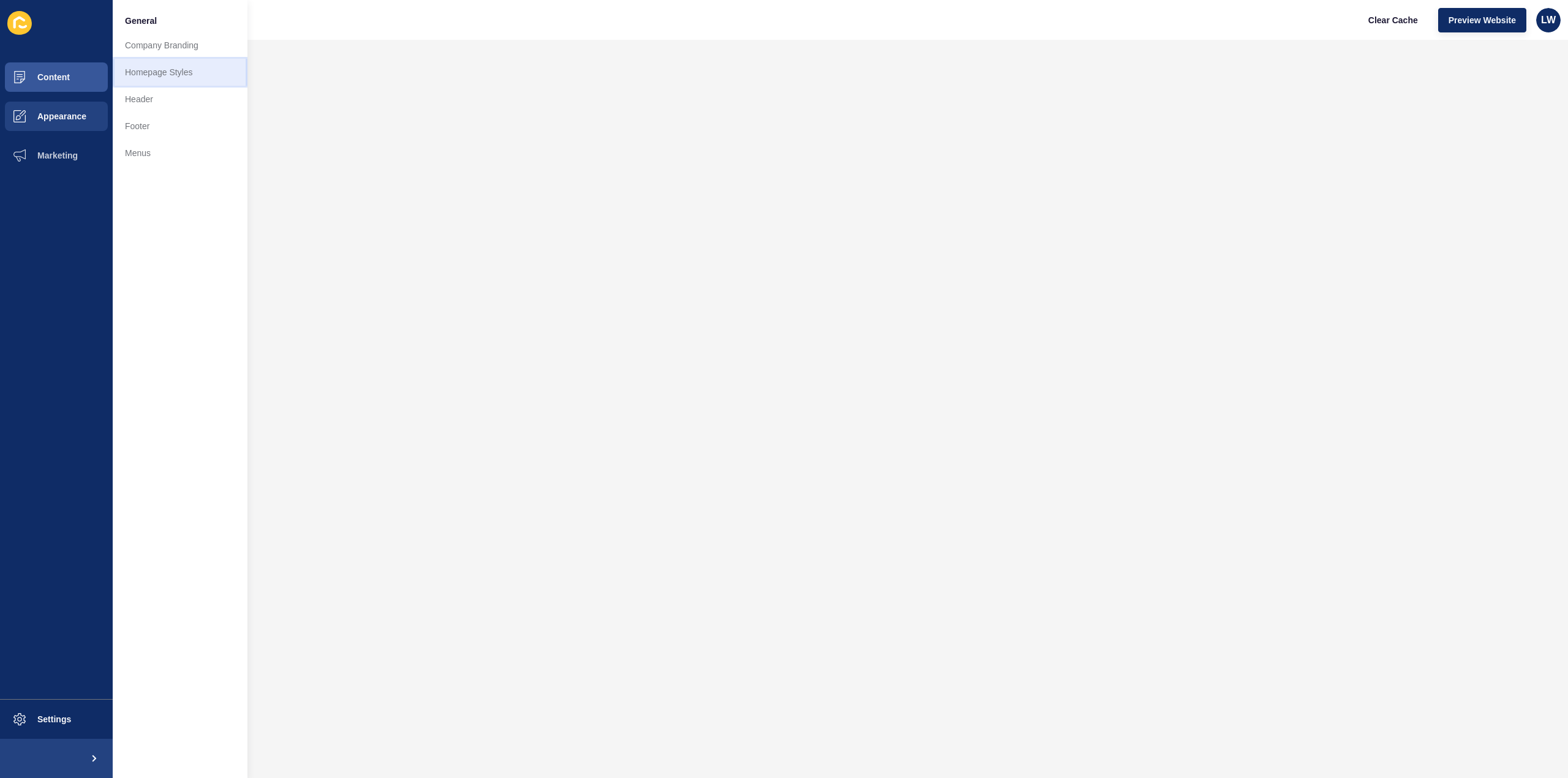
click at [168, 73] on link "Homepage Styles" at bounding box center [180, 73] width 135 height 27
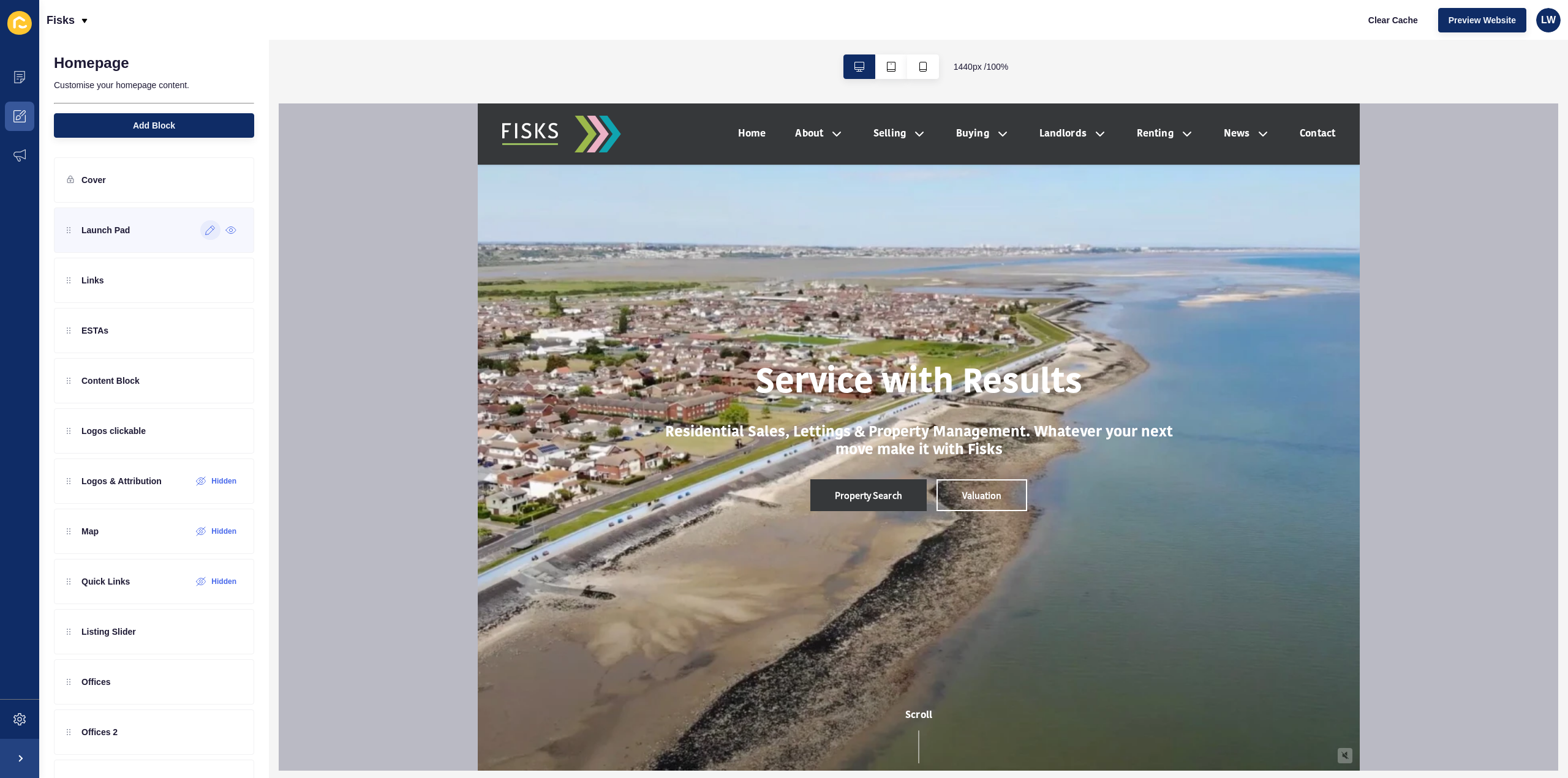
click at [205, 225] on icon at bounding box center [210, 230] width 10 height 10
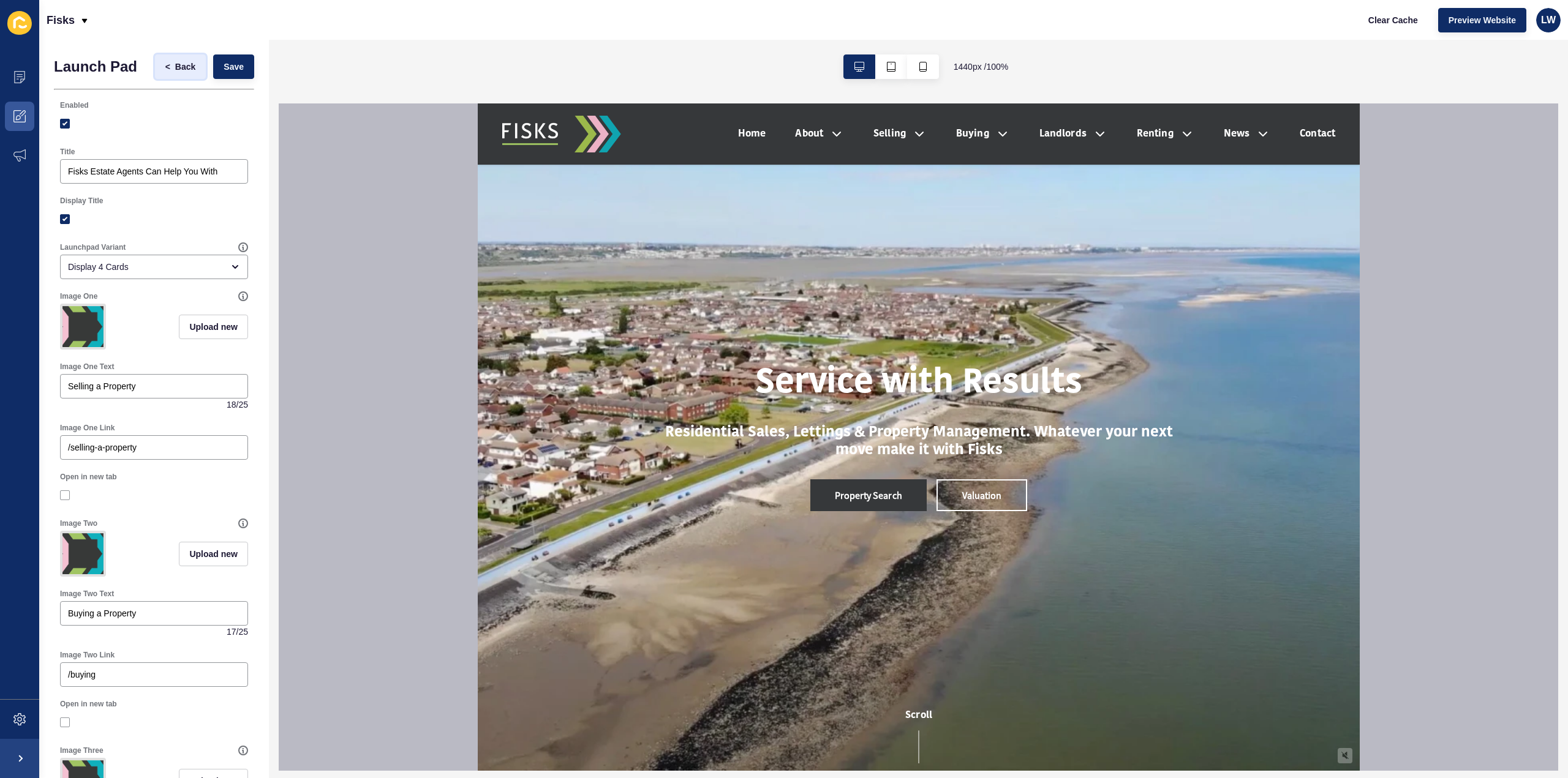
click at [177, 67] on span "Back" at bounding box center [185, 66] width 20 height 12
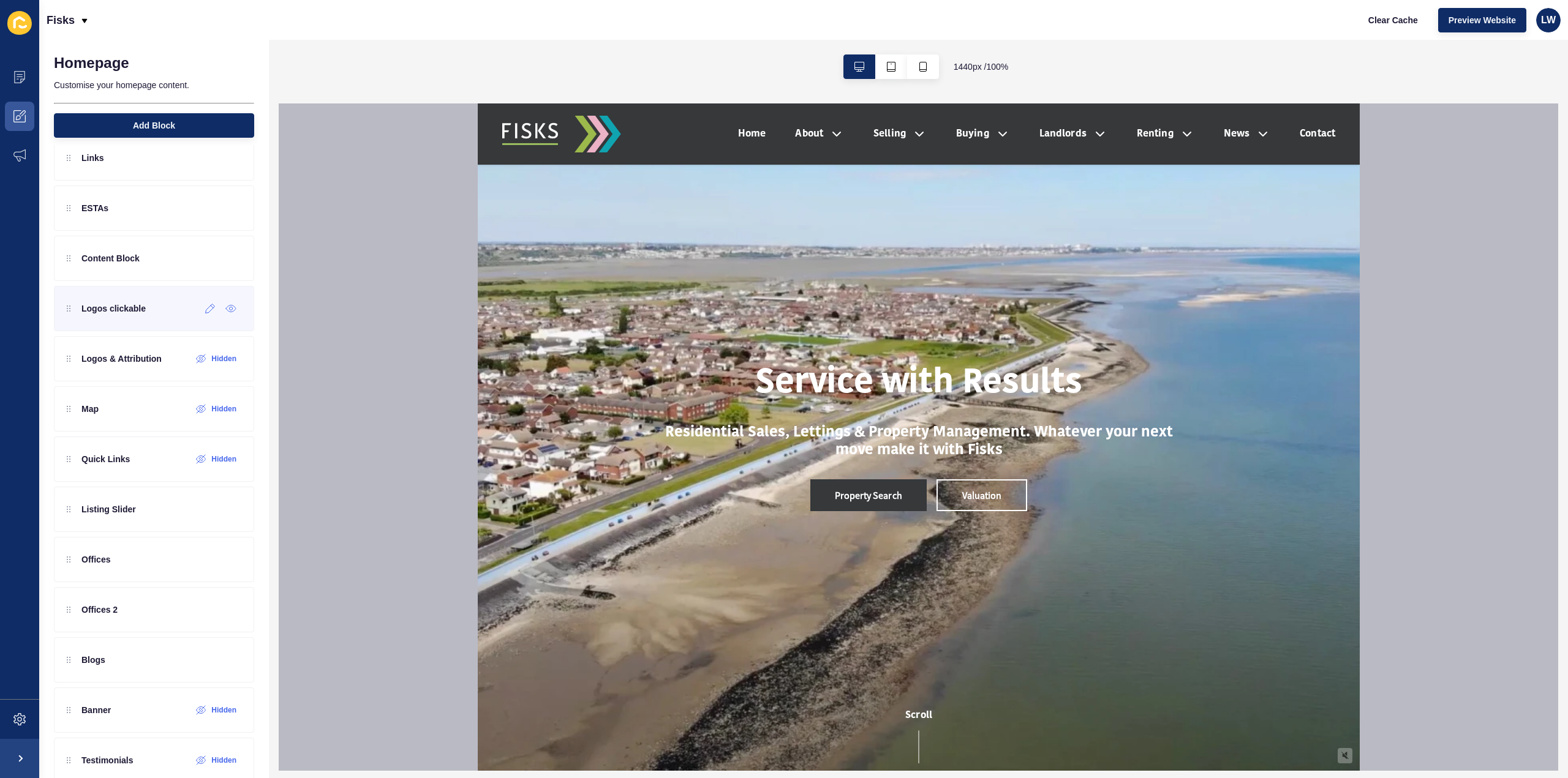
scroll to position [190, 0]
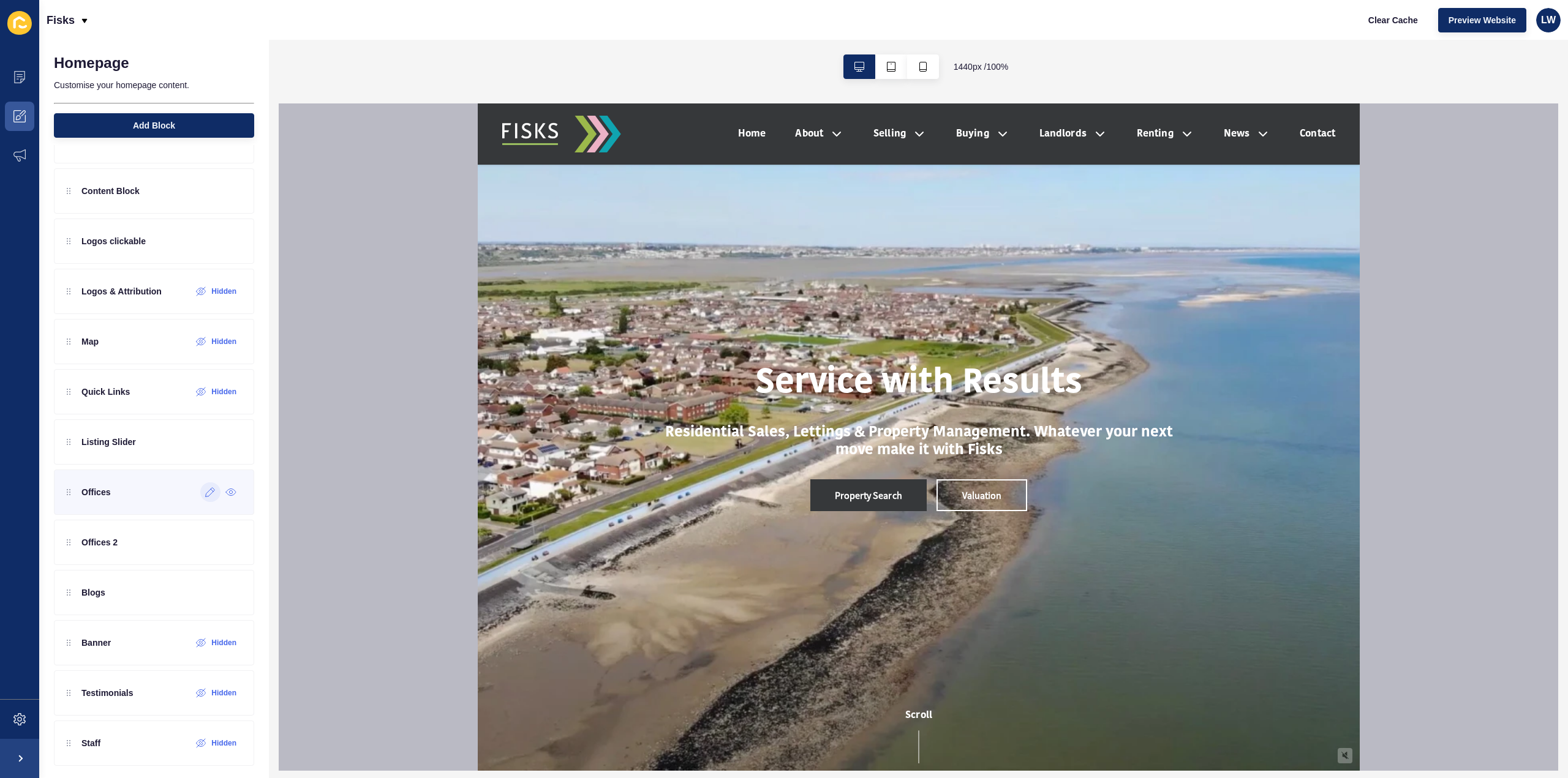
click at [201, 495] on div at bounding box center [210, 492] width 20 height 20
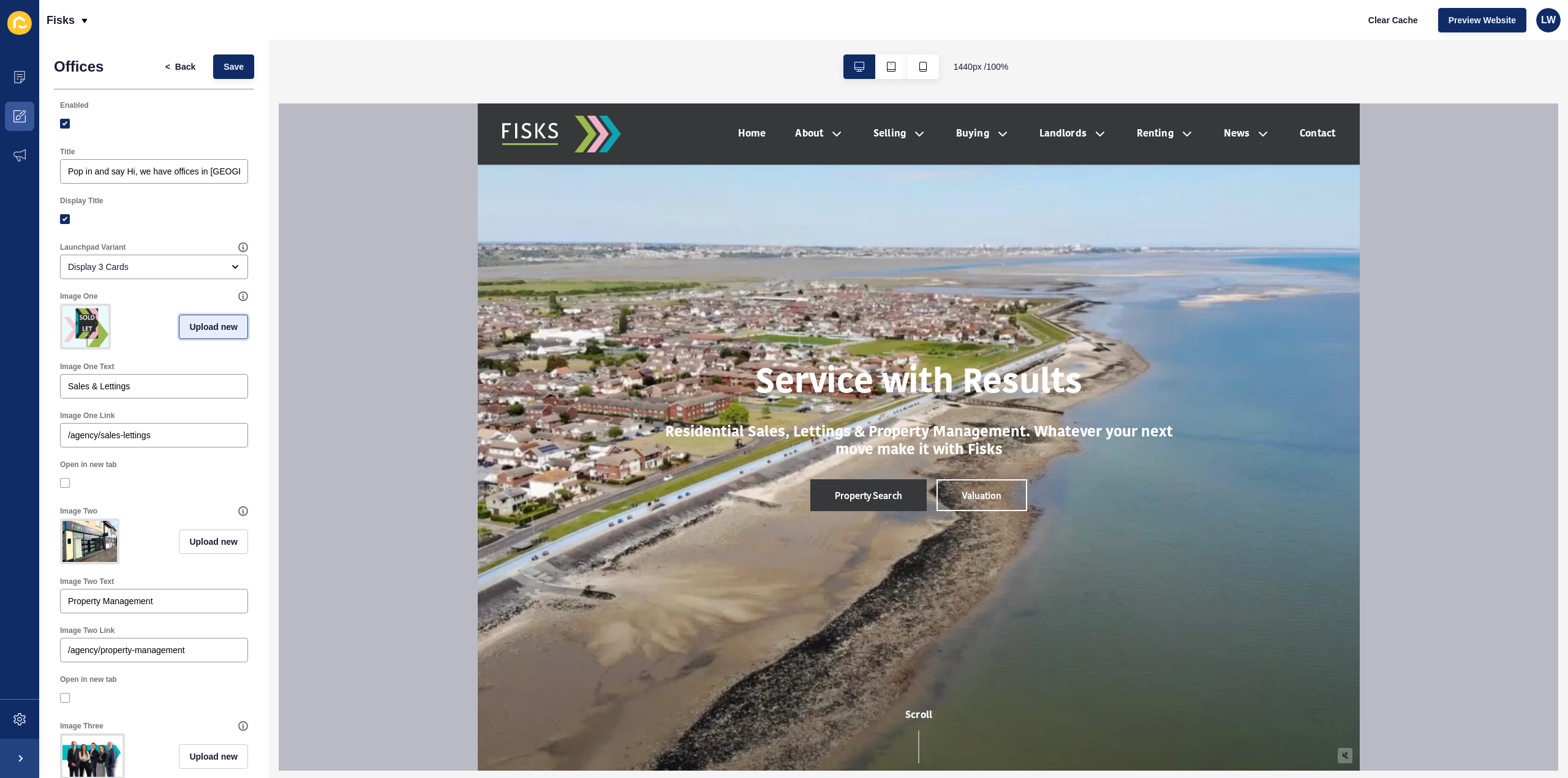
click at [211, 325] on span "Upload new" at bounding box center [213, 327] width 49 height 12
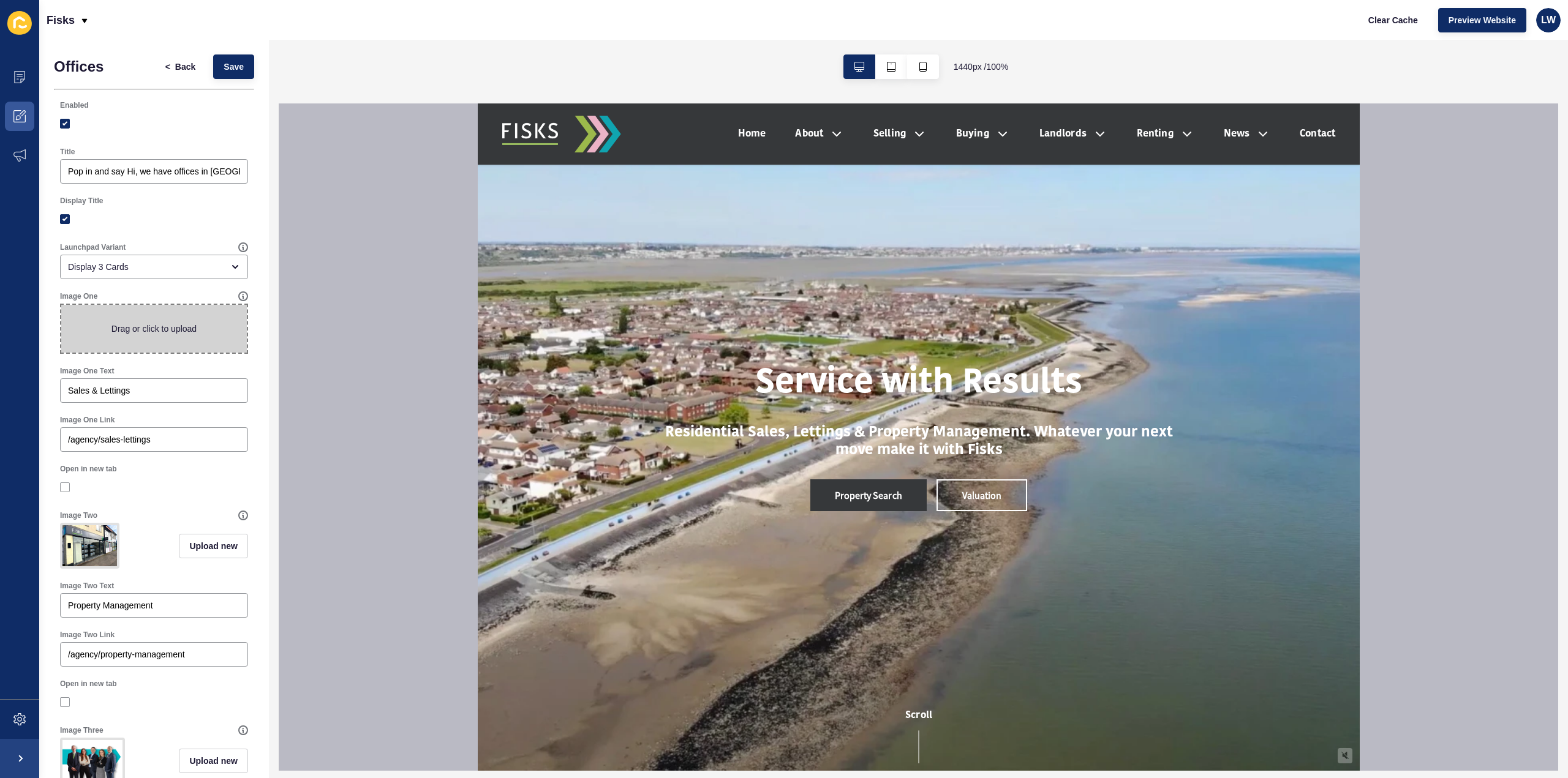
click at [211, 325] on span at bounding box center [154, 329] width 185 height 48
click at [62, 305] on input "Drag or click to upload" at bounding box center [62, 305] width 0 height 0
type input "C:\fakepath\Fisks new front shot.jpg"
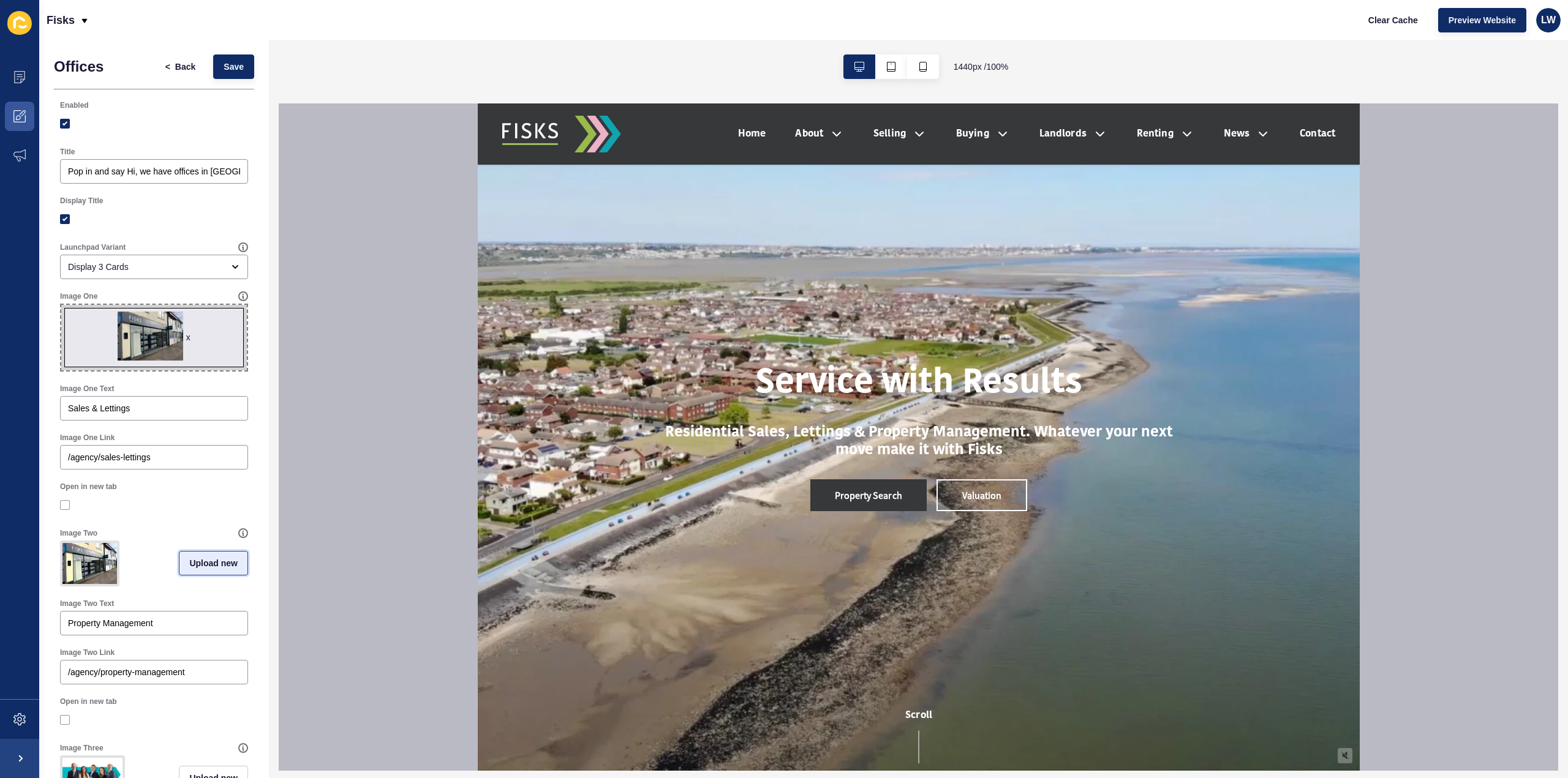
click at [189, 562] on span "Upload new" at bounding box center [213, 562] width 49 height 12
click at [176, 578] on span at bounding box center [154, 566] width 185 height 48
click at [62, 542] on input "Drag or click to upload" at bounding box center [62, 542] width 0 height 0
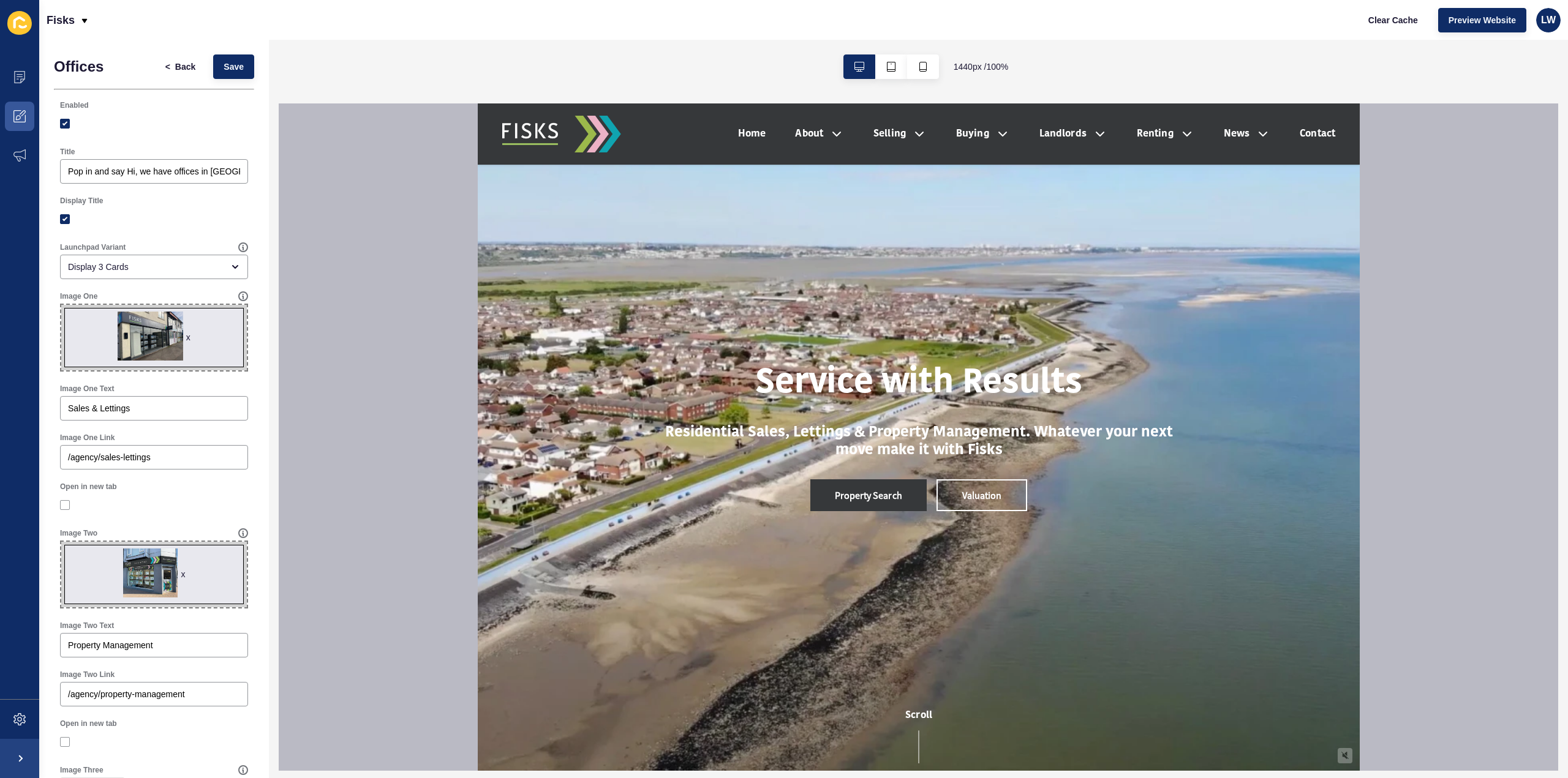
click at [150, 563] on span "x" at bounding box center [154, 574] width 185 height 65
click at [62, 542] on input "x Drag or click to upload" at bounding box center [62, 542] width 0 height 0
type input "C:\fakepath\benfleet office.png"
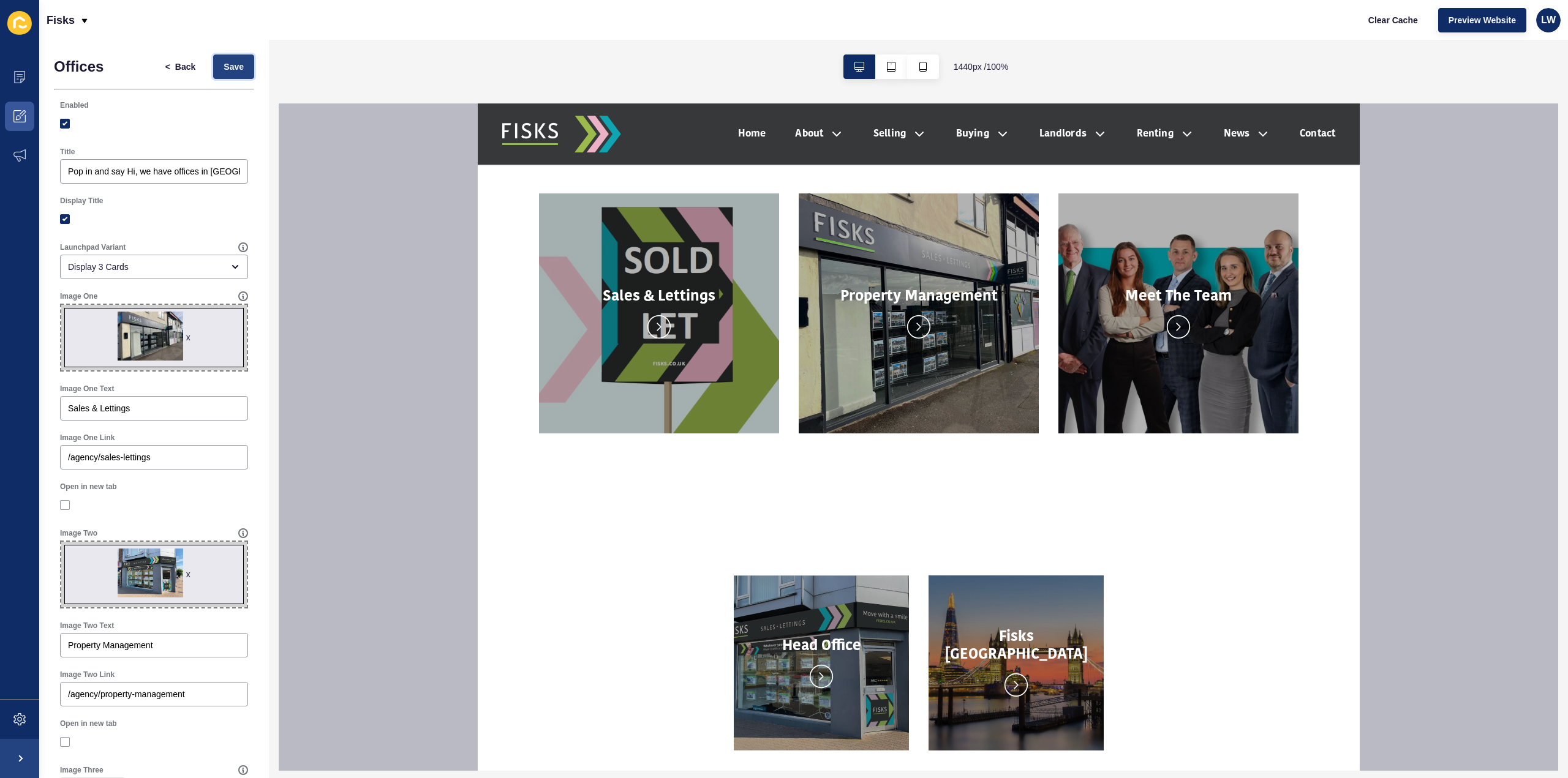
click at [224, 71] on span "Save" at bounding box center [233, 66] width 20 height 12
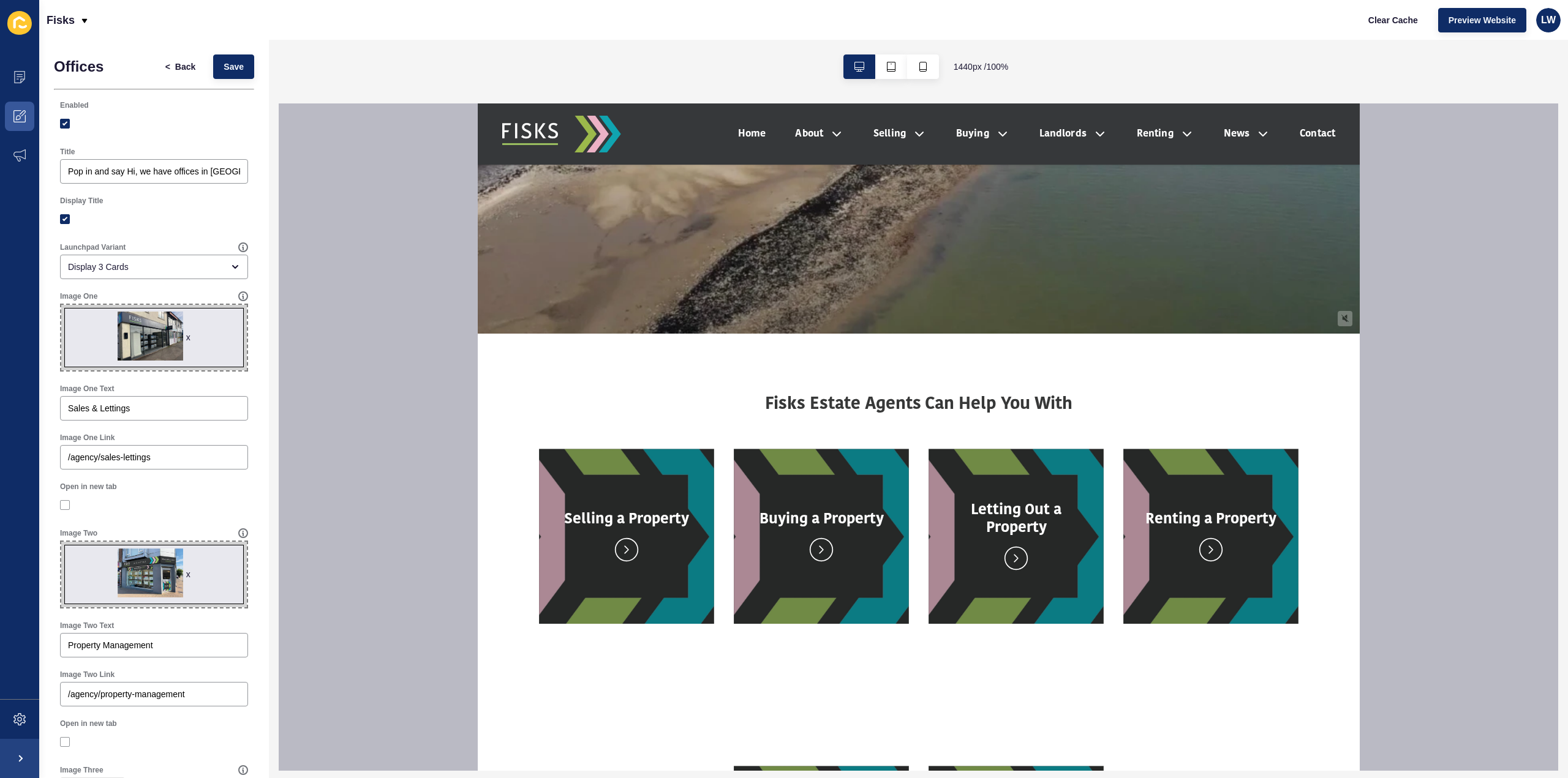
scroll to position [253, 0]
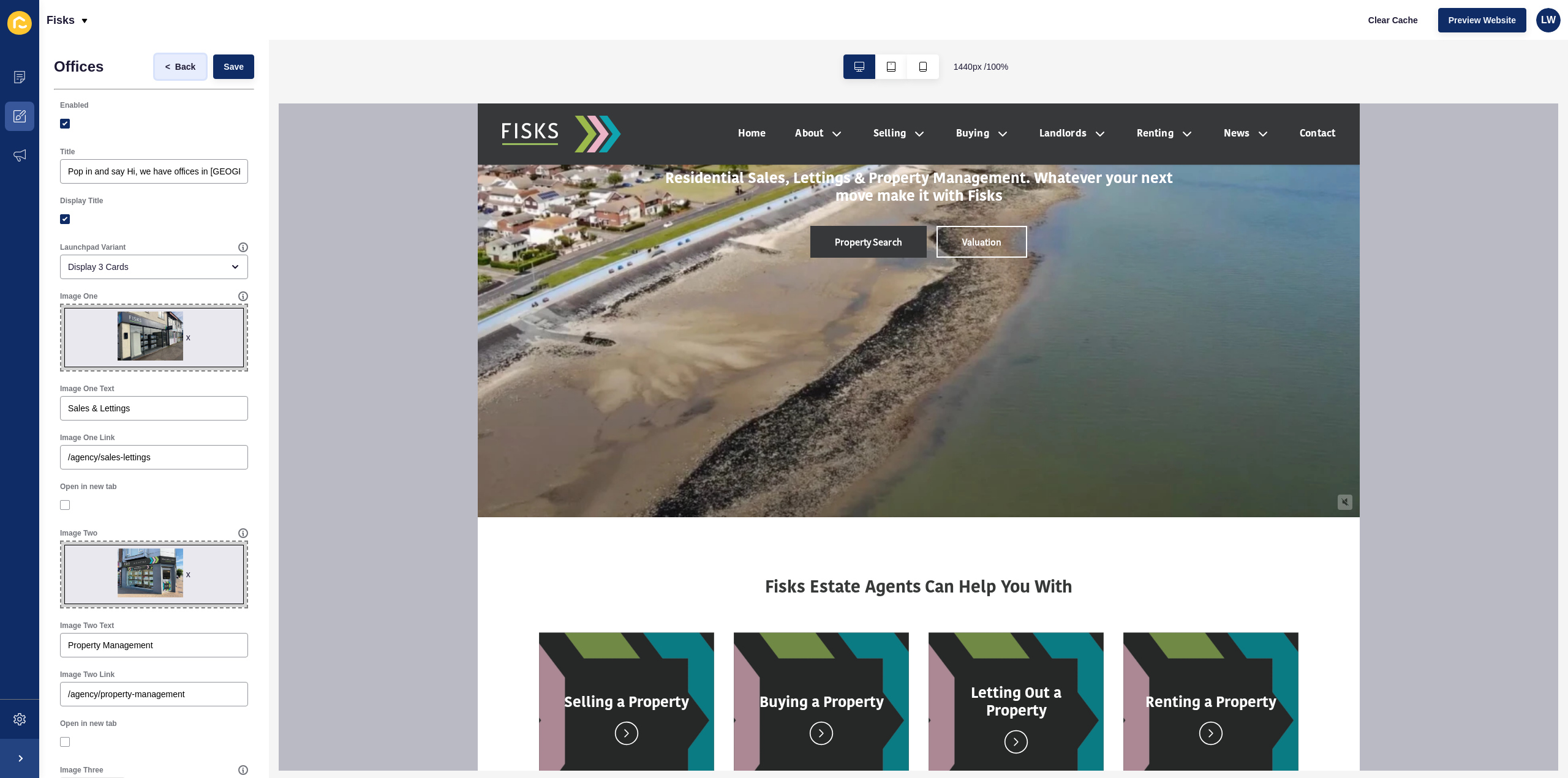
click at [175, 62] on span "Back" at bounding box center [185, 66] width 20 height 12
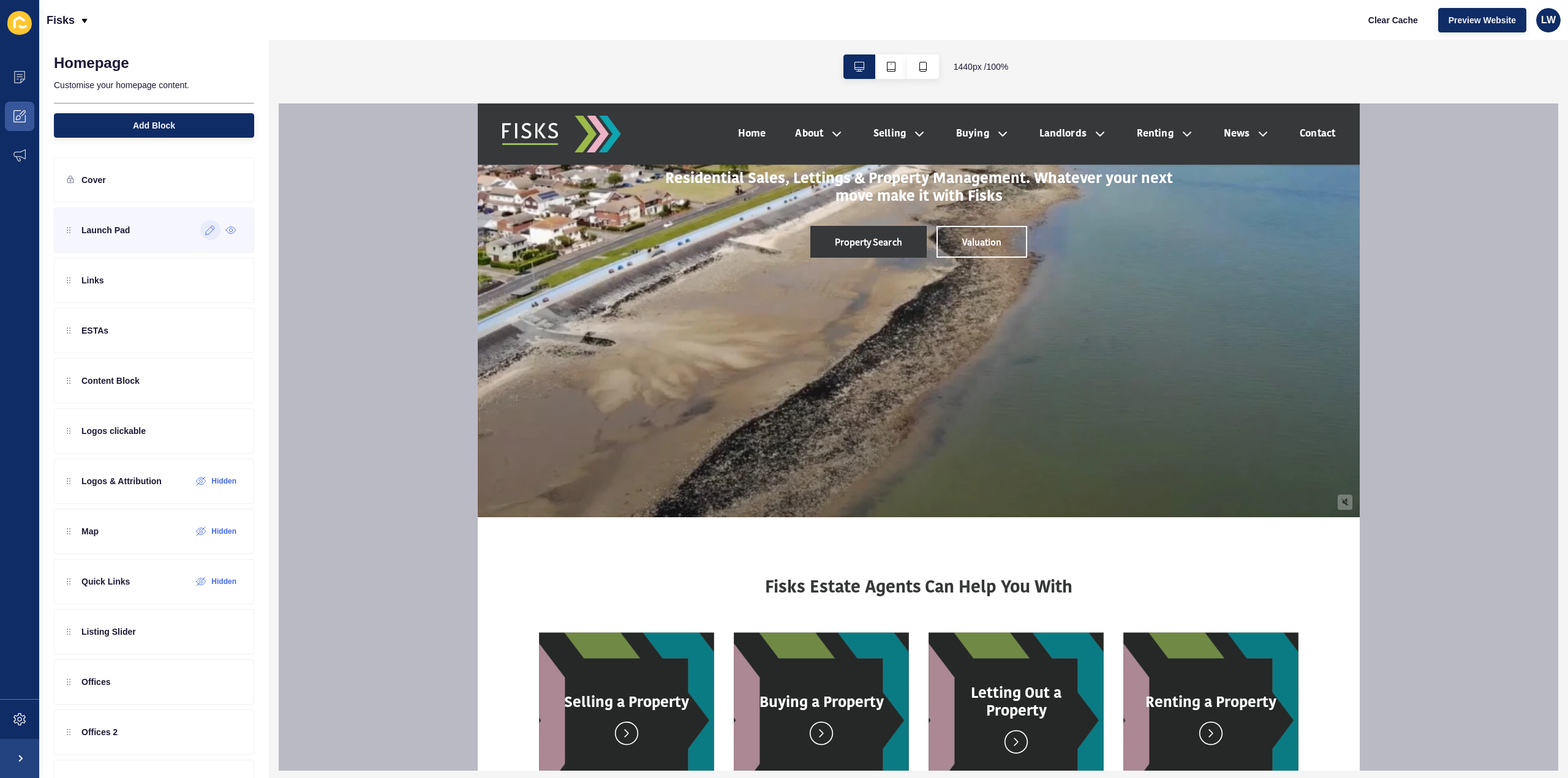
click at [206, 233] on div at bounding box center [210, 230] width 20 height 20
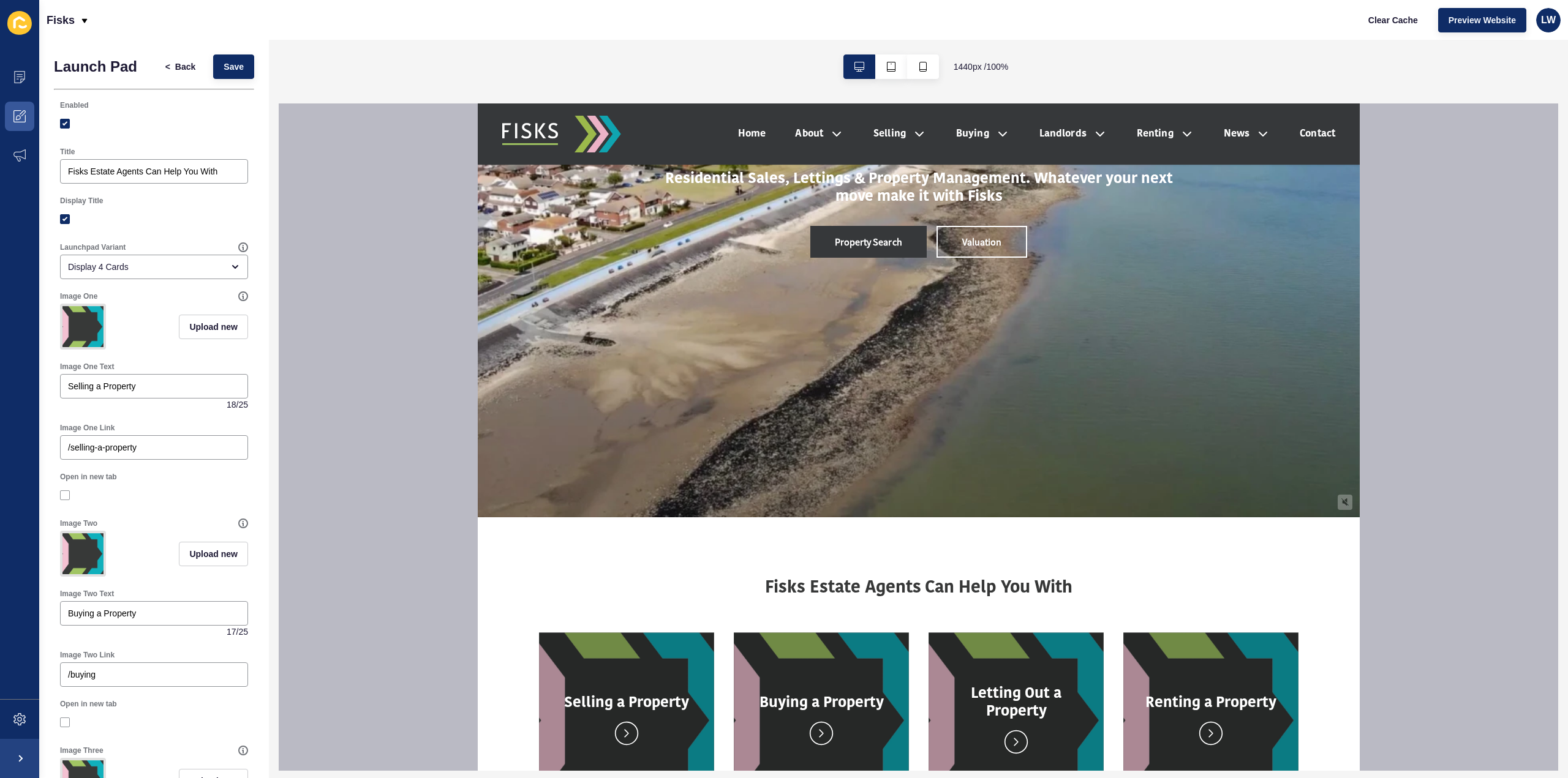
drag, startPoint x: 106, startPoint y: 325, endPoint x: 83, endPoint y: 337, distance: 25.9
click at [187, 60] on button "< Back" at bounding box center [181, 66] width 51 height 25
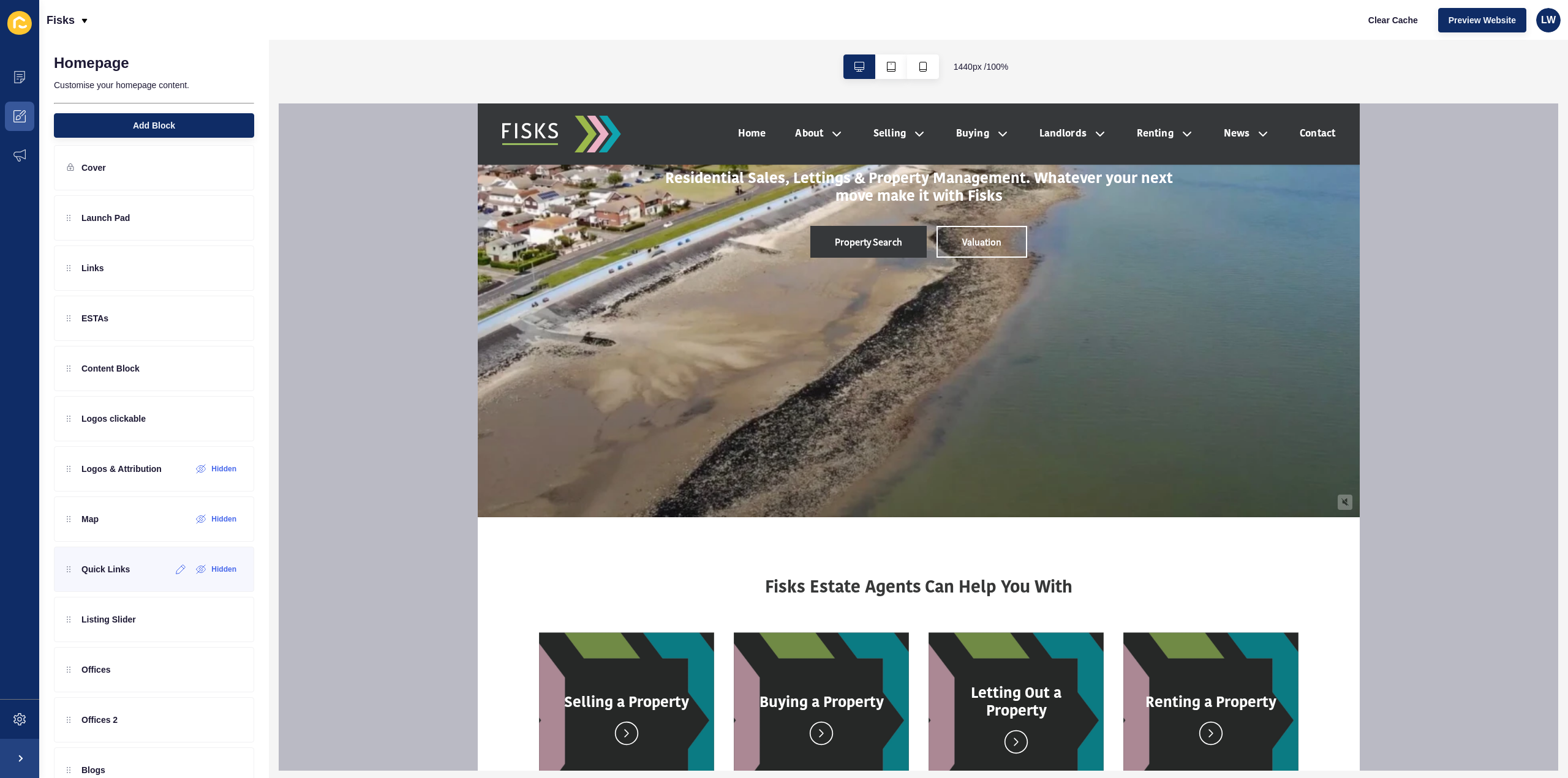
scroll to position [0, 0]
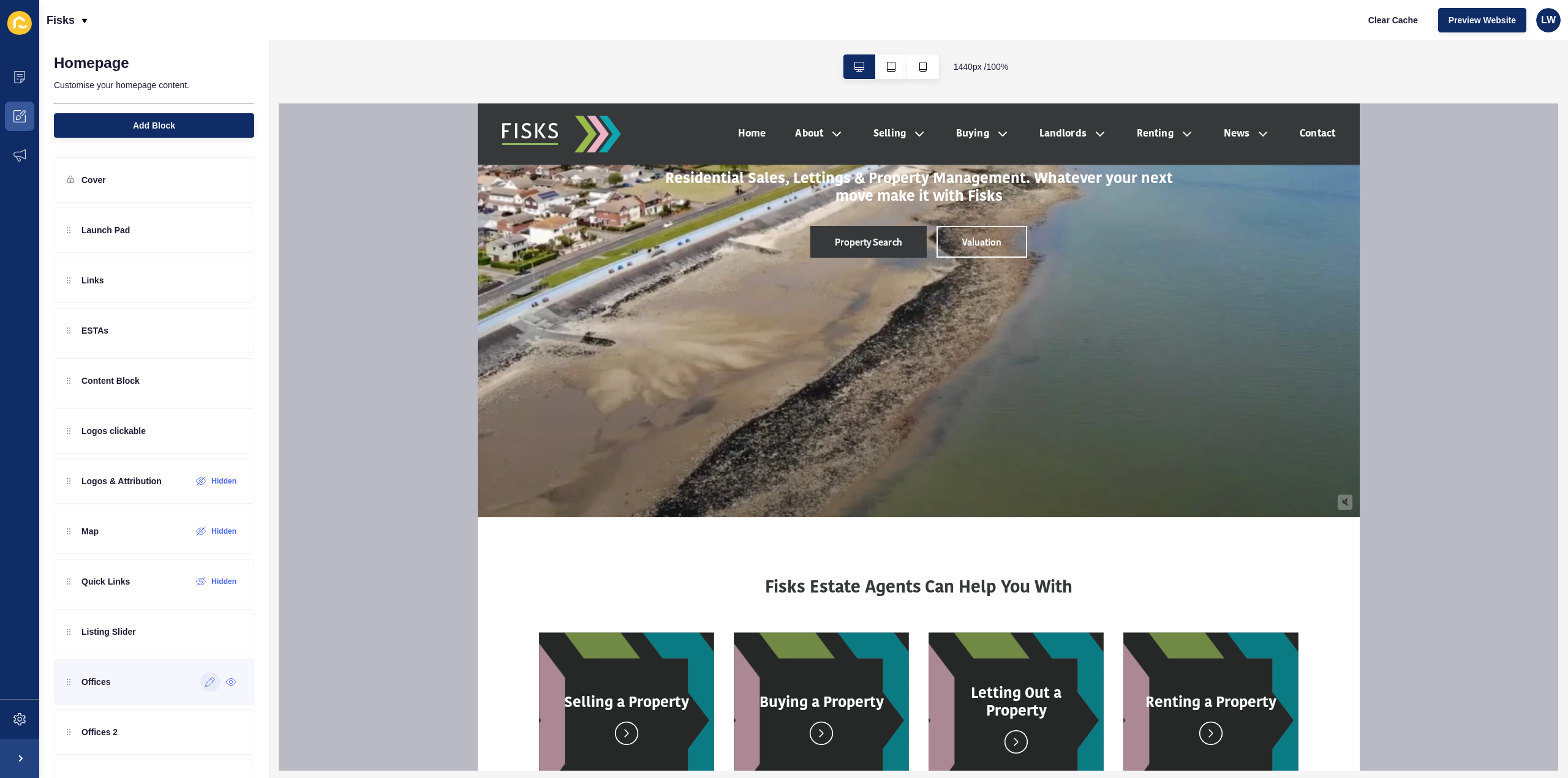
click at [205, 677] on icon at bounding box center [209, 681] width 9 height 9
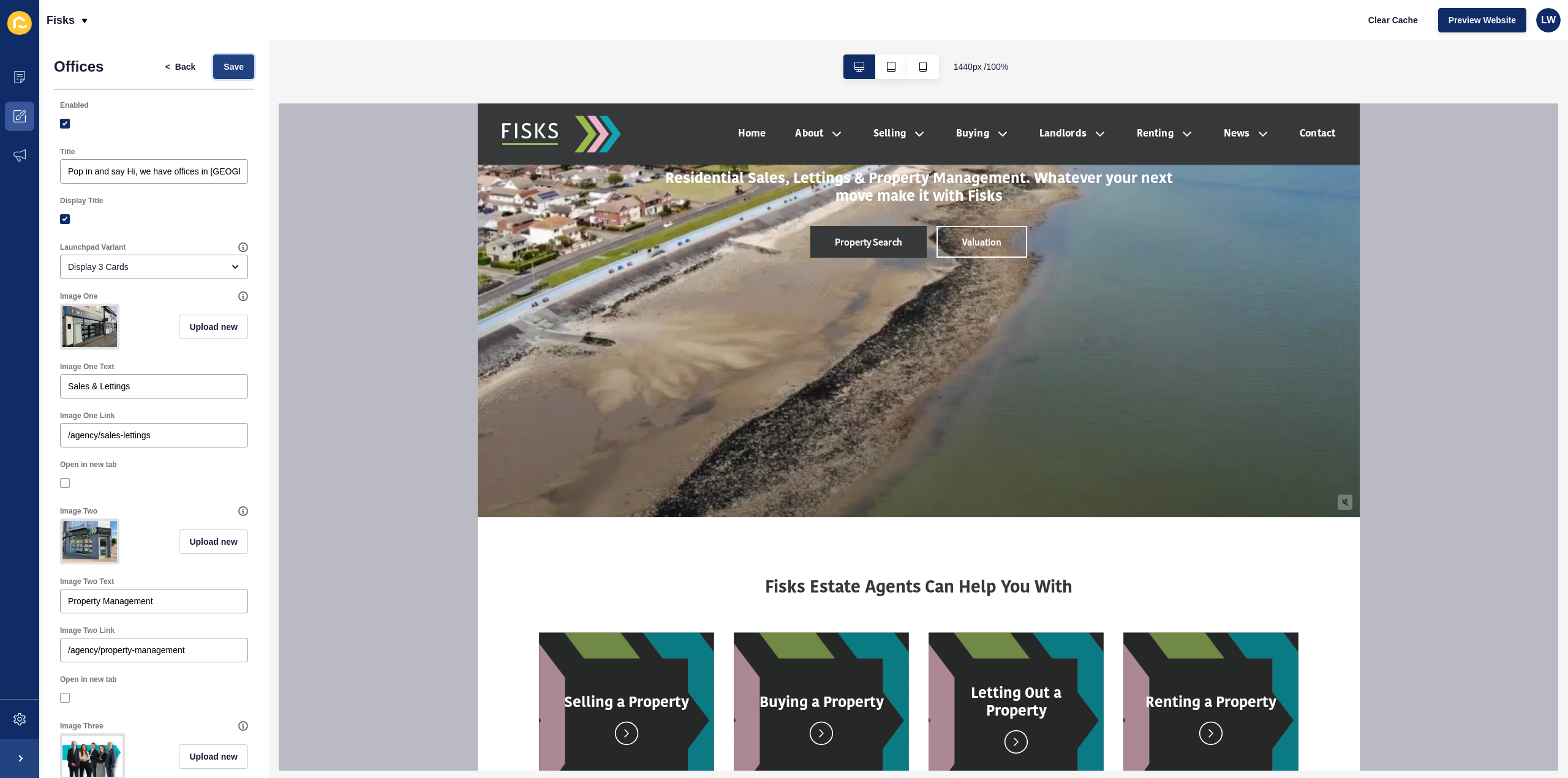
click at [224, 63] on span "Save" at bounding box center [233, 66] width 20 height 12
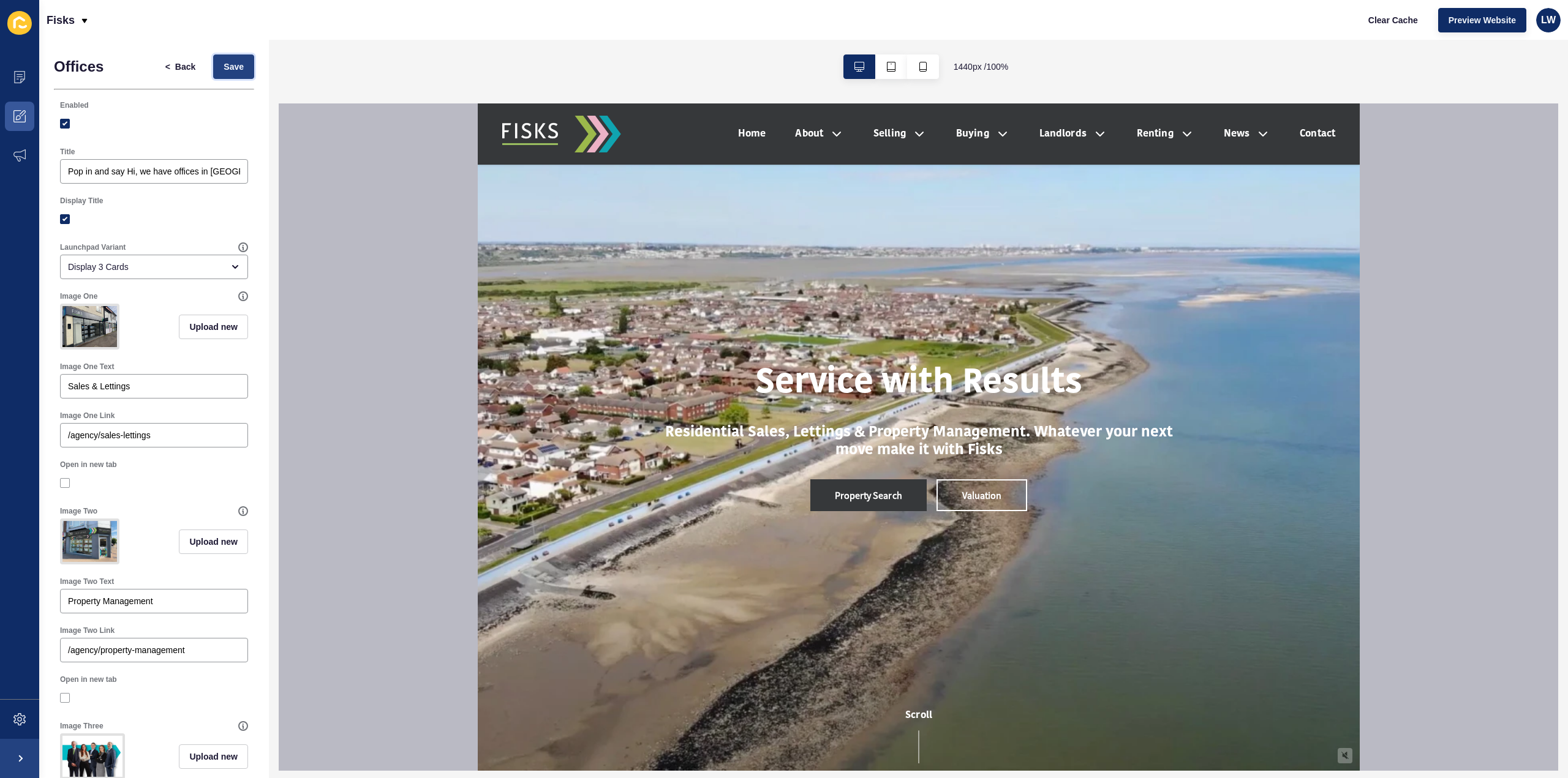
click at [224, 69] on span "Save" at bounding box center [233, 66] width 20 height 12
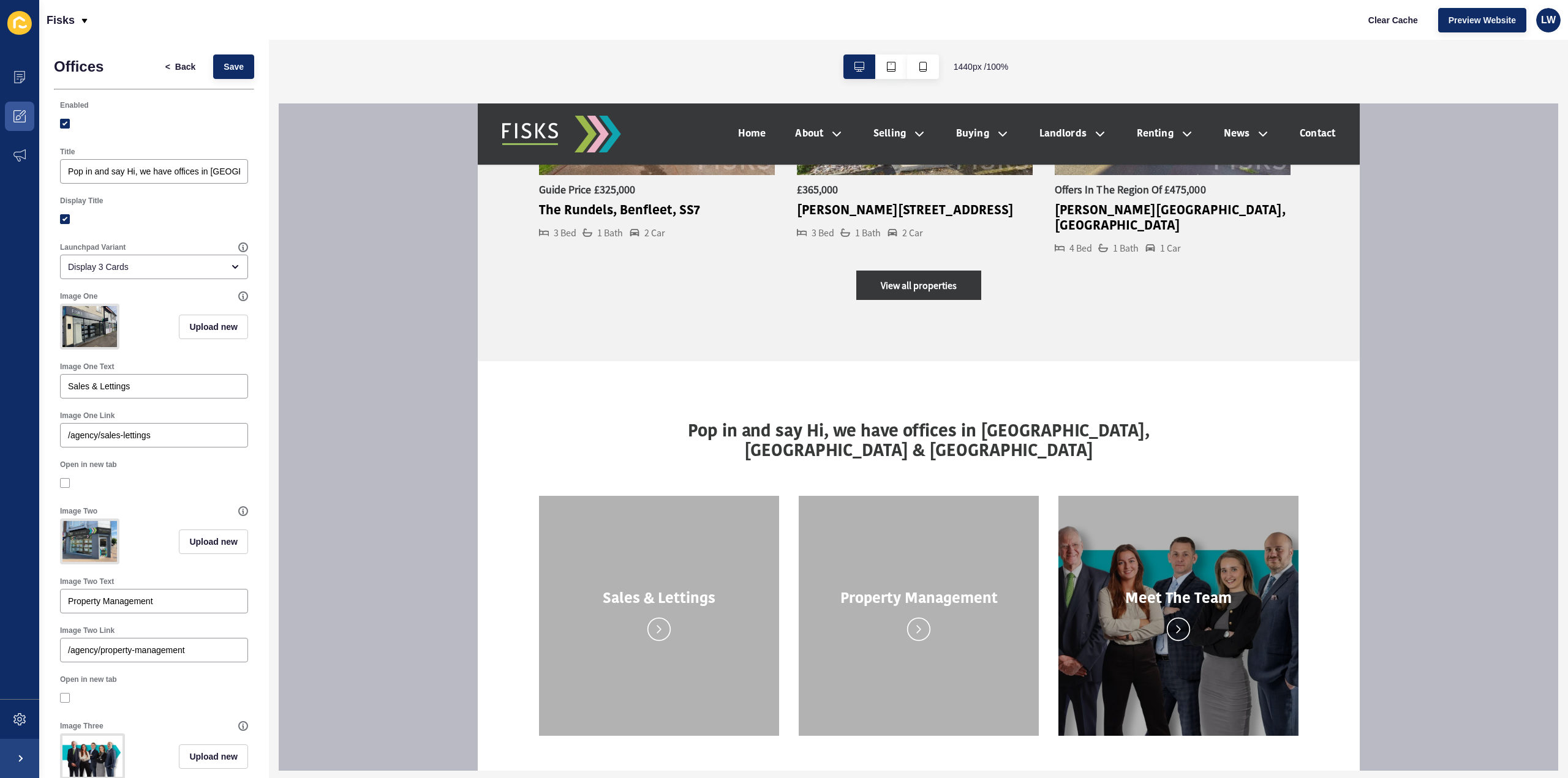
scroll to position [2693, 0]
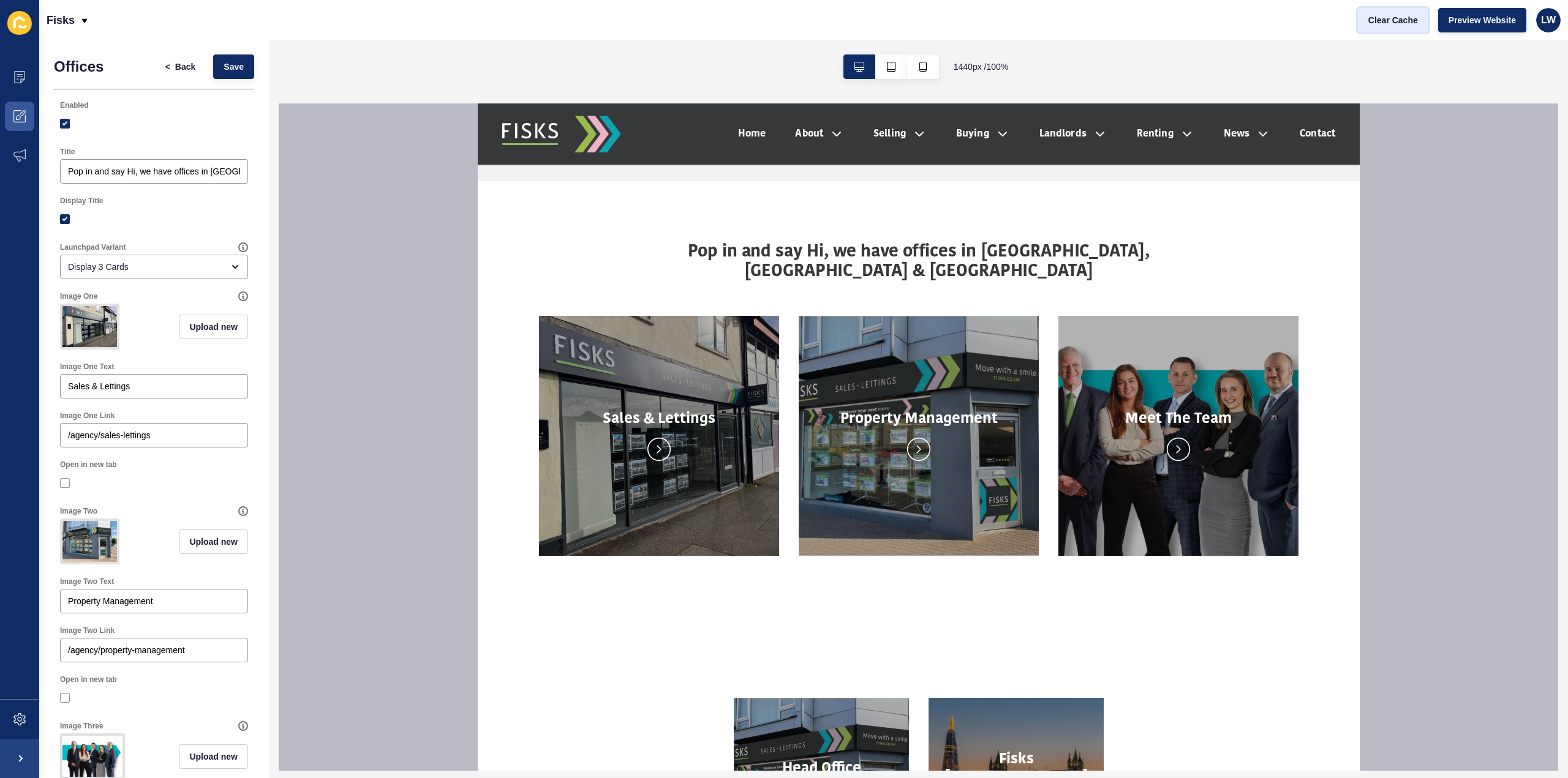
click at [1383, 22] on span "Clear Cache" at bounding box center [1393, 20] width 50 height 12
click at [201, 328] on span "Upload new" at bounding box center [213, 327] width 49 height 12
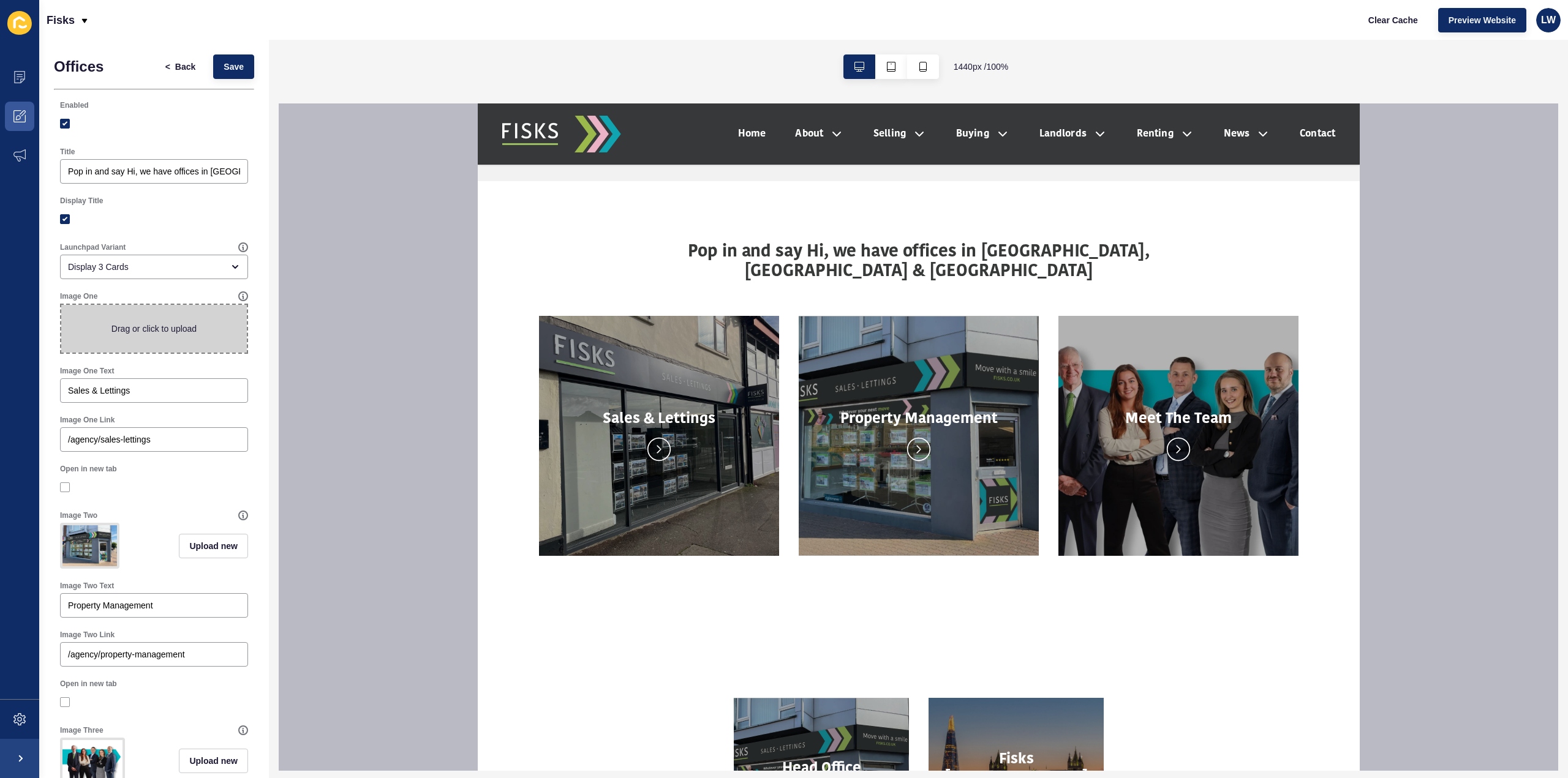
click at [201, 328] on span at bounding box center [154, 329] width 185 height 48
click at [62, 305] on input "Drag or click to upload" at bounding box center [62, 305] width 0 height 0
type input "C:\fakepath\Fisks new front shot.jpg"
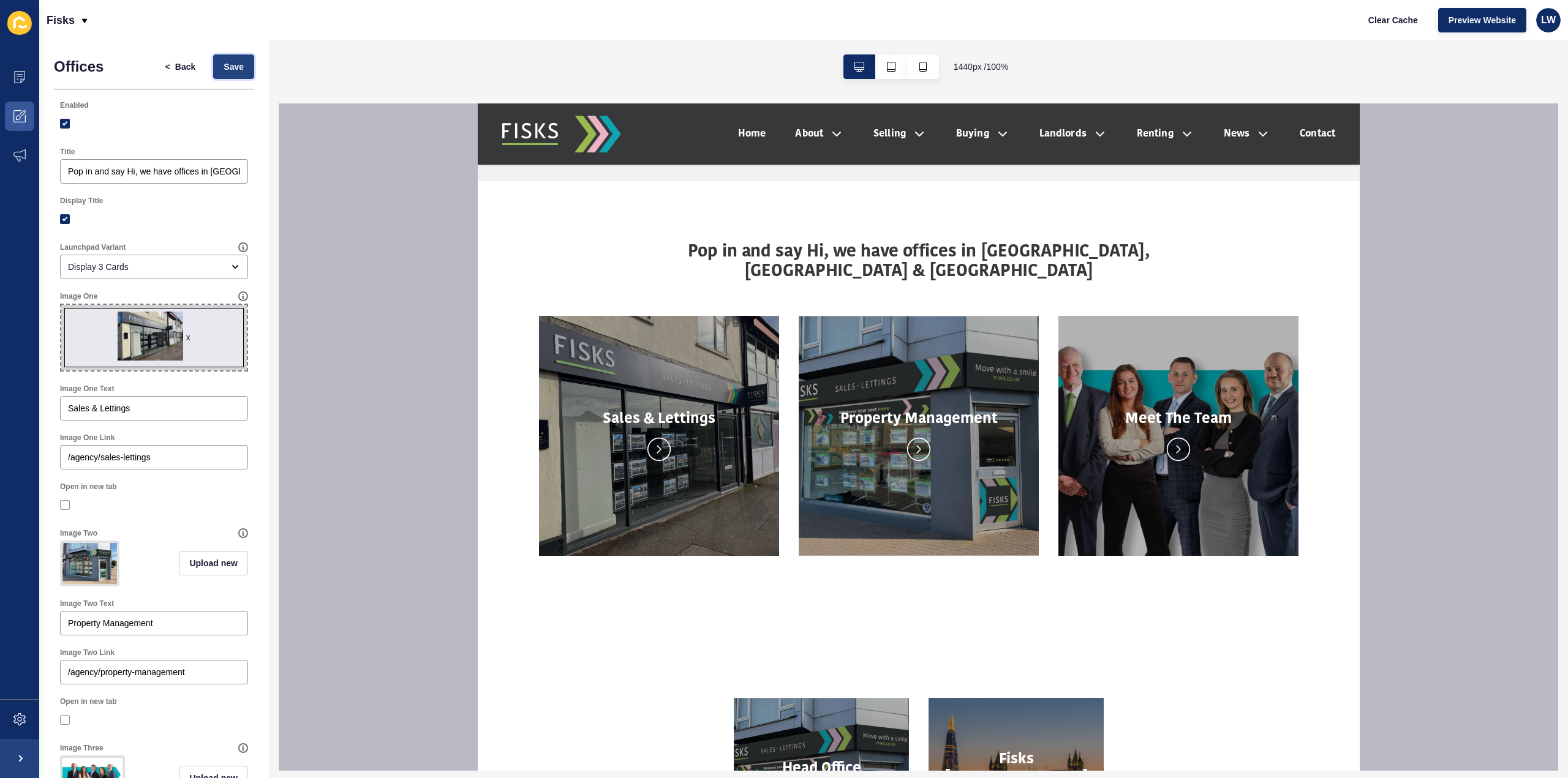
click at [229, 72] on span "Save" at bounding box center [233, 66] width 20 height 12
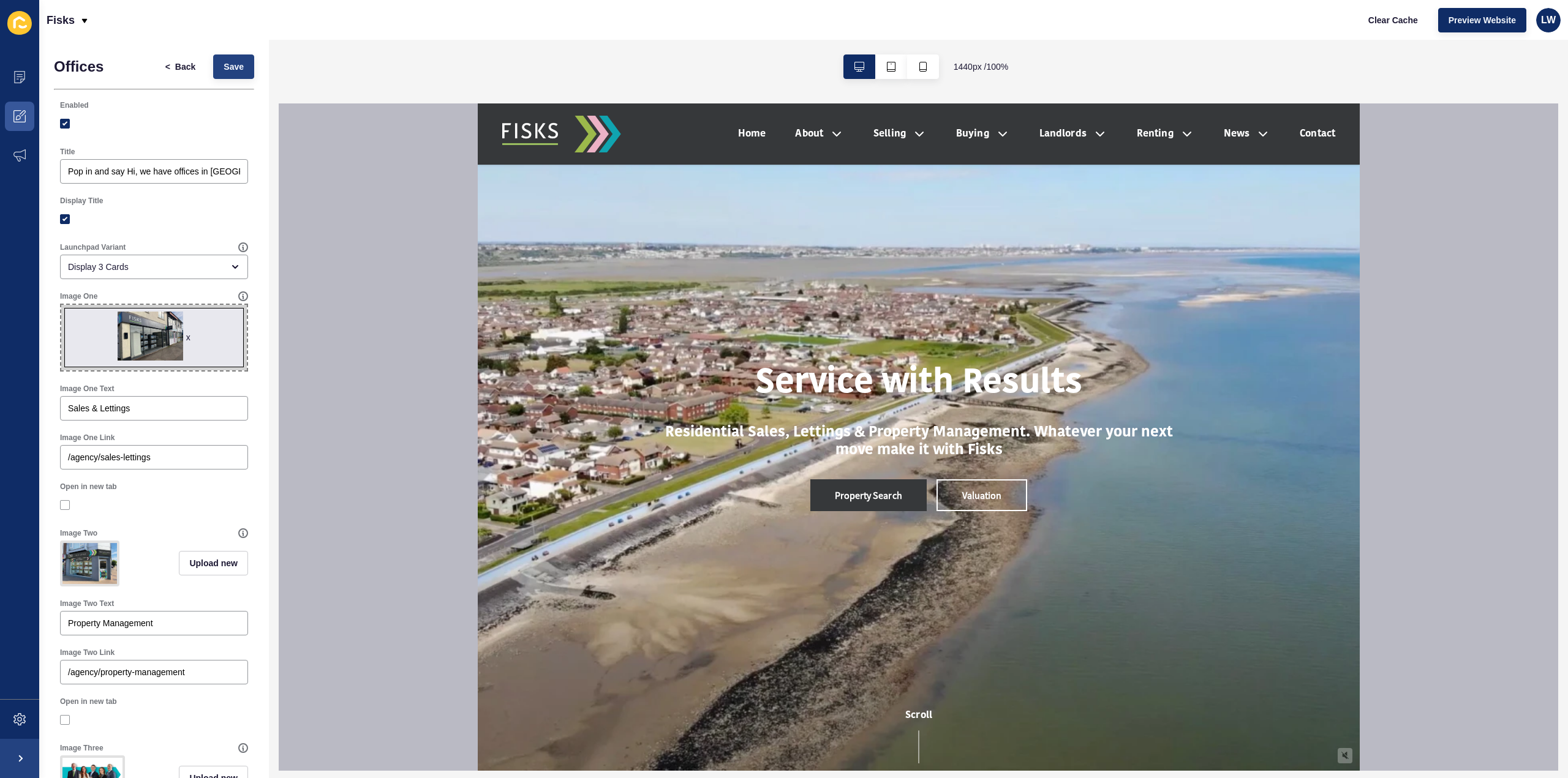
scroll to position [0, 0]
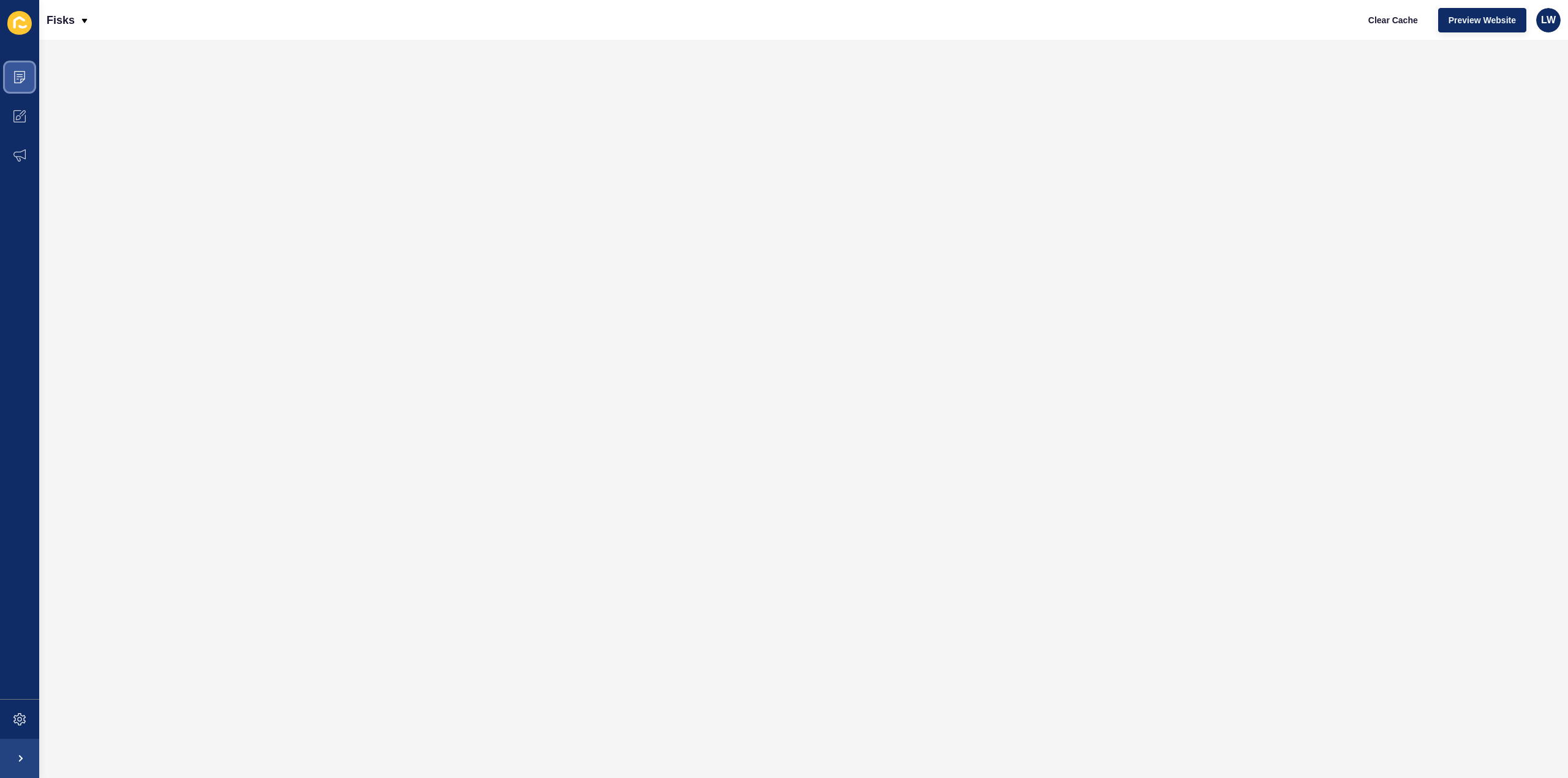
click at [18, 87] on span at bounding box center [19, 77] width 39 height 39
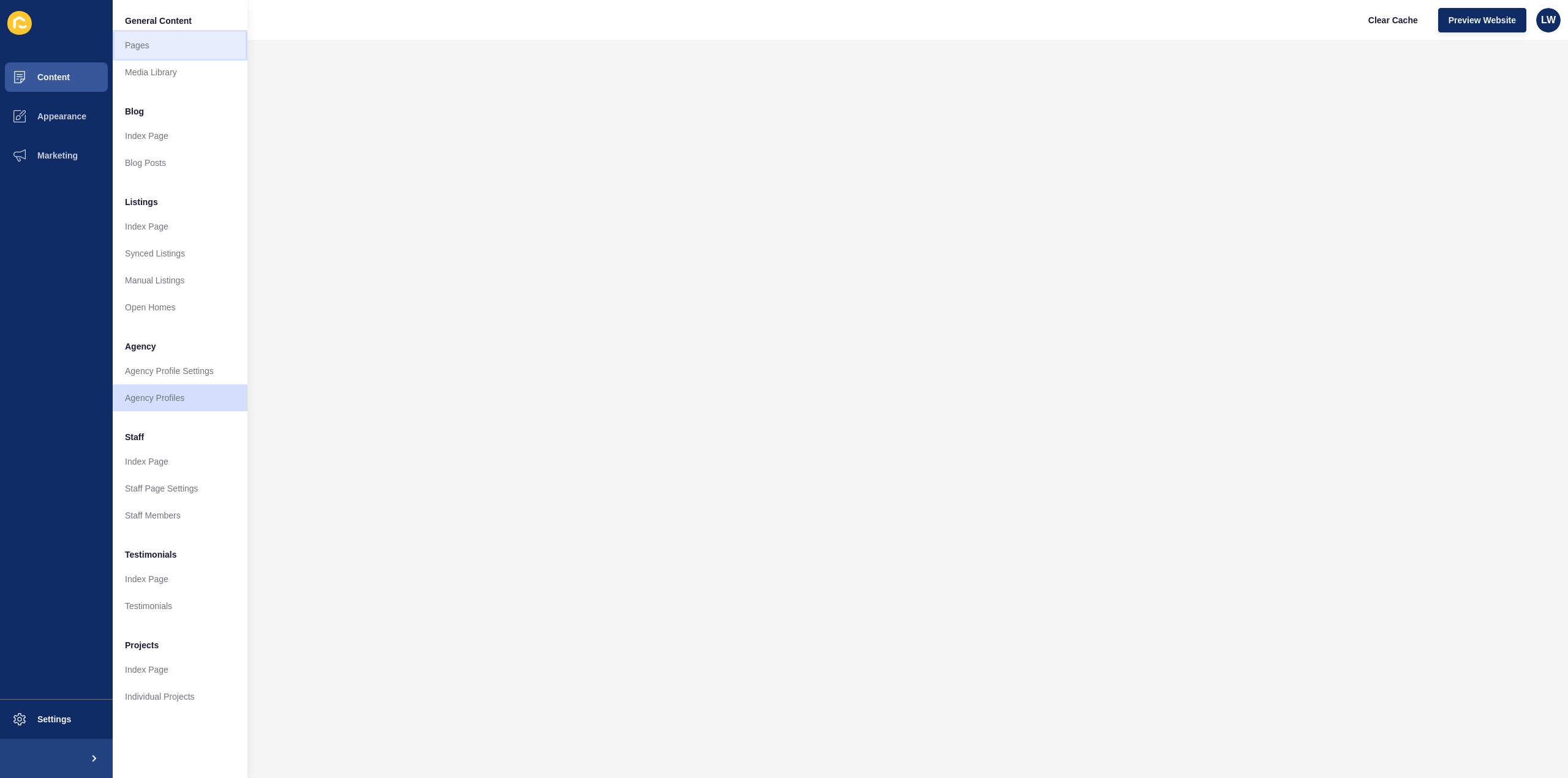
click at [129, 52] on link "Pages" at bounding box center [180, 46] width 135 height 27
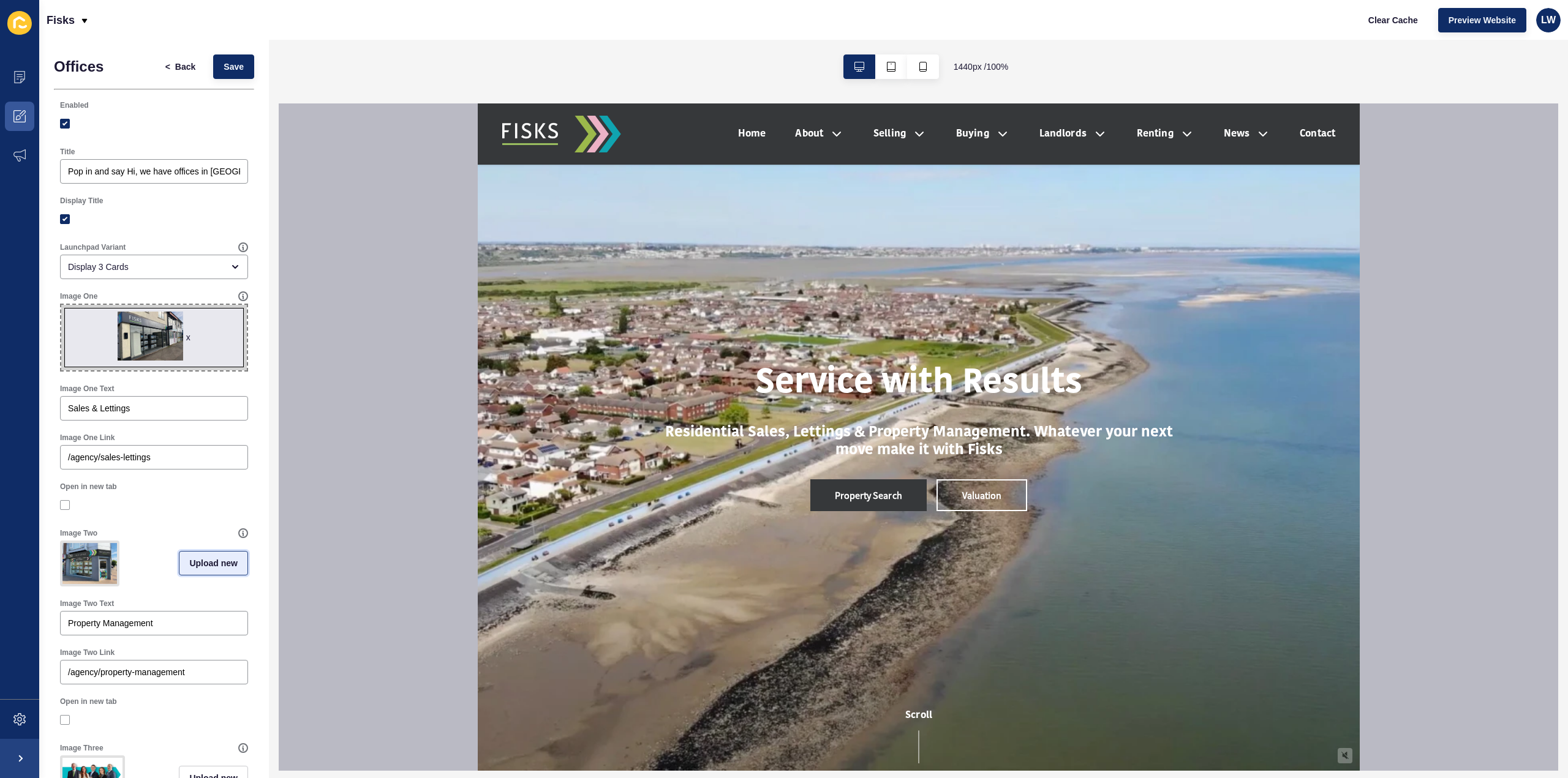
click at [217, 570] on span "Upload new" at bounding box center [213, 562] width 49 height 12
click at [163, 570] on span at bounding box center [154, 566] width 185 height 48
click at [62, 542] on input "Drag or click to upload" at bounding box center [62, 542] width 0 height 0
type input "C:\fakepath\benfleet office.png"
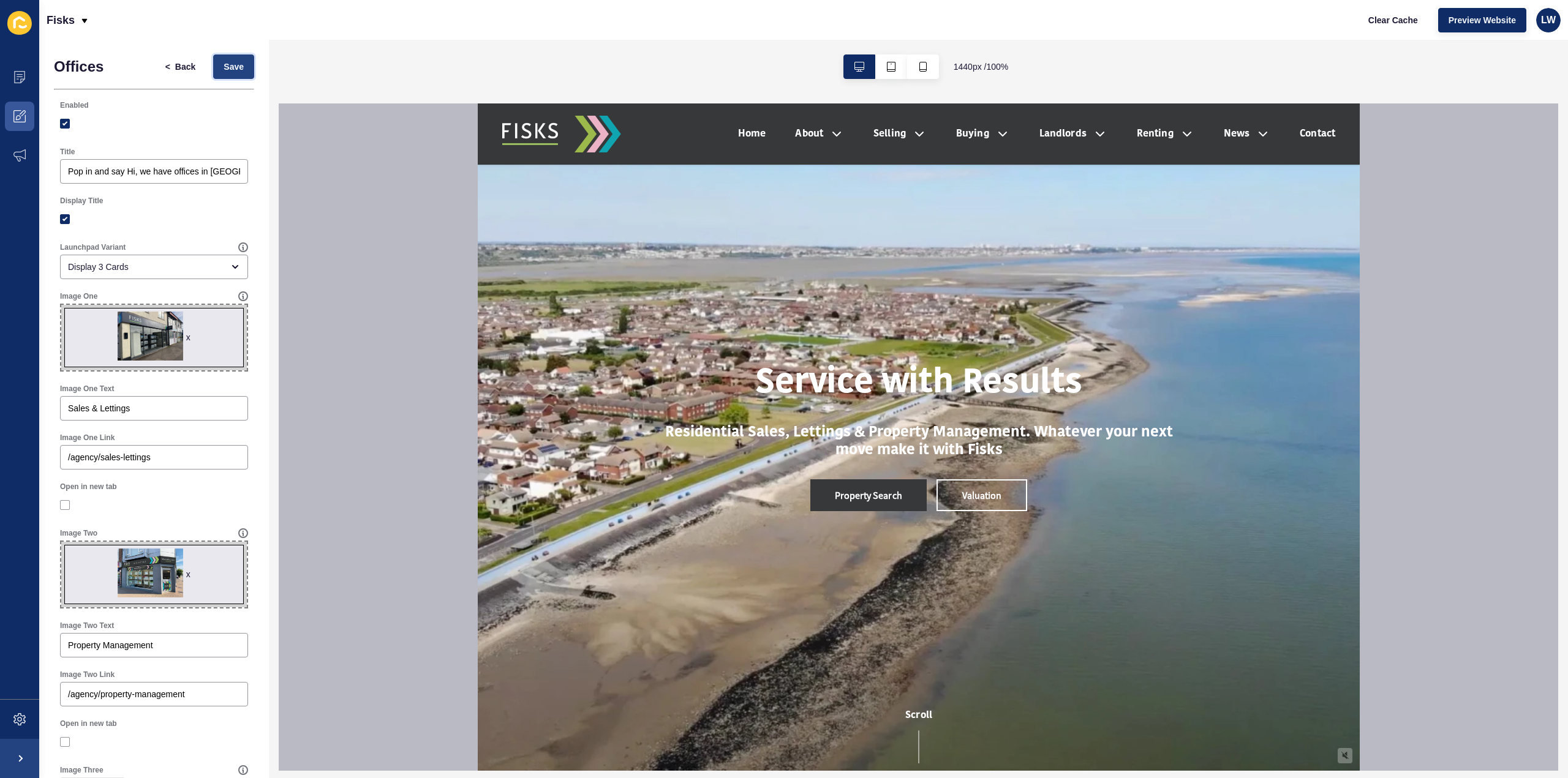
click at [244, 75] on button "Save" at bounding box center [233, 66] width 41 height 25
click at [165, 74] on button "< Back" at bounding box center [181, 66] width 51 height 25
